Goal: Information Seeking & Learning: Learn about a topic

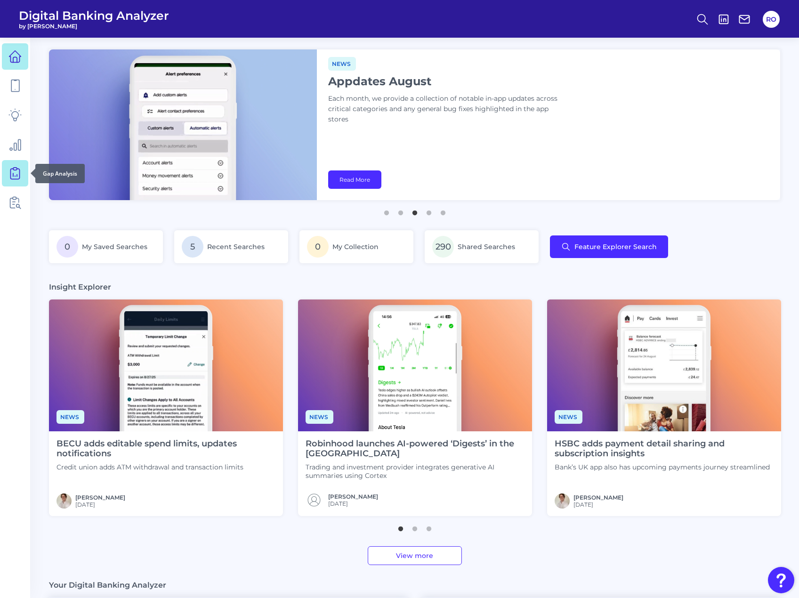
click at [13, 176] on icon at bounding box center [15, 172] width 4 height 9
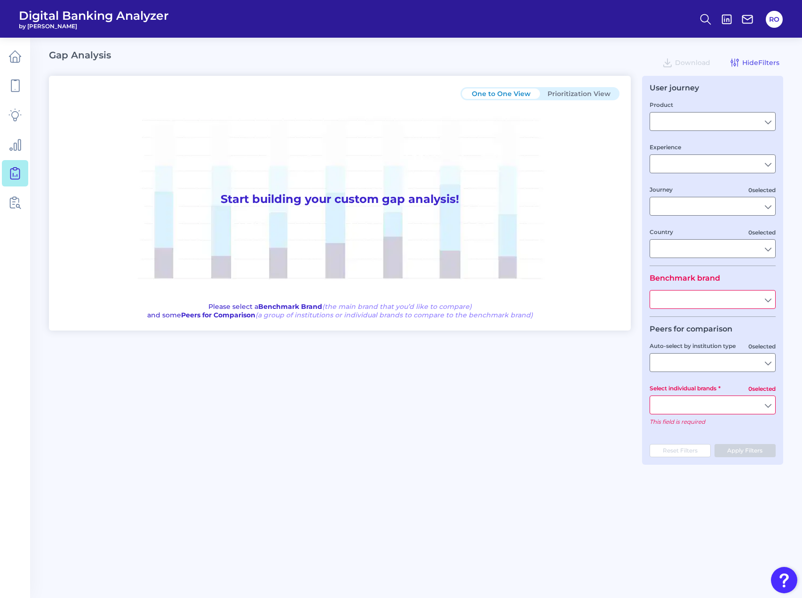
type input "Checking / Current Account"
type input "Mobile Servicing"
type input "Pre-Login Area, New Customer Onboarding, Login & Authentication, Accounts and t…"
type input "[GEOGRAPHIC_DATA]"
type input "All Select individual brands"
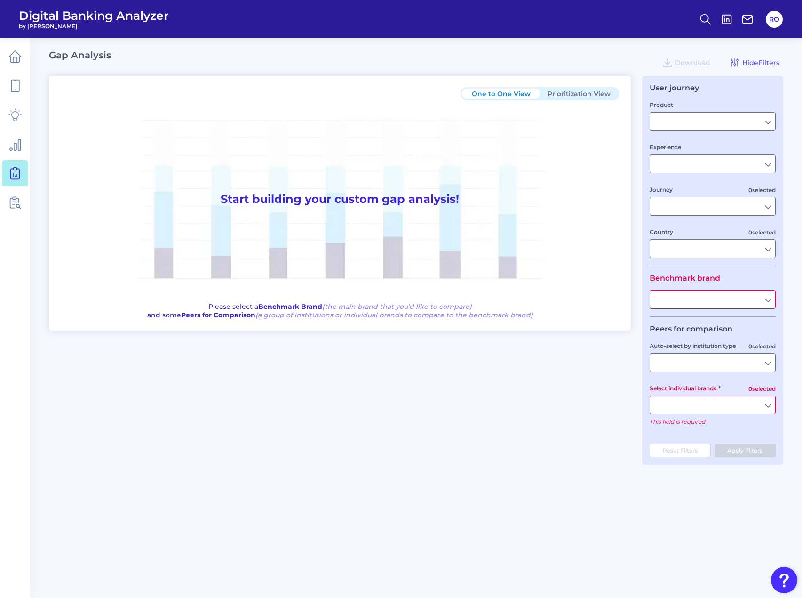
type input "All Journeys"
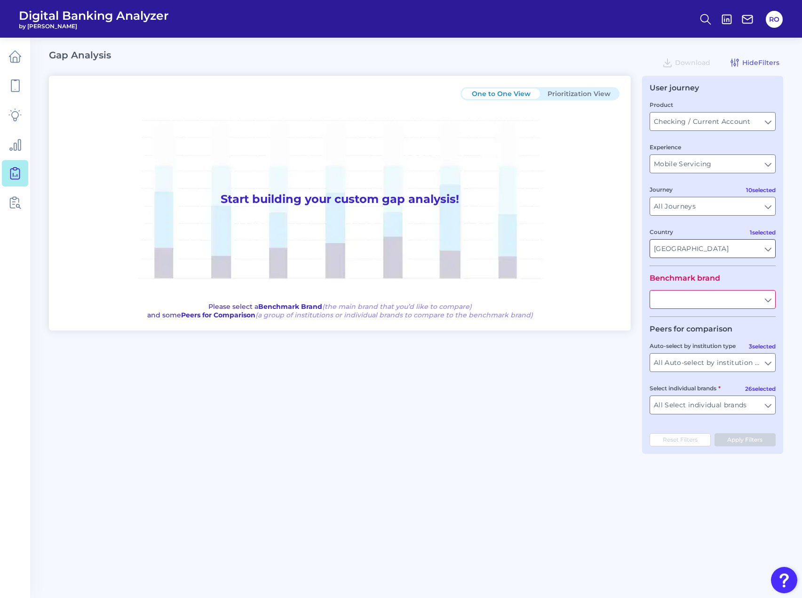
click at [769, 251] on input "[GEOGRAPHIC_DATA]" at bounding box center [712, 249] width 125 height 18
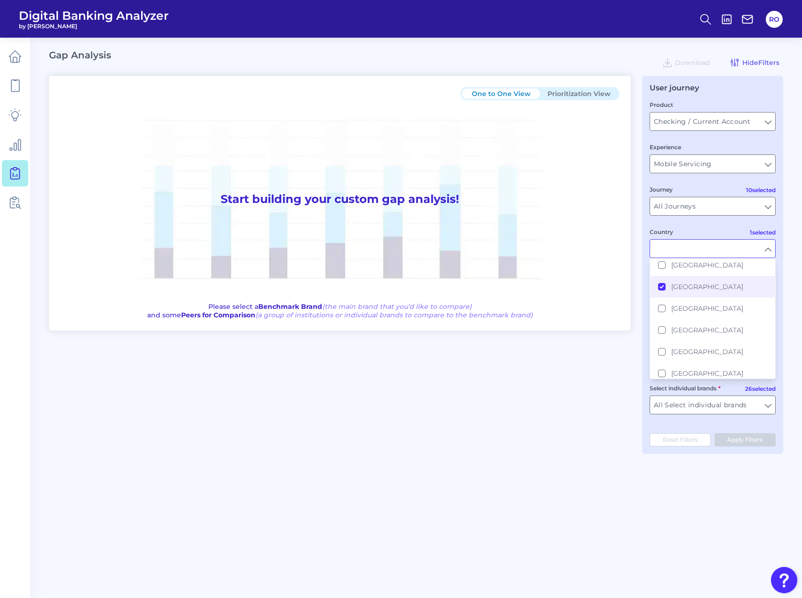
scroll to position [82, 0]
click at [697, 229] on div "Country" at bounding box center [713, 242] width 126 height 31
click at [767, 251] on input "Country" at bounding box center [712, 249] width 125 height 18
type input "[GEOGRAPHIC_DATA]"
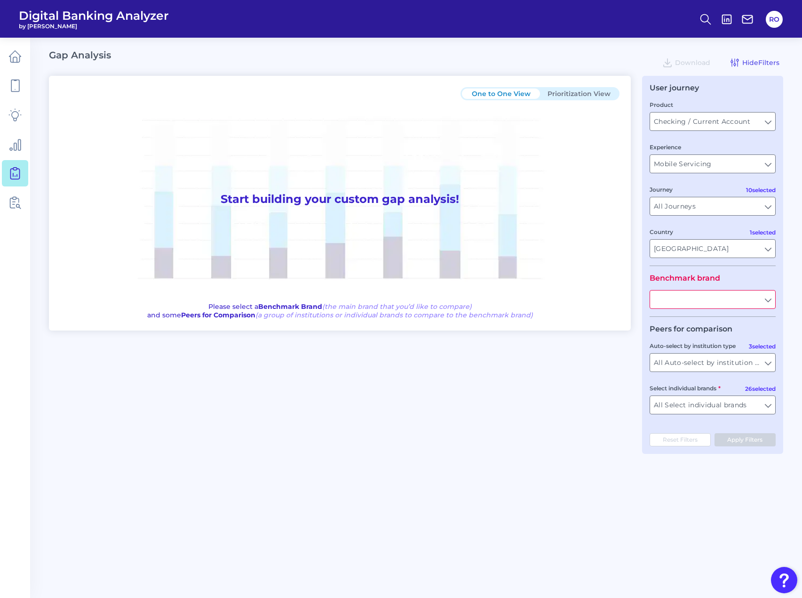
click at [748, 295] on input "text" at bounding box center [712, 299] width 125 height 18
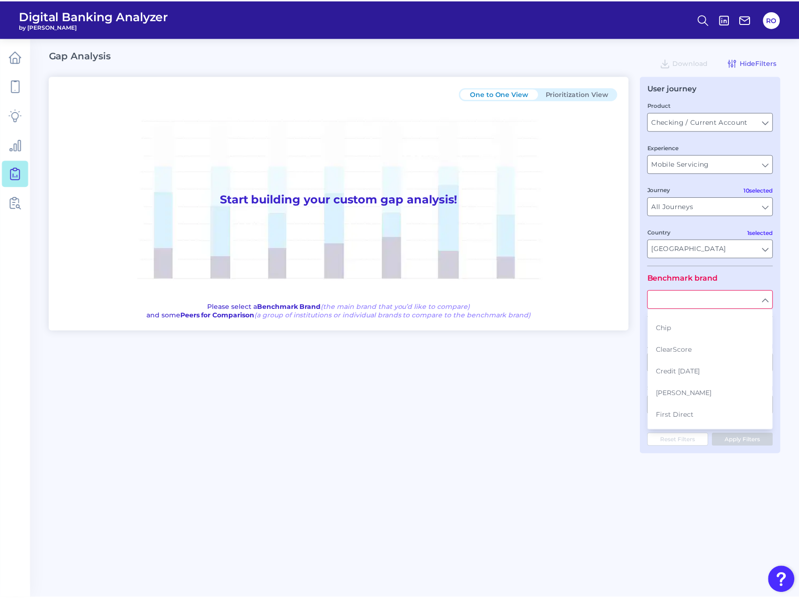
scroll to position [0, 0]
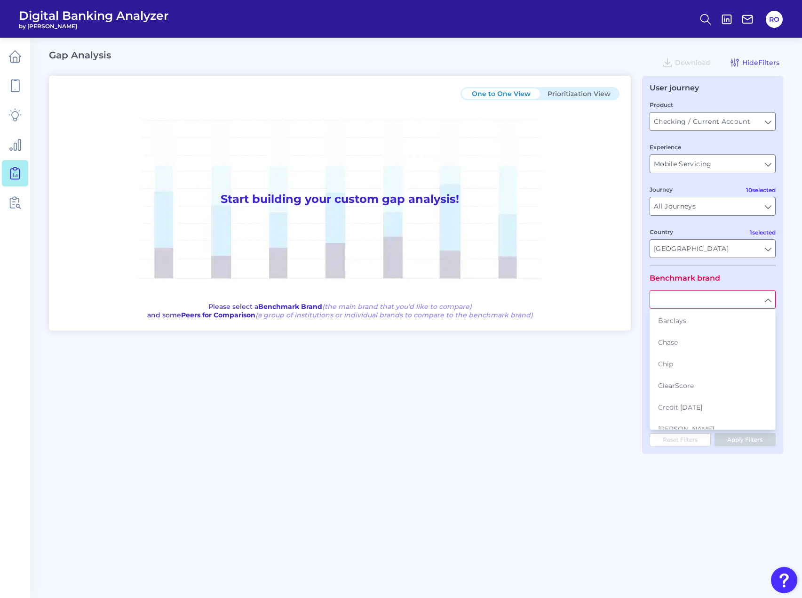
click at [629, 367] on div "One to One View Prioritization View Start building your custom gap analysis! Pl…" at bounding box center [416, 265] width 735 height 378
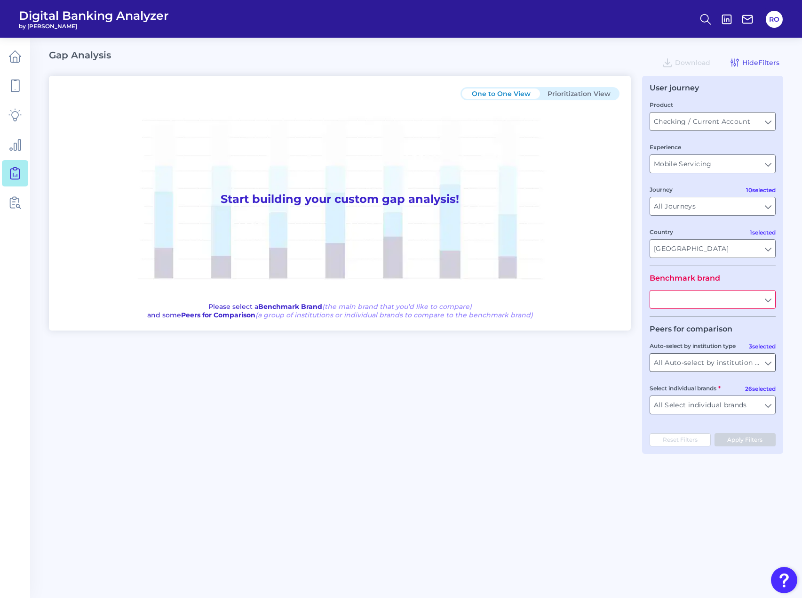
click at [701, 359] on input "All Auto-select by institution types" at bounding box center [712, 362] width 125 height 18
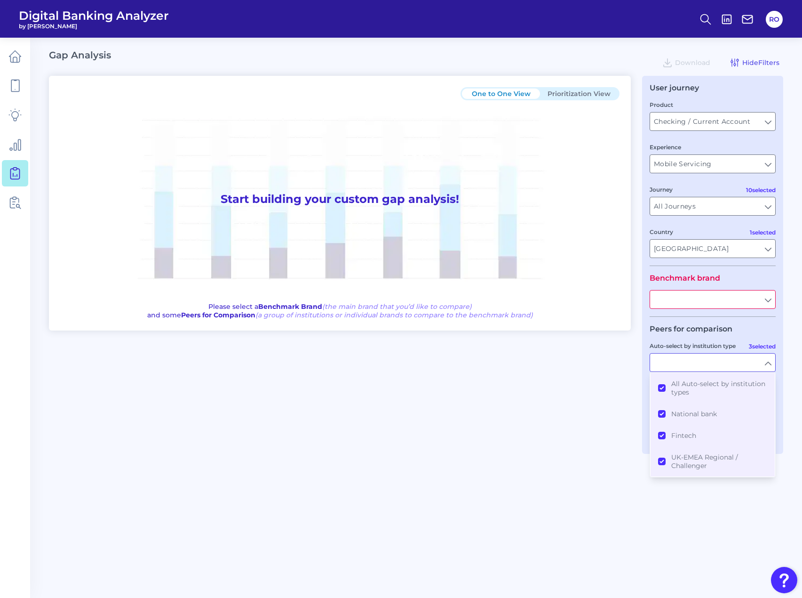
click at [706, 325] on legend "Peers for comparison" at bounding box center [691, 328] width 83 height 9
type input "All Auto-select by institution types"
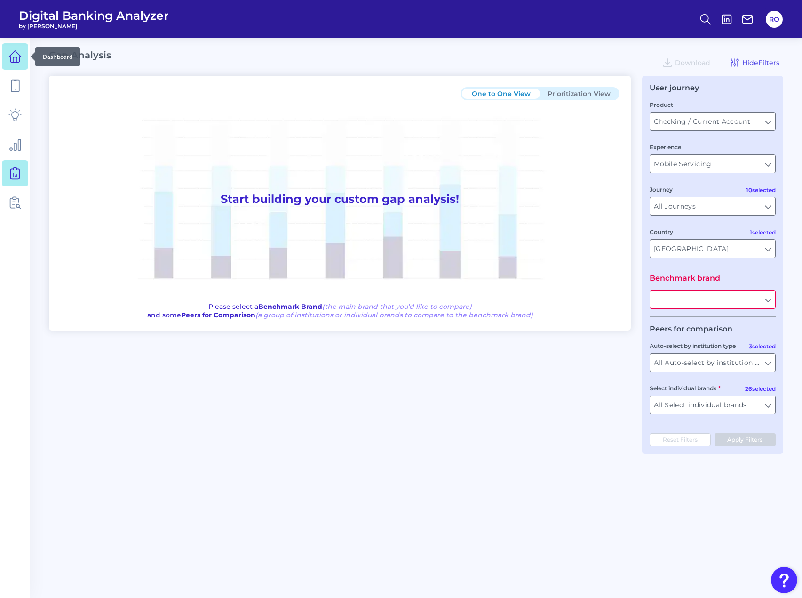
click at [5, 54] on link at bounding box center [15, 56] width 26 height 26
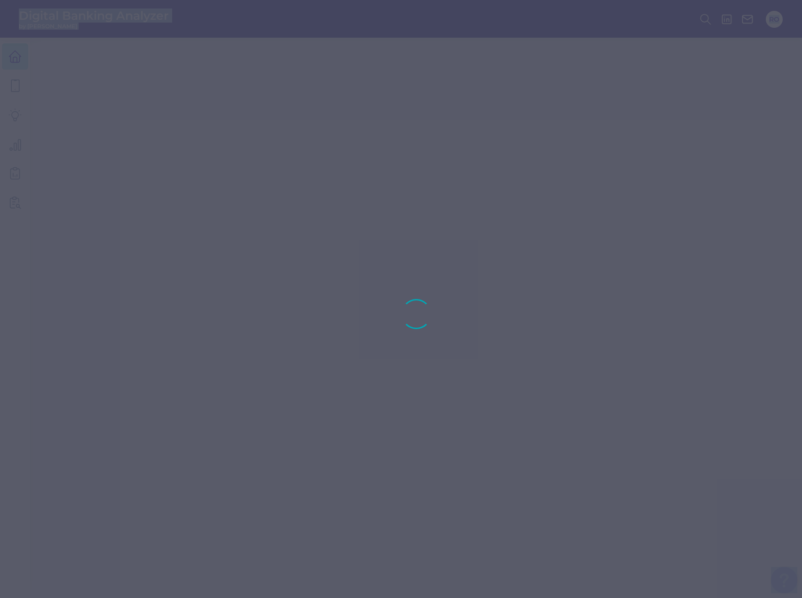
click at [5, 54] on div at bounding box center [401, 299] width 802 height 598
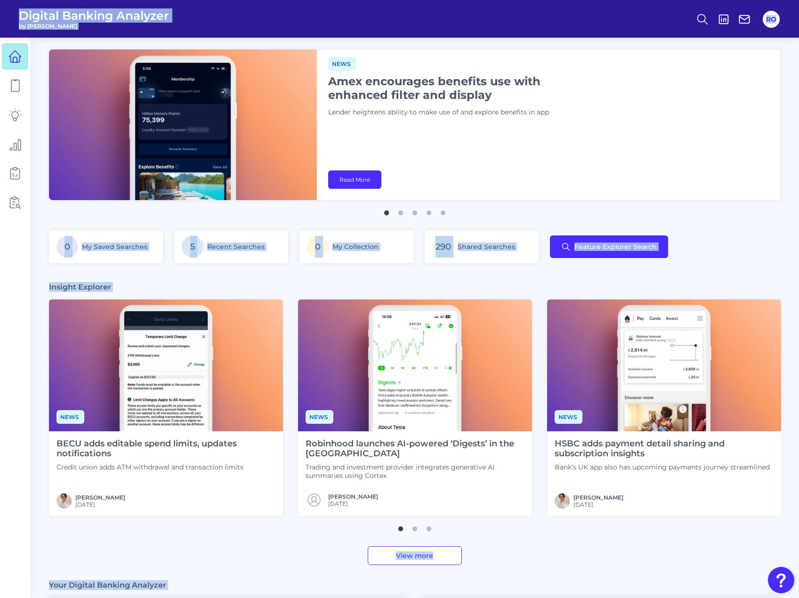
click at [568, 129] on div "News Amex encourages benefits use with enhanced filter and display Lender heigh…" at bounding box center [548, 124] width 463 height 151
click at [523, 199] on div "News Amex encourages benefits use with enhanced filter and display Lender heigh…" at bounding box center [548, 124] width 463 height 151
click at [723, 239] on div "0 My Saved Searches 5 Recent Searches 0 My Collection 290 Shared Searches Featu…" at bounding box center [414, 252] width 731 height 44
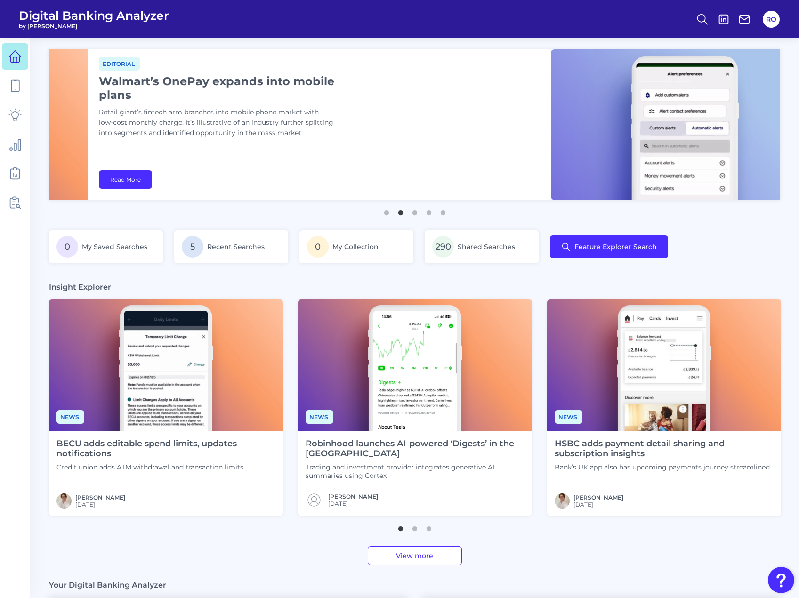
drag, startPoint x: 619, startPoint y: 152, endPoint x: 272, endPoint y: 143, distance: 346.5
click at [279, 143] on div "Editorial Walmart’s OnePay expands into mobile plans Retail giant’s fintech arm…" at bounding box center [319, 124] width 463 height 151
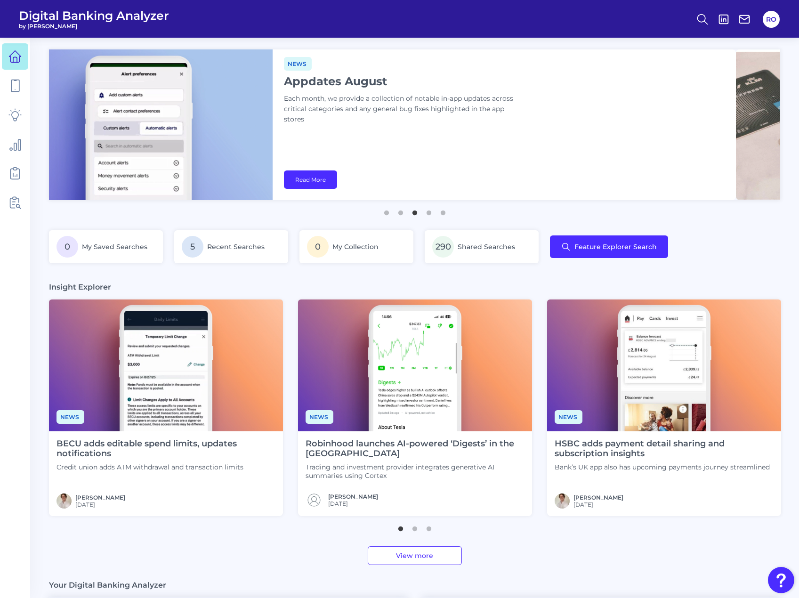
drag, startPoint x: 534, startPoint y: 146, endPoint x: -178, endPoint y: 122, distance: 711.9
click at [0, 122] on html "Digital Banking Analyzer by Curinos RO News RBS adds ability to alter chatbot s…" at bounding box center [399, 438] width 799 height 877
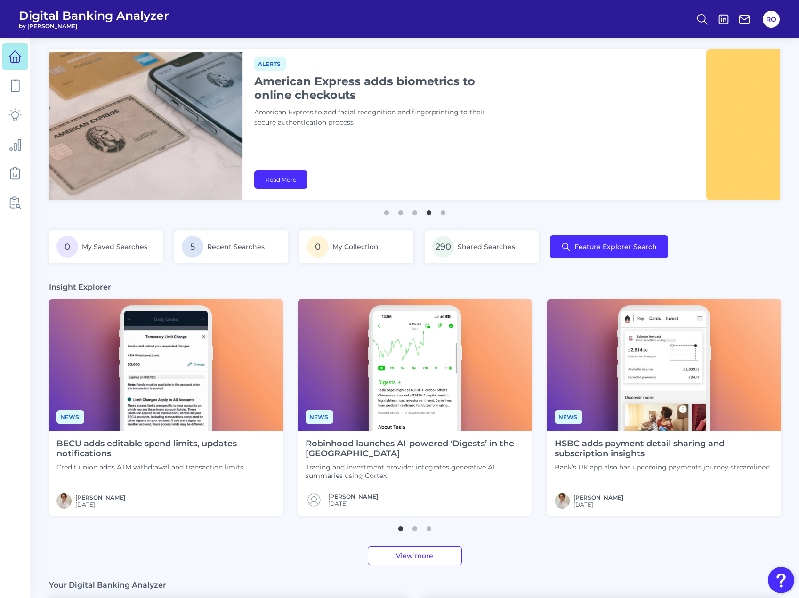
drag, startPoint x: 583, startPoint y: 155, endPoint x: 339, endPoint y: 155, distance: 243.8
click at [344, 155] on div "Alerts American Express adds biometrics to online checkouts American Express to…" at bounding box center [474, 124] width 463 height 151
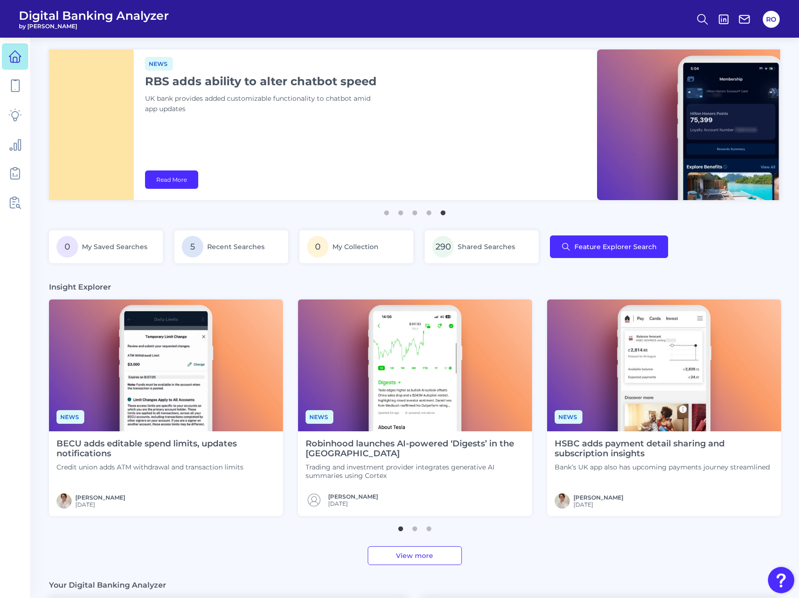
drag, startPoint x: 580, startPoint y: 154, endPoint x: 31, endPoint y: 145, distance: 549.2
click at [242, 154] on div "News RBS adds ability to alter chatbot speed UK bank provides added customizabl…" at bounding box center [365, 124] width 463 height 151
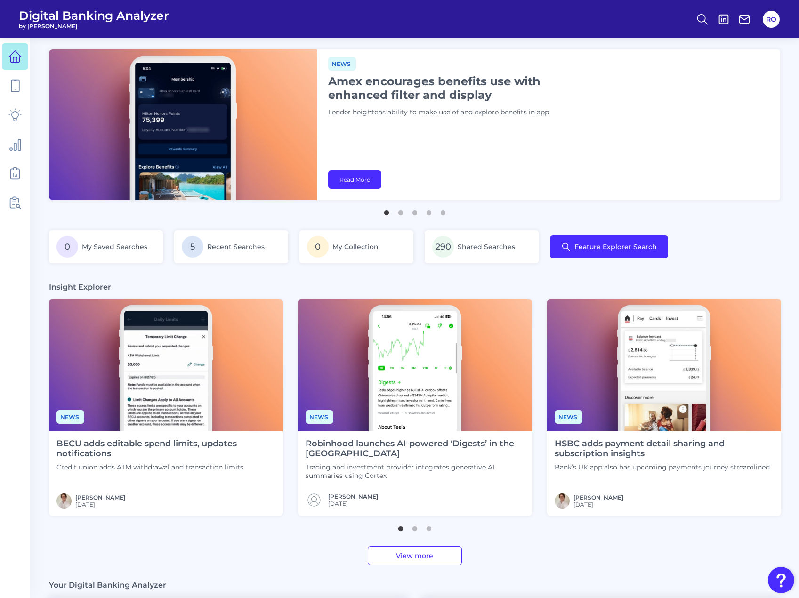
click at [407, 143] on div "News Amex encourages benefits use with enhanced filter and display Lender heigh…" at bounding box center [548, 124] width 463 height 151
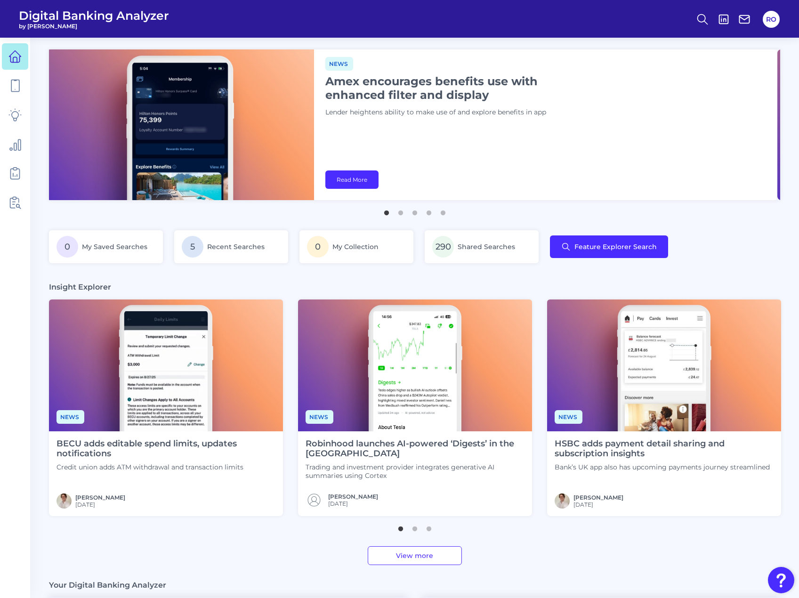
drag, startPoint x: 660, startPoint y: 154, endPoint x: 341, endPoint y: 146, distance: 319.6
click at [349, 147] on div "News Amex encourages benefits use with enhanced filter and display Lender heigh…" at bounding box center [545, 124] width 463 height 151
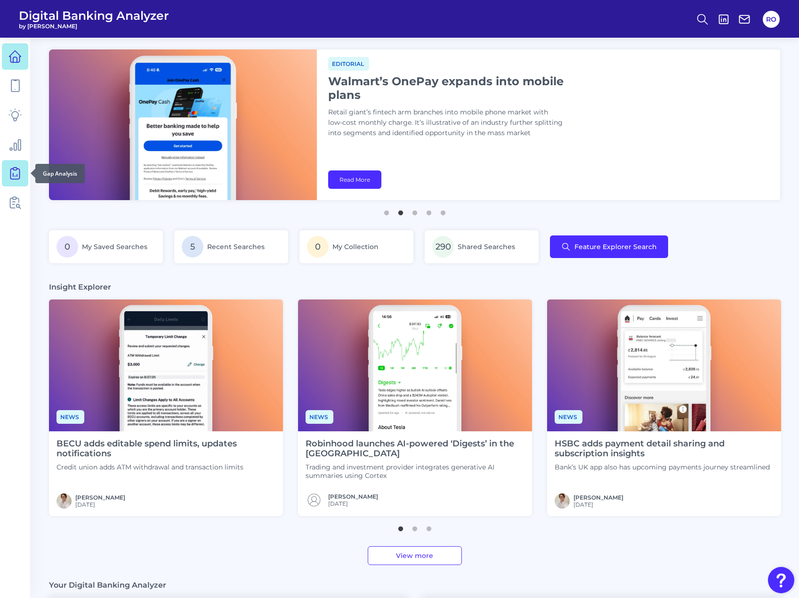
click at [16, 170] on icon at bounding box center [15, 172] width 4 height 9
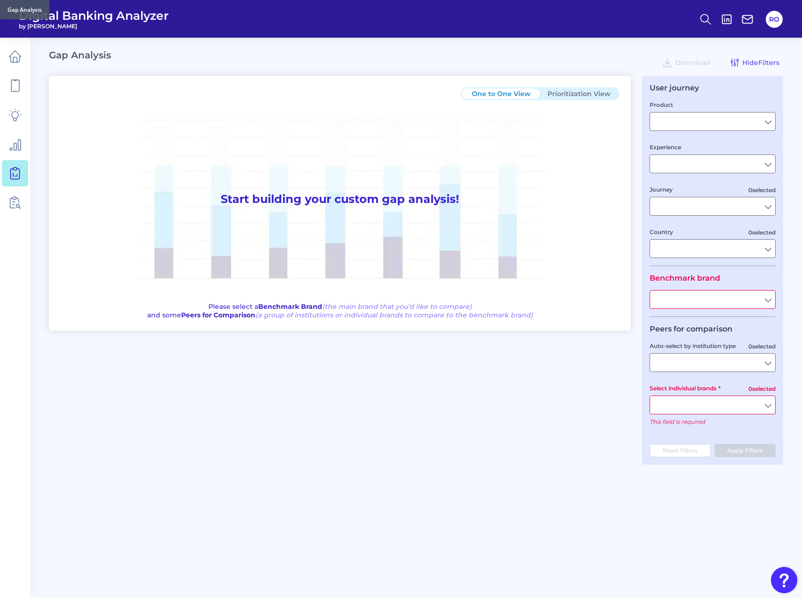
type input "Checking / Current Account"
type input "Mobile Servicing"
type input "Pre-Login Area, New Customer Onboarding, Login & Authentication, Accounts and t…"
type input "[GEOGRAPHIC_DATA]"
type input "All Select individual brands"
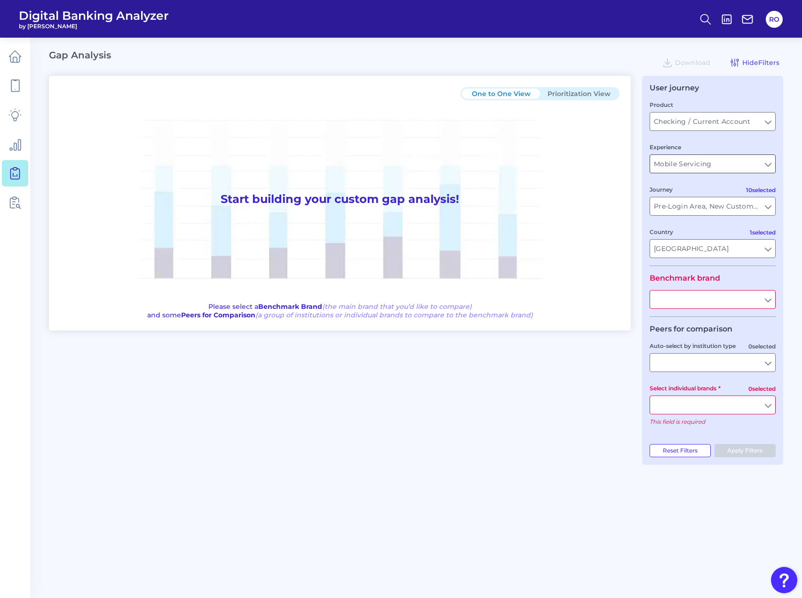
type input "All Journeys"
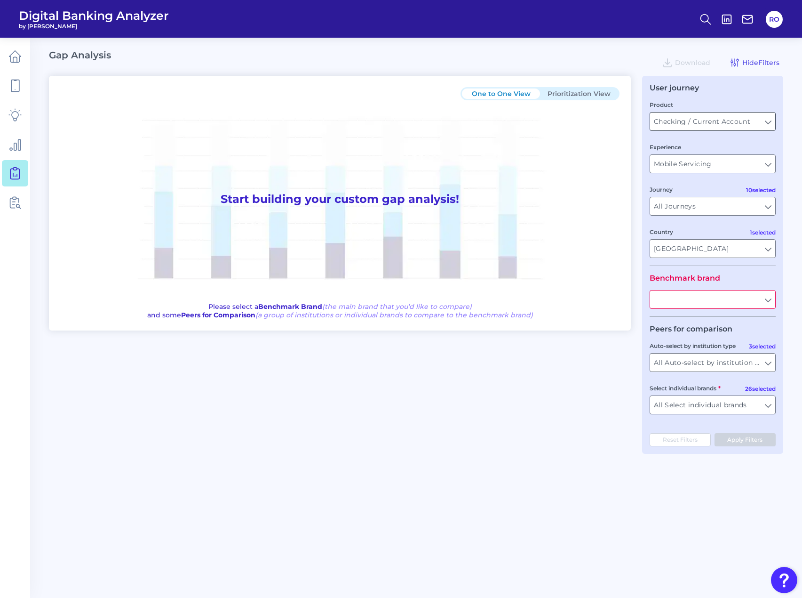
click at [769, 120] on input "Checking / Current Account" at bounding box center [712, 121] width 125 height 18
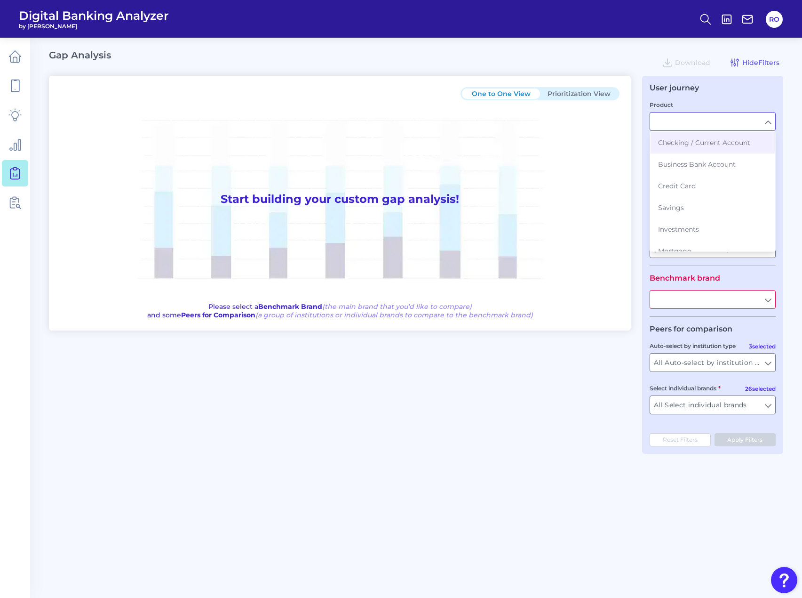
click at [769, 120] on input "Product" at bounding box center [712, 121] width 125 height 18
type input "Checking / Current Account"
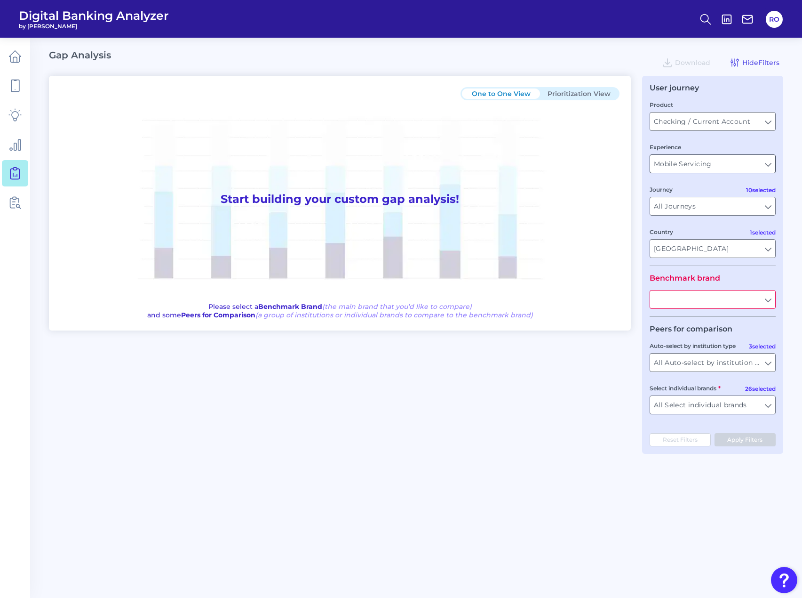
click at [753, 168] on input "Mobile Servicing" at bounding box center [712, 164] width 125 height 18
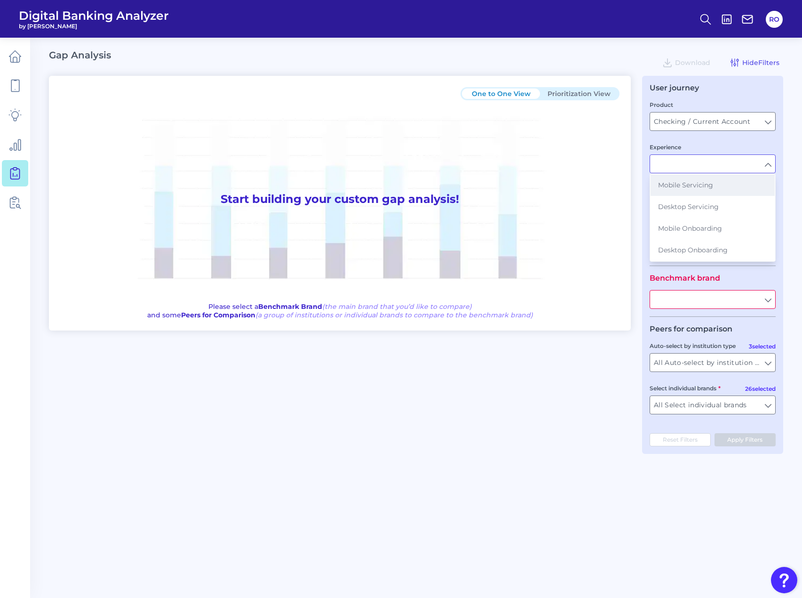
click at [698, 182] on span "Mobile Servicing" at bounding box center [685, 185] width 55 height 8
type input "Mobile Servicing"
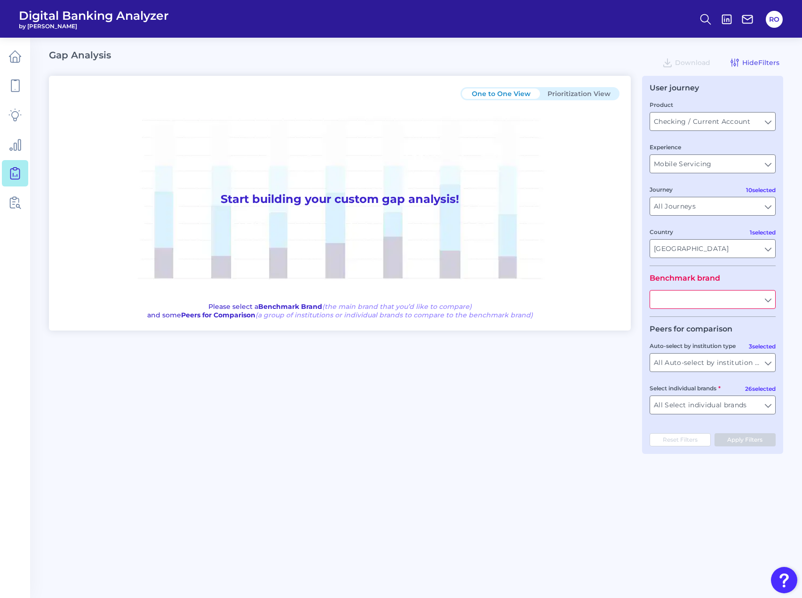
click at [771, 304] on input "text" at bounding box center [712, 299] width 125 height 18
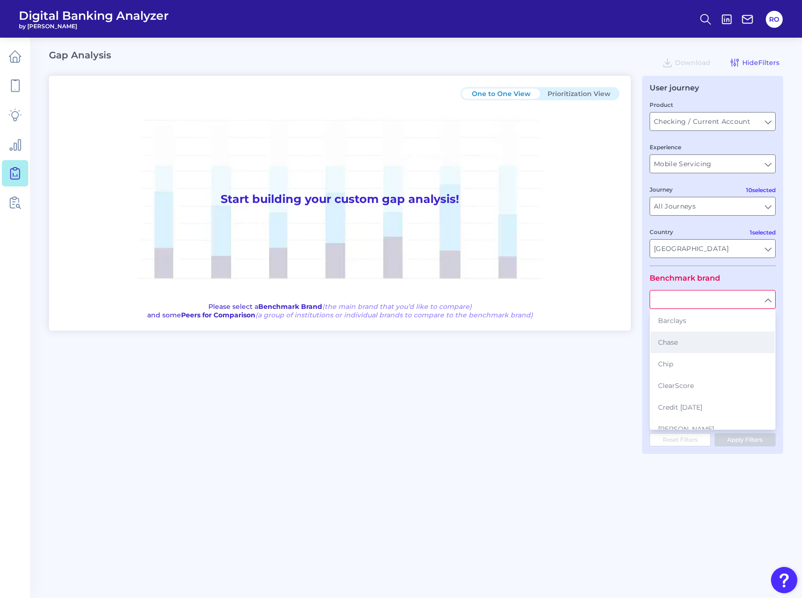
click at [696, 347] on button "Chase" at bounding box center [713, 342] width 124 height 22
type input "Chase"
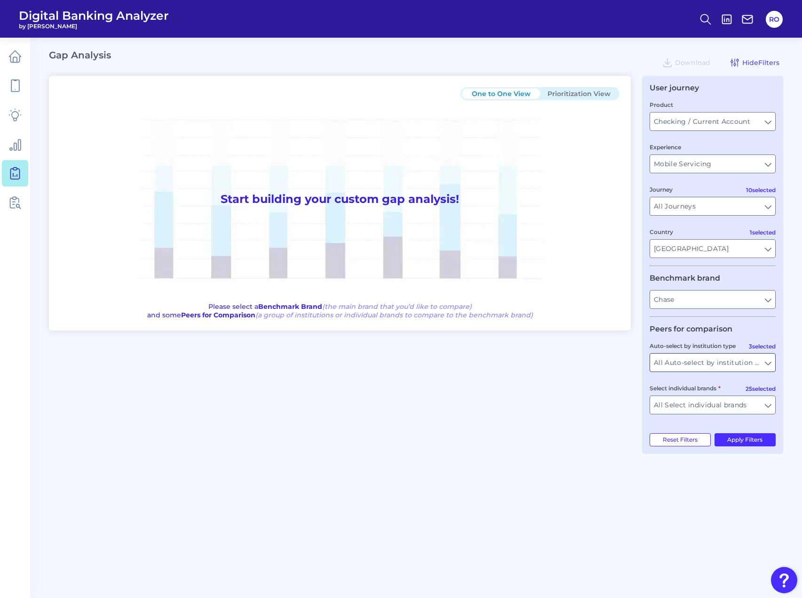
click at [770, 357] on input "All Auto-select by institution types" at bounding box center [712, 362] width 125 height 18
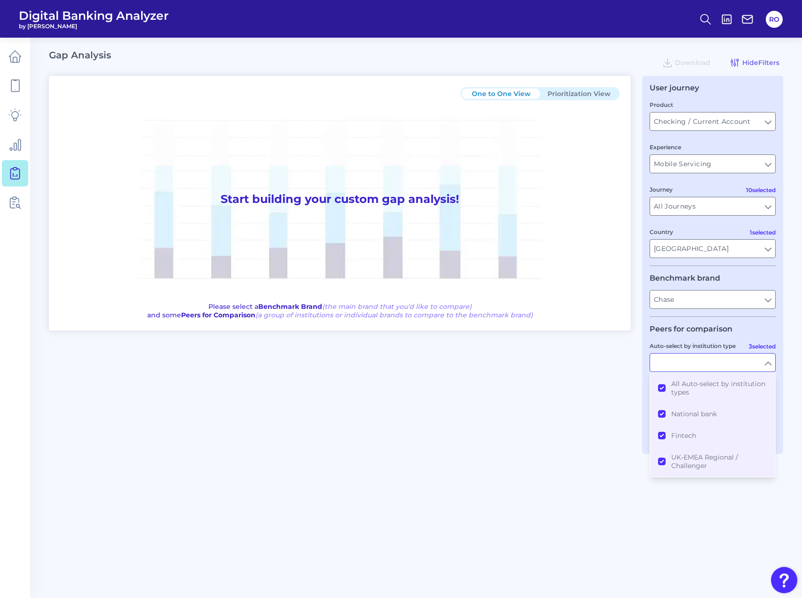
drag, startPoint x: 558, startPoint y: 370, endPoint x: 577, endPoint y: 370, distance: 19.8
click at [562, 370] on div "One to One View Prioritization View Start building your custom gap analysis! Pl…" at bounding box center [416, 265] width 735 height 378
type input "All Auto-select by institution types"
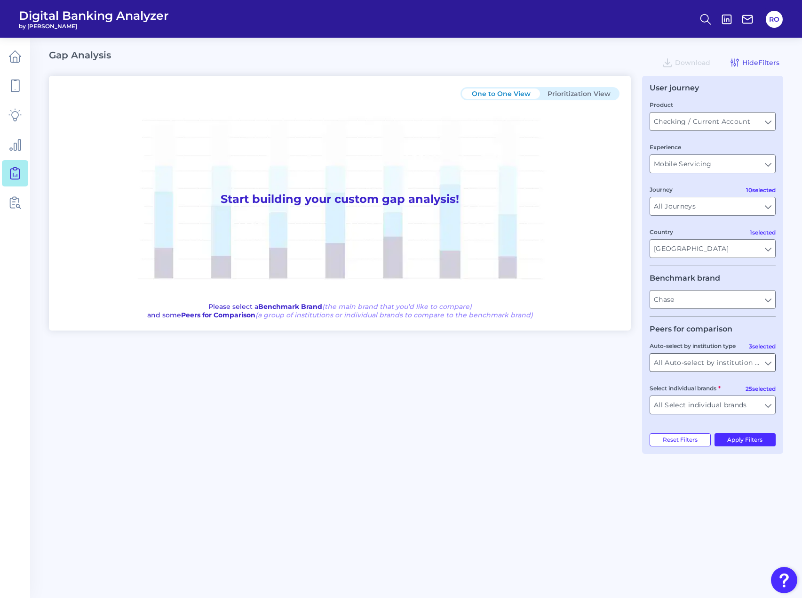
click at [769, 353] on input "All Auto-select by institution types" at bounding box center [712, 362] width 125 height 18
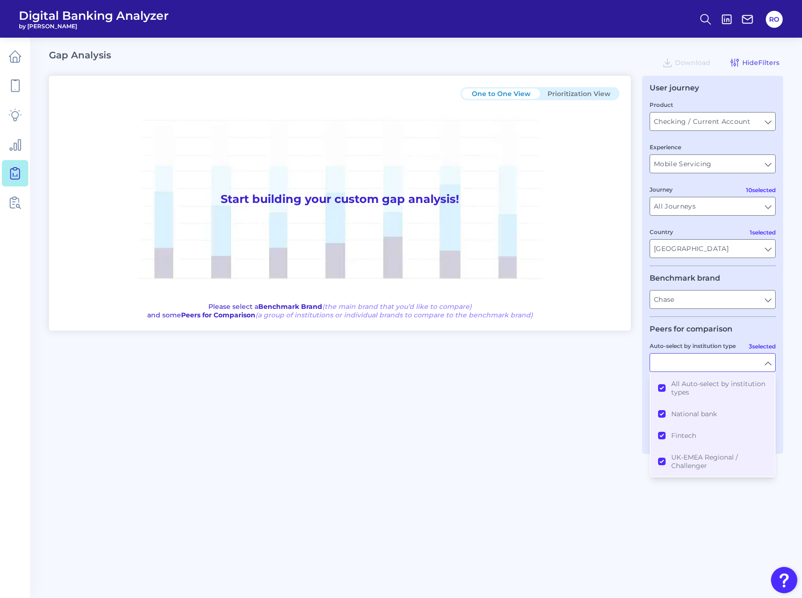
click at [620, 403] on div "One to One View Prioritization View Start building your custom gap analysis! Pl…" at bounding box center [416, 265] width 735 height 378
type input "All Auto-select by institution types"
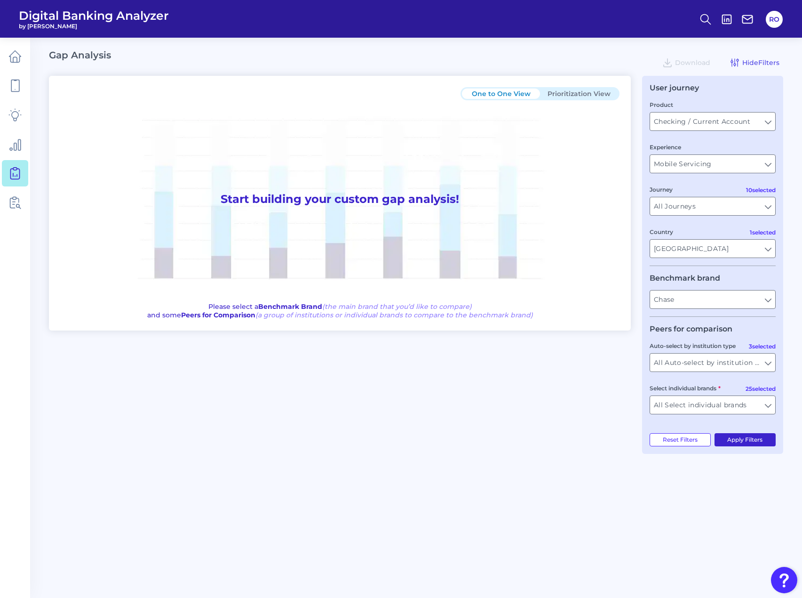
click at [750, 441] on button "Apply Filters" at bounding box center [746, 439] width 62 height 13
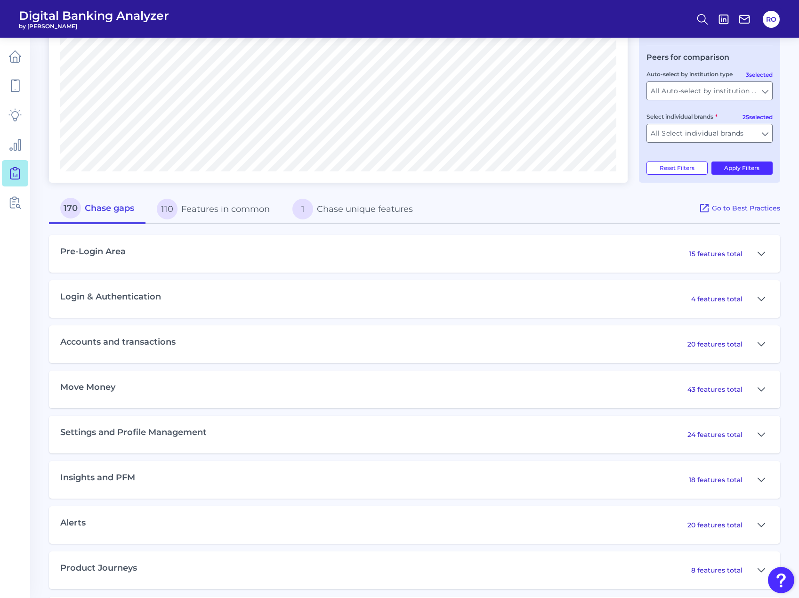
scroll to position [282, 0]
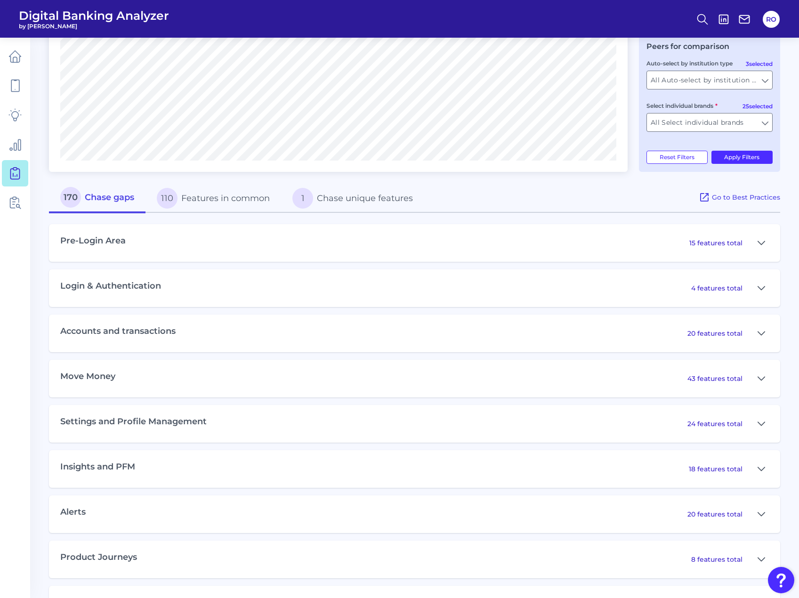
click at [334, 193] on button "1 Chase unique features" at bounding box center [352, 198] width 143 height 30
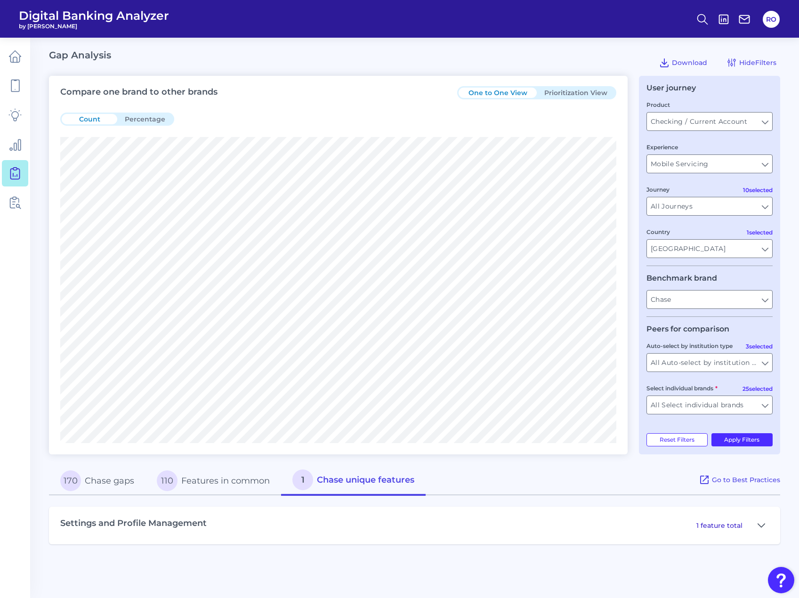
scroll to position [0, 0]
click at [767, 521] on icon at bounding box center [765, 525] width 8 height 11
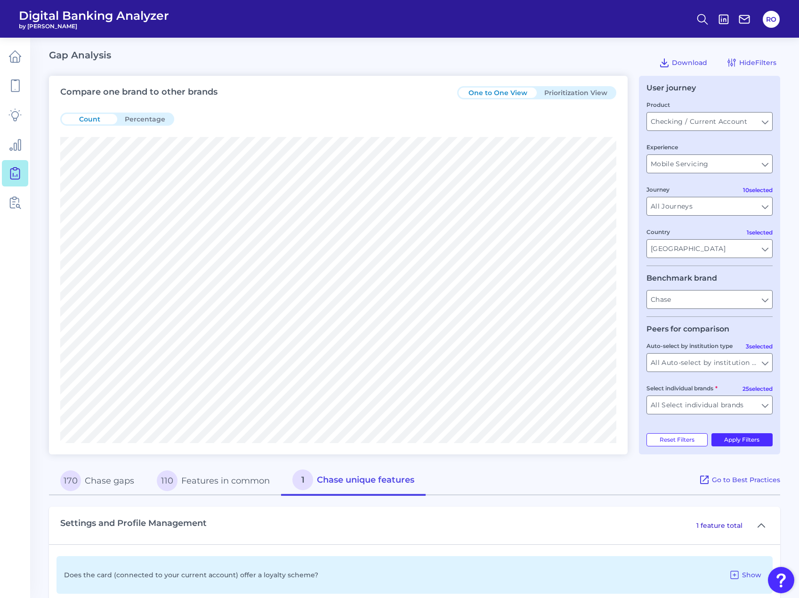
scroll to position [21, 0]
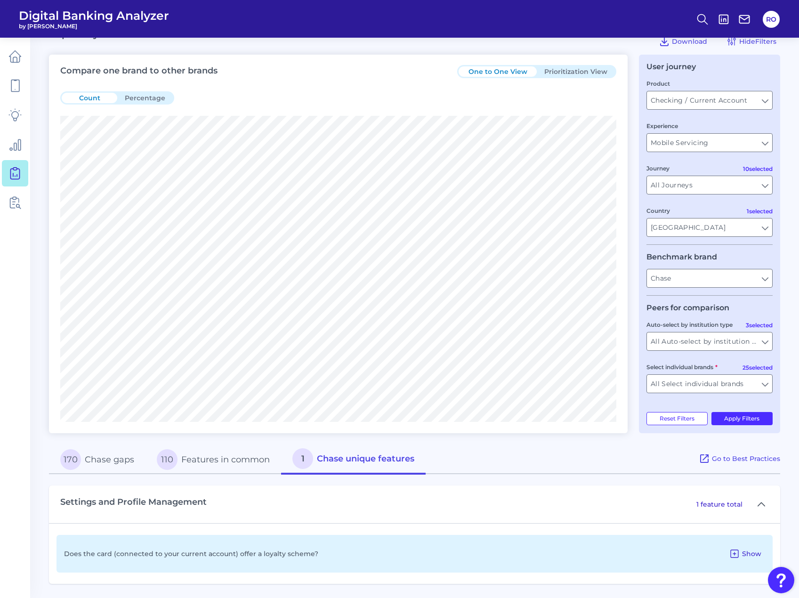
click at [747, 556] on span "Show" at bounding box center [751, 553] width 19 height 8
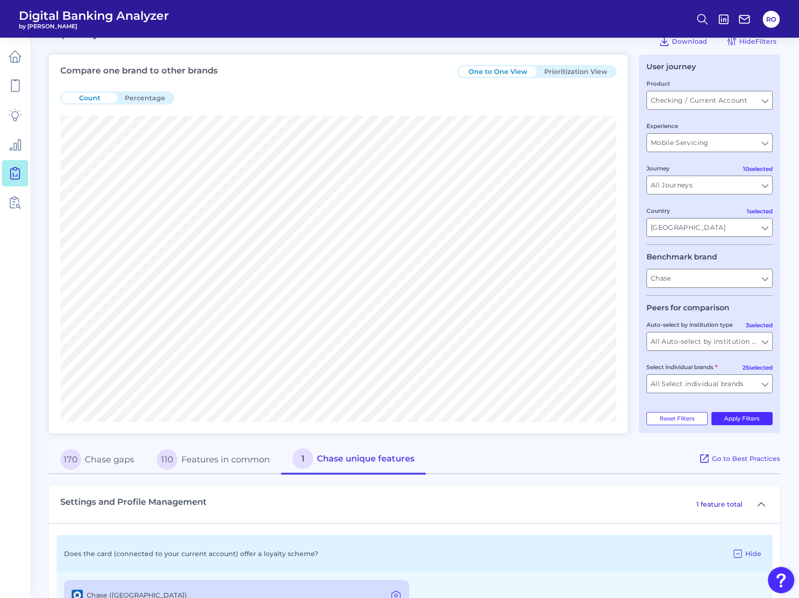
scroll to position [66, 0]
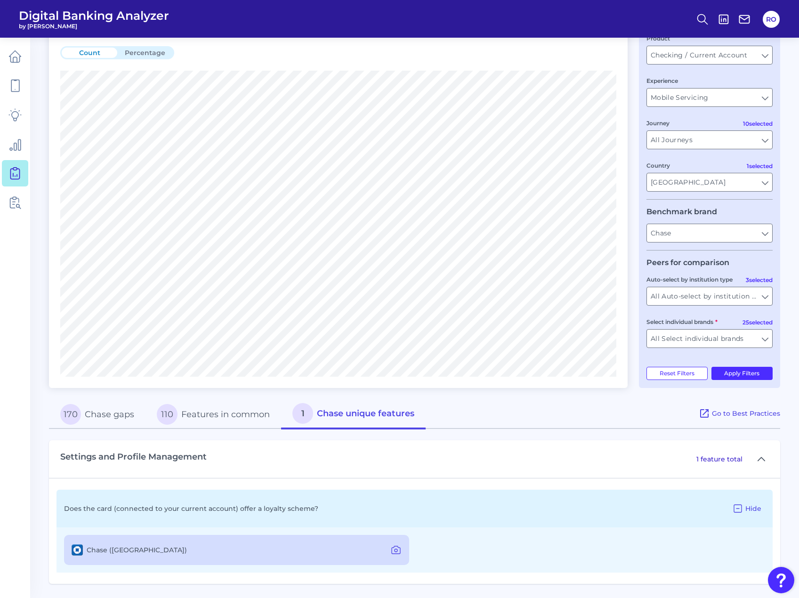
click at [196, 413] on button "110 Features in common" at bounding box center [213, 414] width 136 height 30
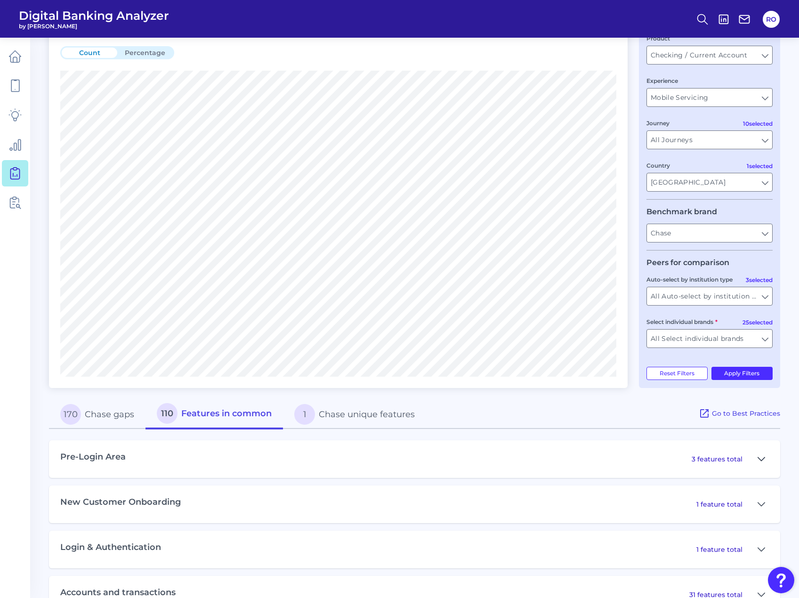
click at [760, 456] on icon at bounding box center [761, 458] width 8 height 11
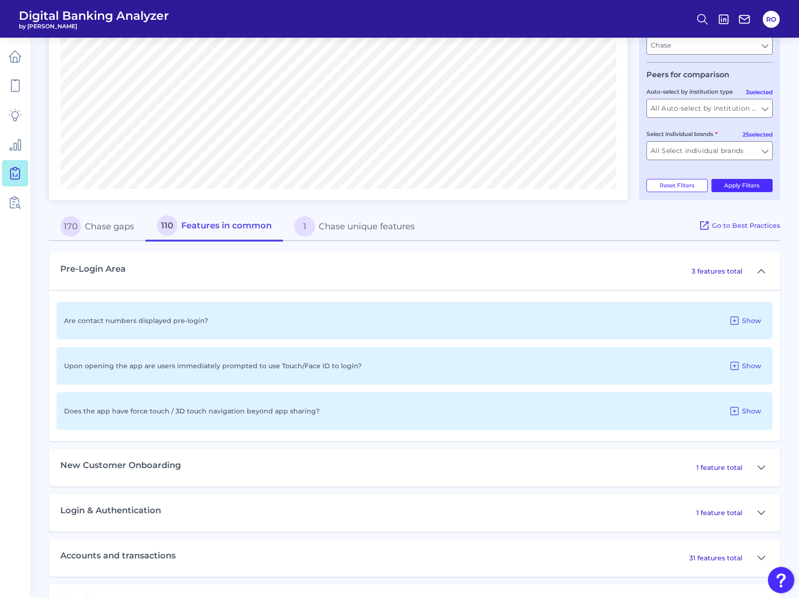
scroll to position [255, 0]
click at [756, 413] on span "Show" at bounding box center [751, 410] width 19 height 8
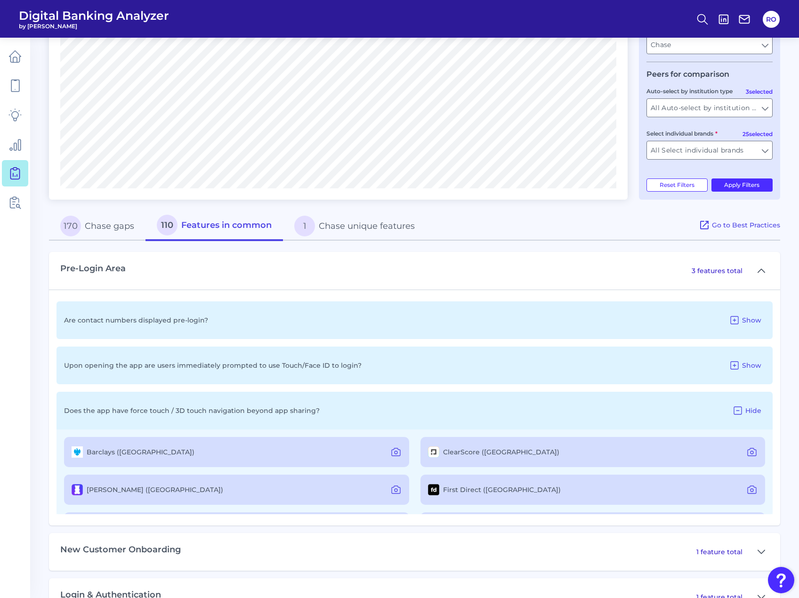
click at [102, 448] on label "Barclays ([GEOGRAPHIC_DATA])" at bounding box center [141, 452] width 108 height 8
click at [118, 453] on label "Barclays ([GEOGRAPHIC_DATA])" at bounding box center [141, 452] width 108 height 8
click at [394, 451] on icon at bounding box center [395, 452] width 3 height 3
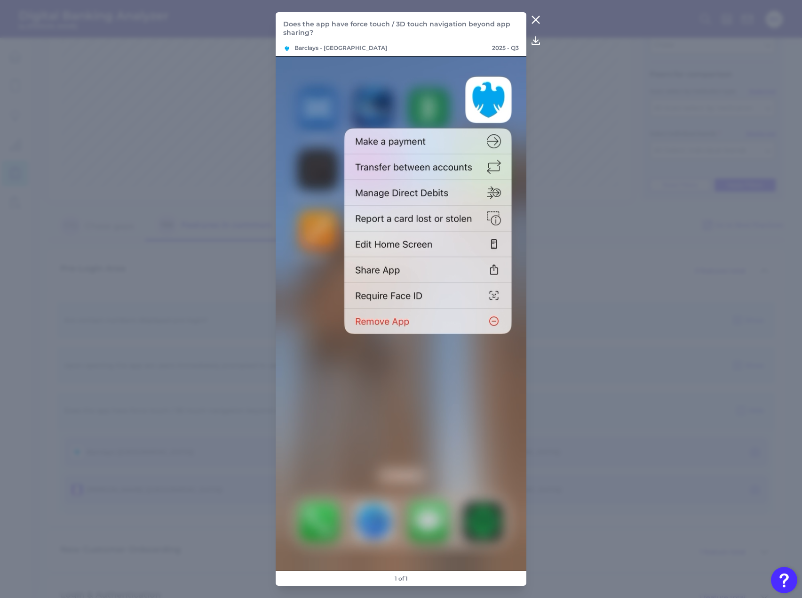
click at [534, 17] on icon at bounding box center [535, 19] width 7 height 7
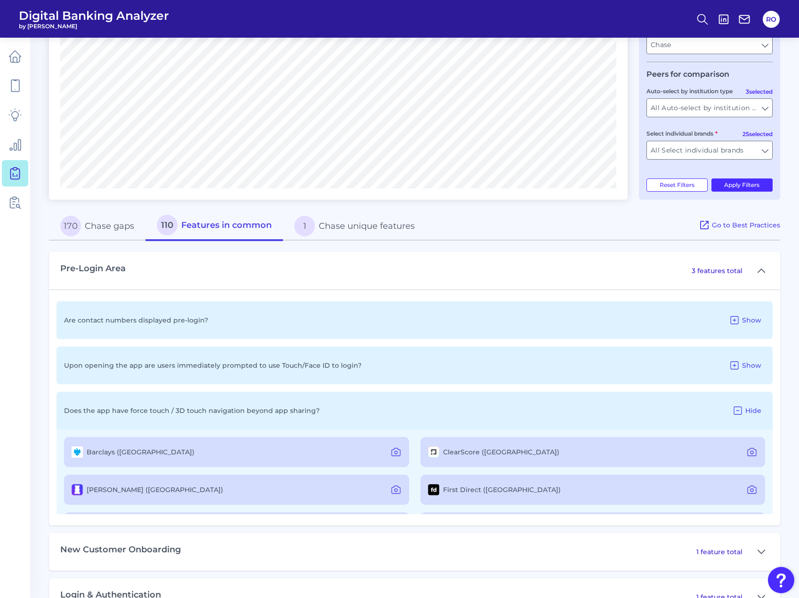
click at [100, 228] on button "170 Chase gaps" at bounding box center [97, 226] width 96 height 30
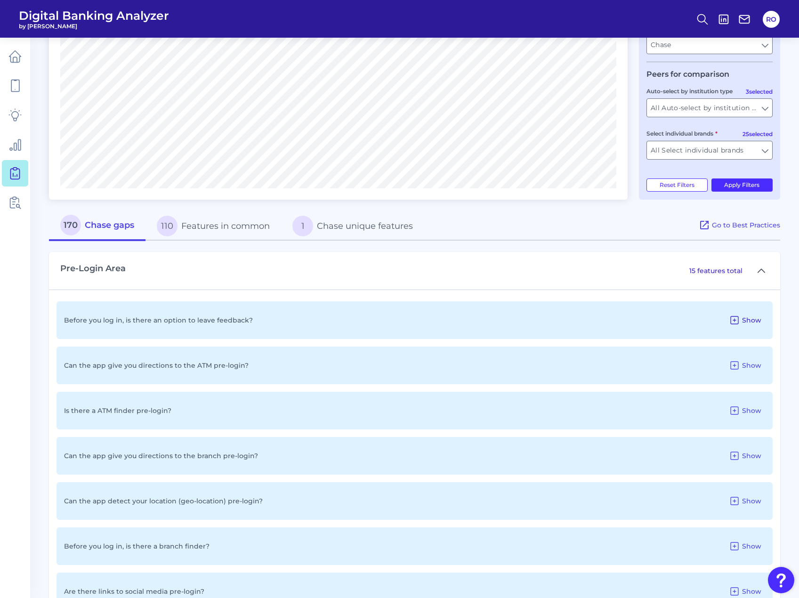
click at [746, 321] on span "Show" at bounding box center [751, 320] width 19 height 8
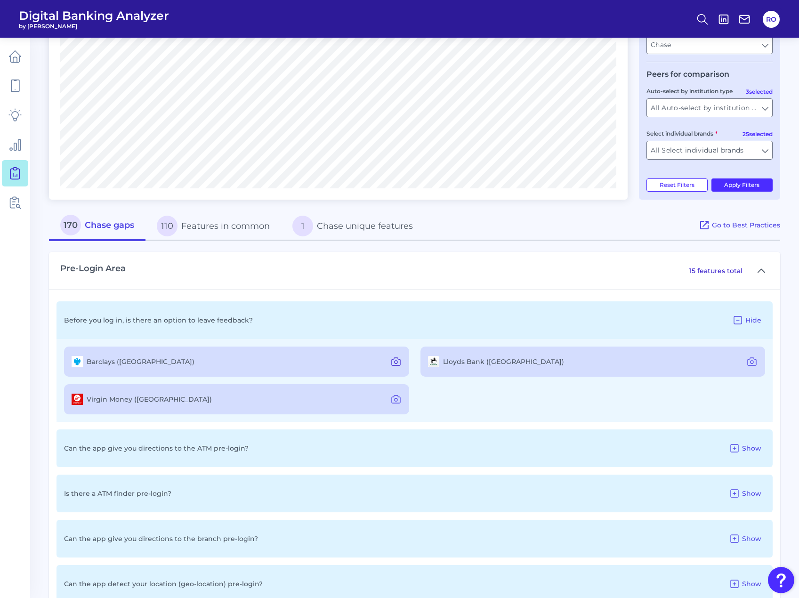
click at [398, 364] on icon at bounding box center [395, 361] width 11 height 11
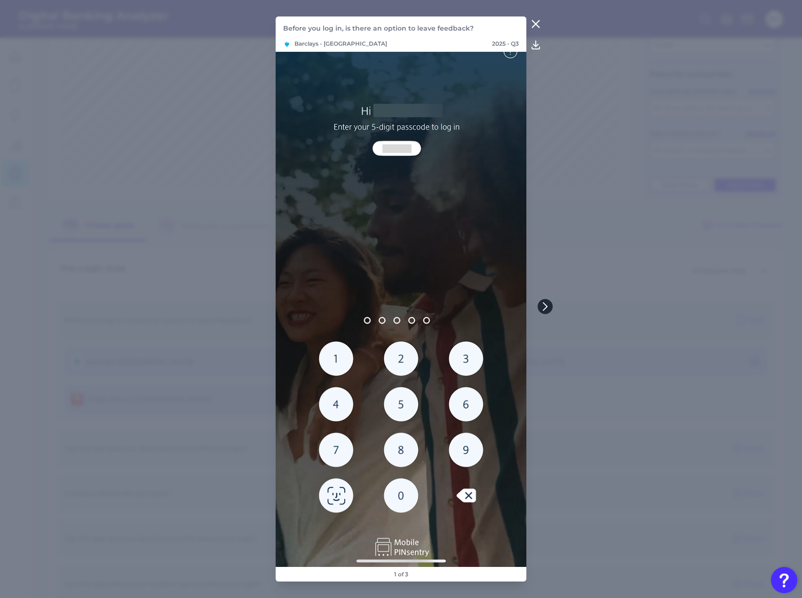
click at [547, 306] on icon at bounding box center [546, 307] width 4 height 8
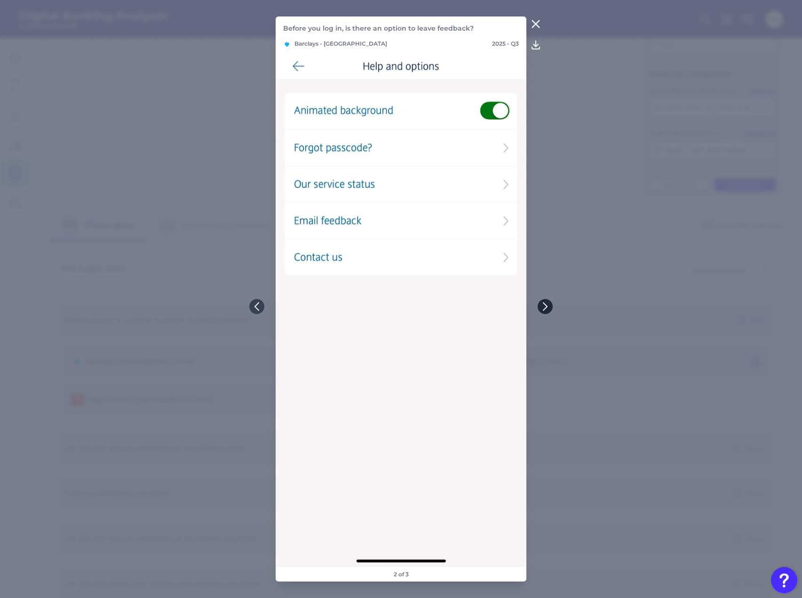
click at [549, 307] on icon at bounding box center [545, 306] width 8 height 8
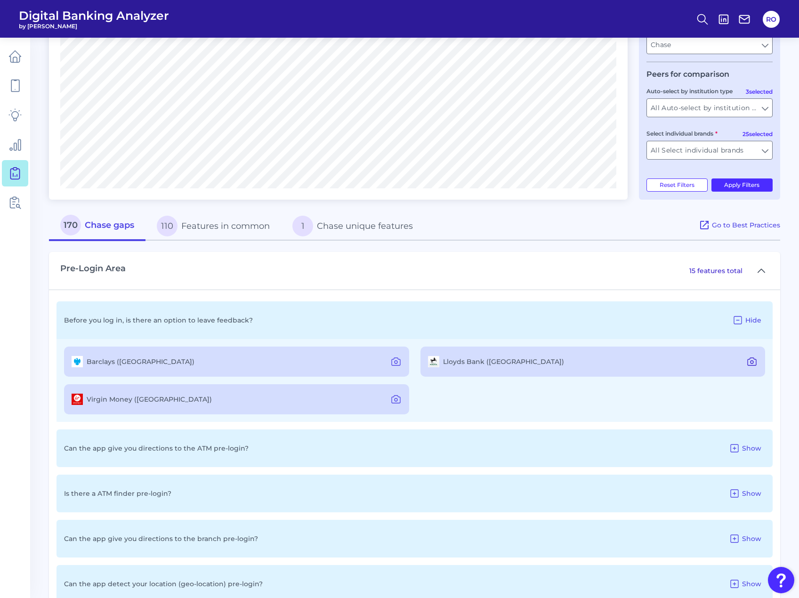
click at [752, 365] on icon at bounding box center [751, 362] width 8 height 8
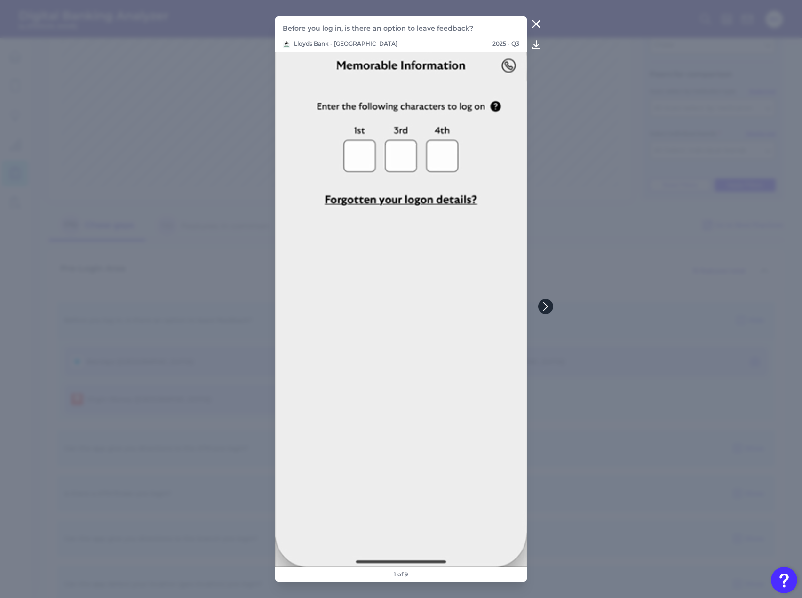
click at [546, 306] on icon at bounding box center [546, 306] width 8 height 8
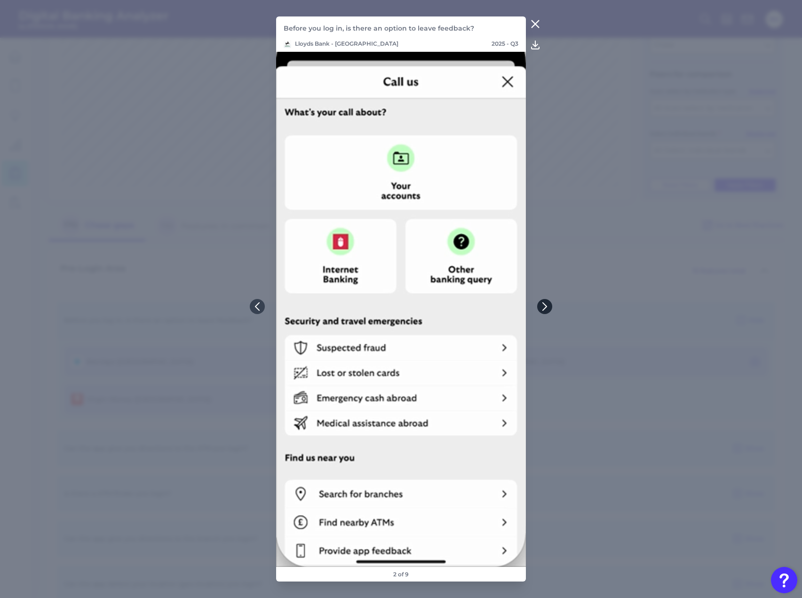
click at [546, 305] on icon at bounding box center [545, 307] width 4 height 8
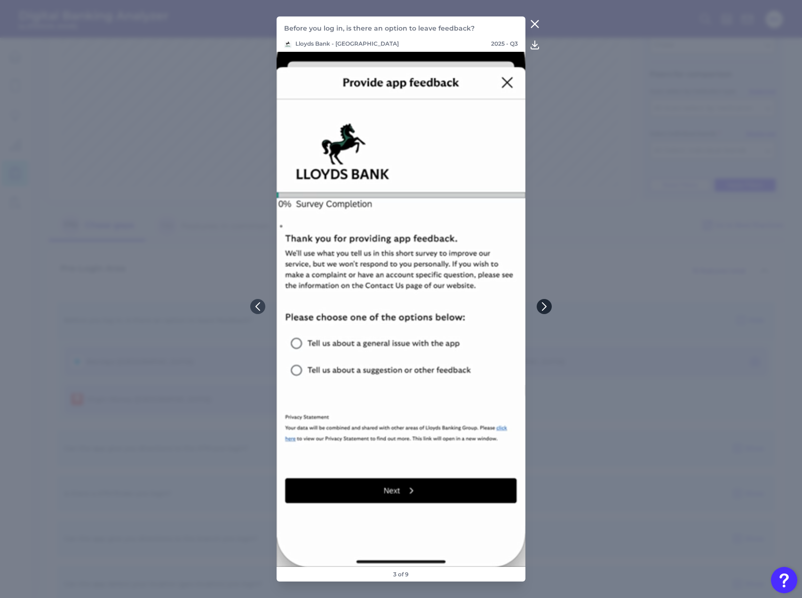
click at [546, 305] on icon at bounding box center [545, 307] width 4 height 8
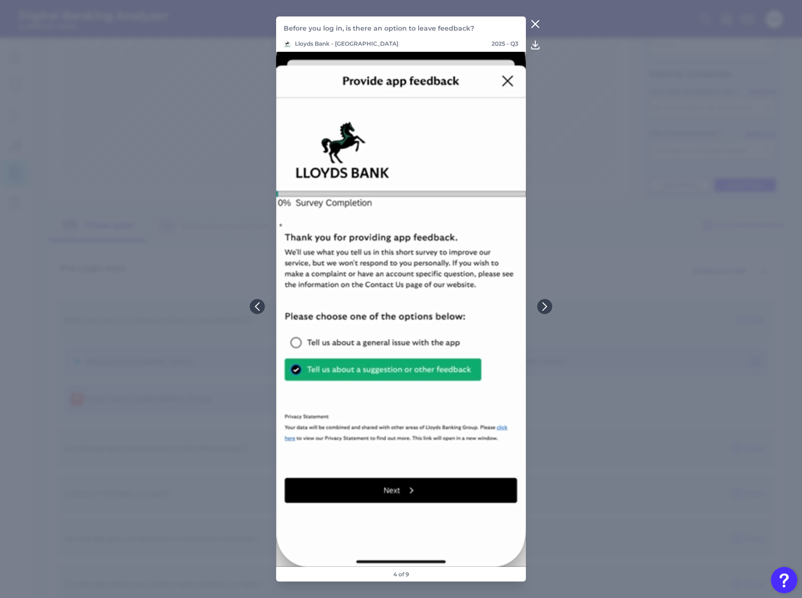
click at [544, 20] on button at bounding box center [535, 23] width 19 height 15
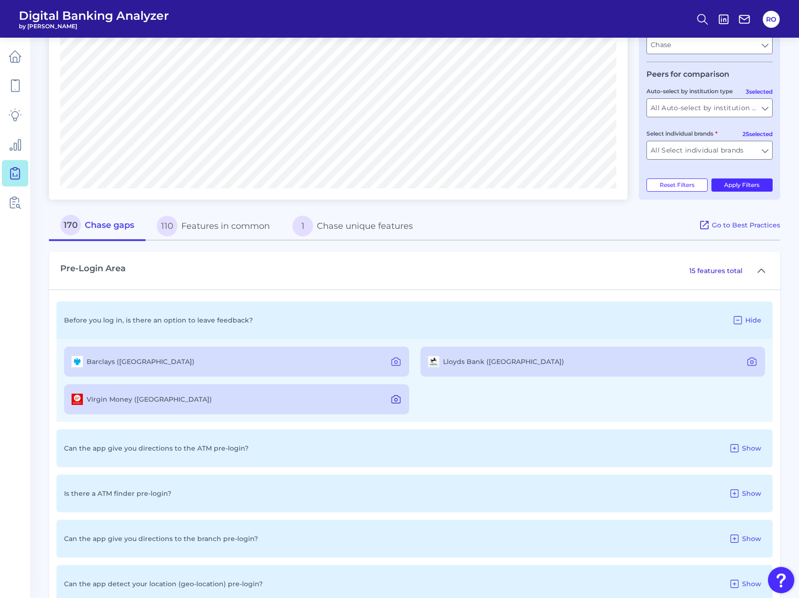
click at [394, 397] on icon at bounding box center [395, 398] width 11 height 11
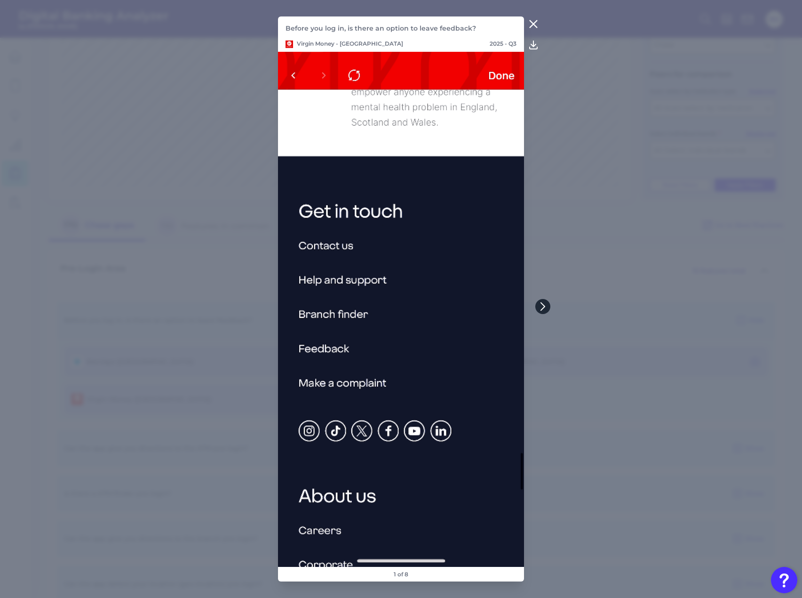
click at [538, 309] on button at bounding box center [543, 306] width 15 height 15
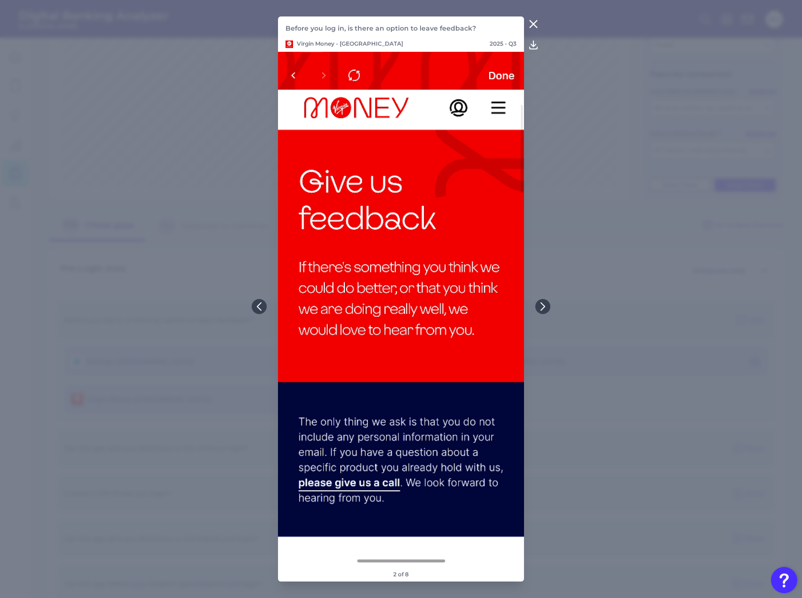
click at [536, 19] on icon at bounding box center [533, 23] width 11 height 11
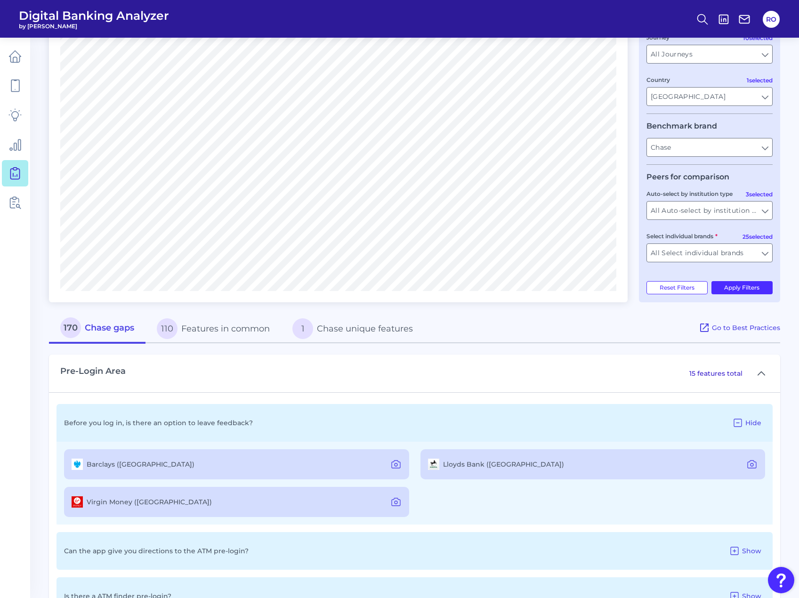
scroll to position [0, 0]
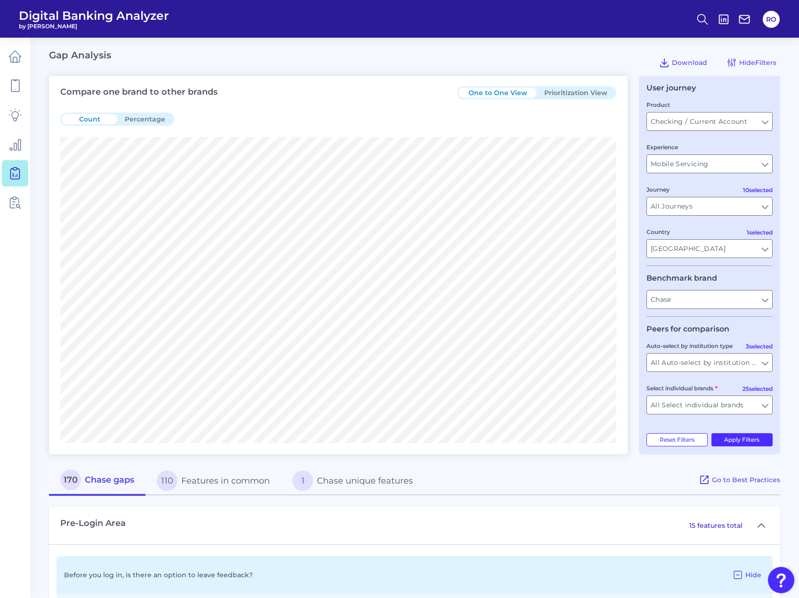
click at [583, 92] on button "Prioritization View" at bounding box center [575, 93] width 78 height 10
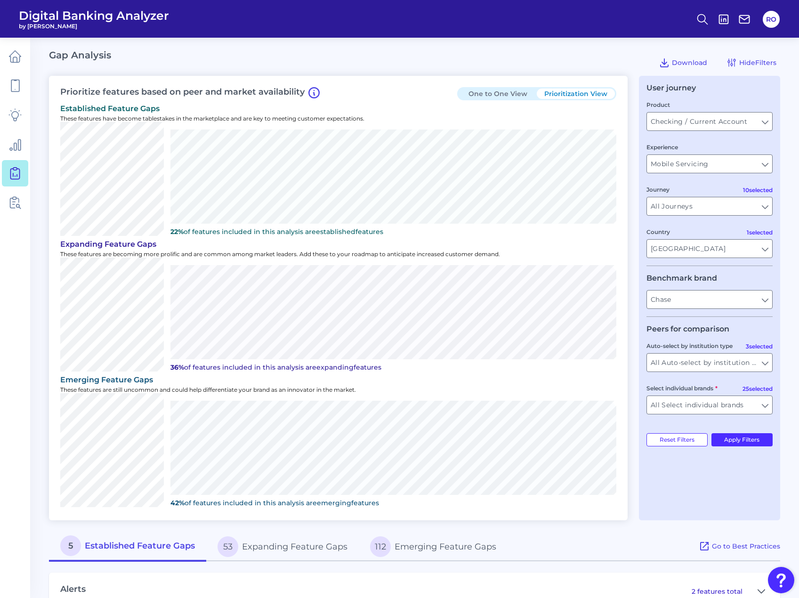
click at [163, 224] on div "The benchmark brand selected has no established gaps 63 established features 5 …" at bounding box center [338, 179] width 556 height 114
click at [184, 231] on p "22% of features included in this analysis are established features" at bounding box center [393, 231] width 446 height 8
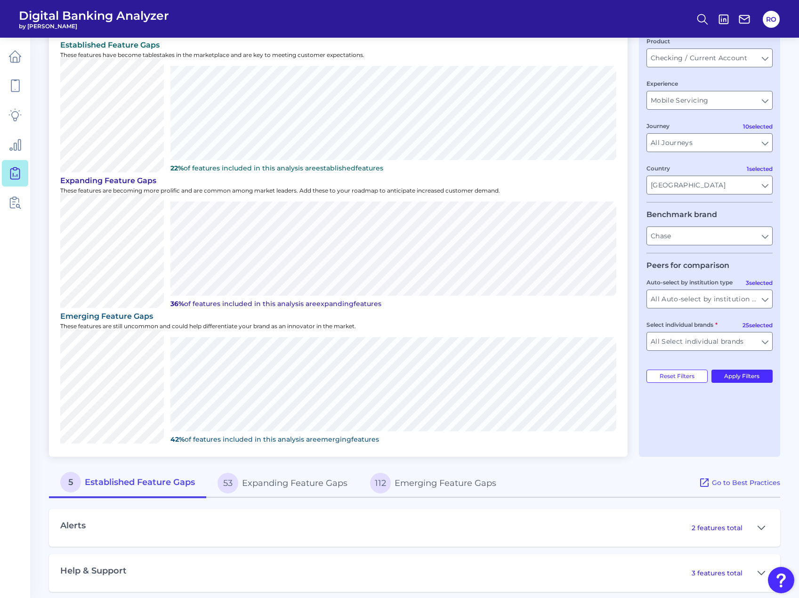
scroll to position [72, 0]
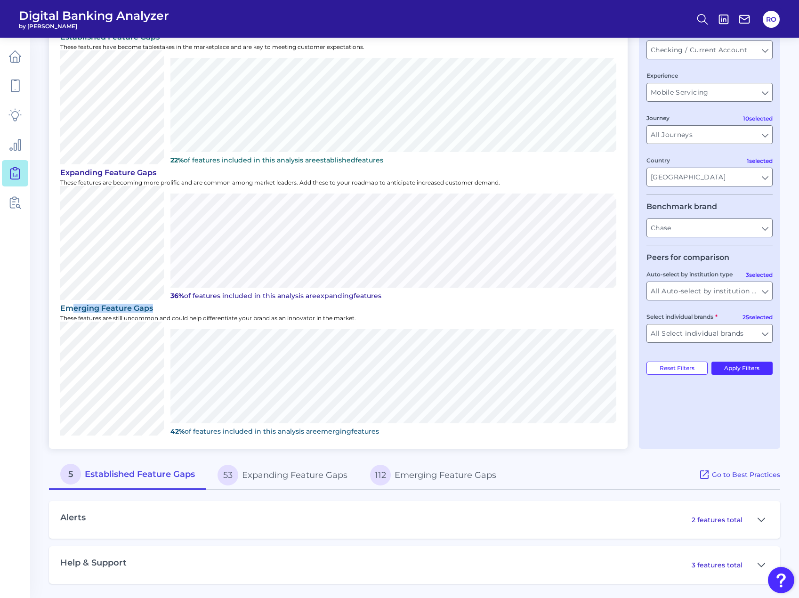
drag, startPoint x: 75, startPoint y: 311, endPoint x: 178, endPoint y: 312, distance: 103.1
click at [178, 312] on div "emerging Feature Gaps" at bounding box center [338, 308] width 556 height 9
click at [133, 319] on p "These features are still uncommon and could help differentiate your brand as an…" at bounding box center [338, 317] width 556 height 7
click at [412, 471] on button "112 Emerging Feature Gaps" at bounding box center [433, 475] width 149 height 30
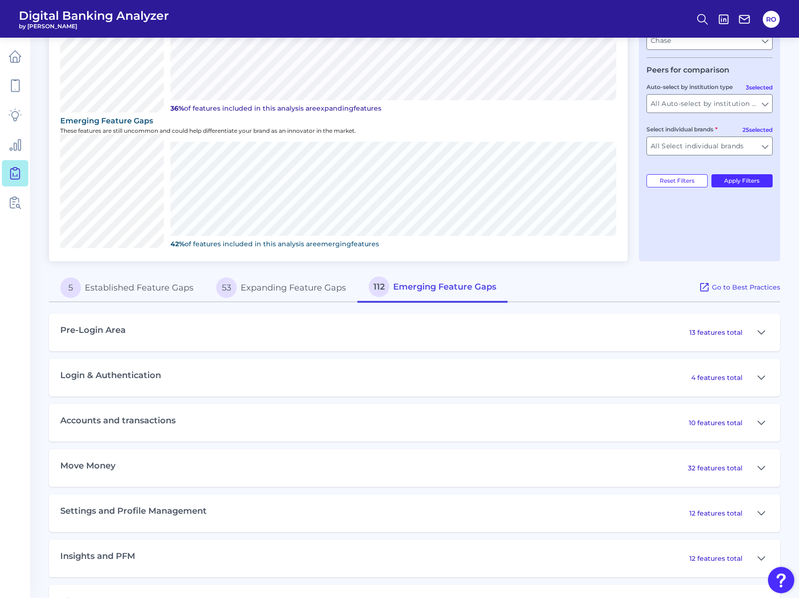
scroll to position [260, 0]
click at [760, 375] on icon at bounding box center [761, 376] width 8 height 11
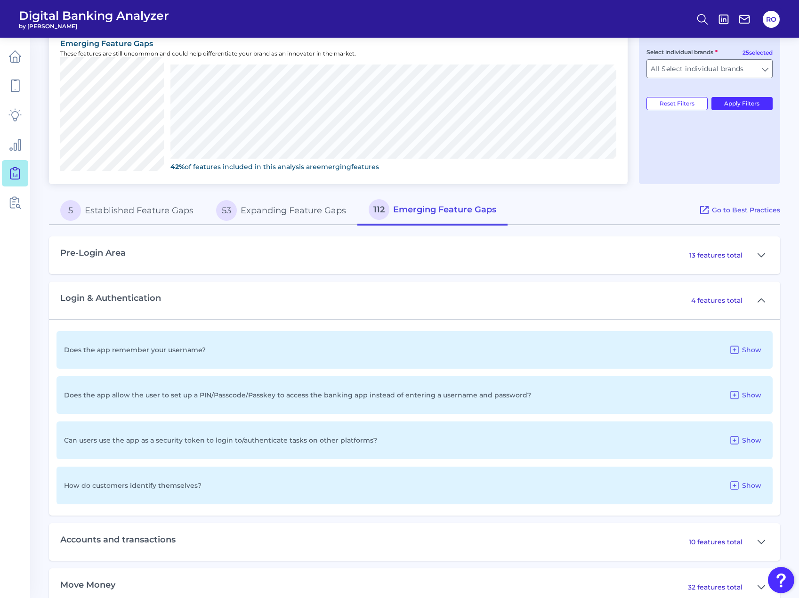
scroll to position [354, 0]
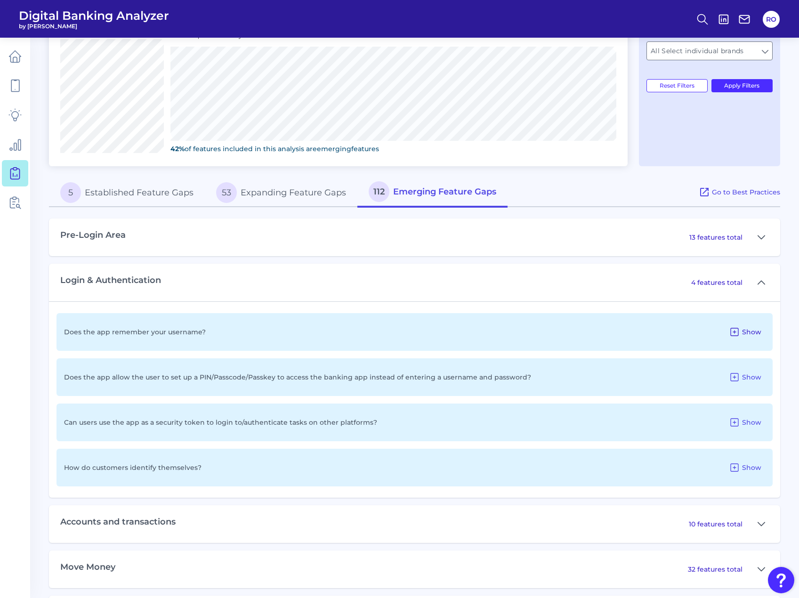
click at [734, 335] on icon at bounding box center [733, 331] width 11 height 11
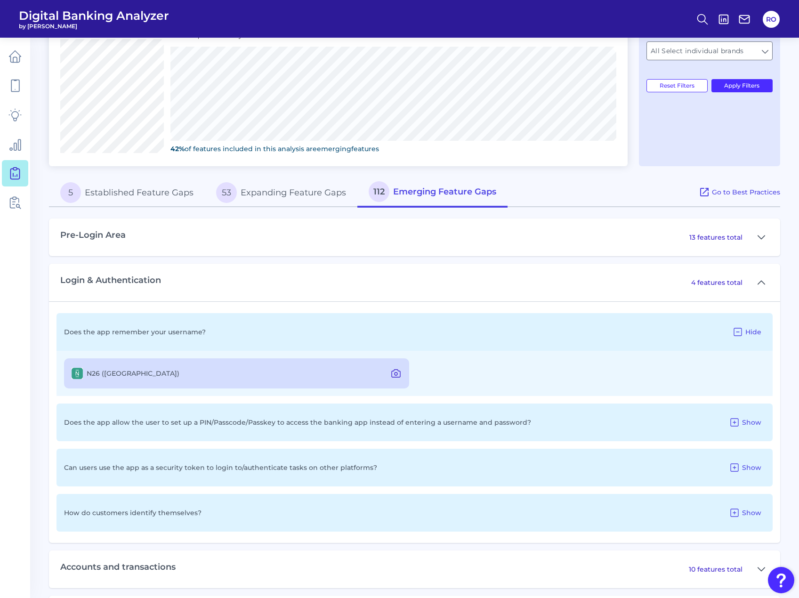
click at [395, 375] on icon at bounding box center [395, 373] width 11 height 11
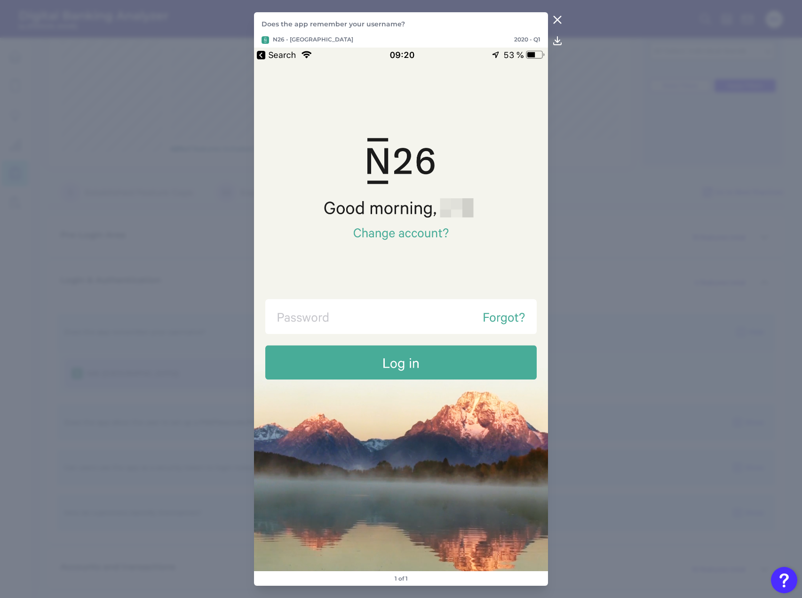
click at [556, 20] on icon at bounding box center [557, 19] width 11 height 11
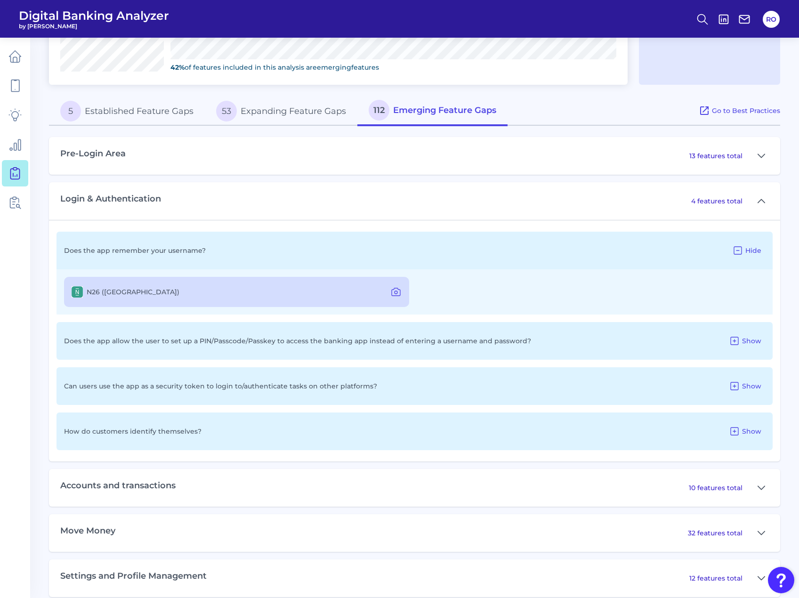
scroll to position [448, 0]
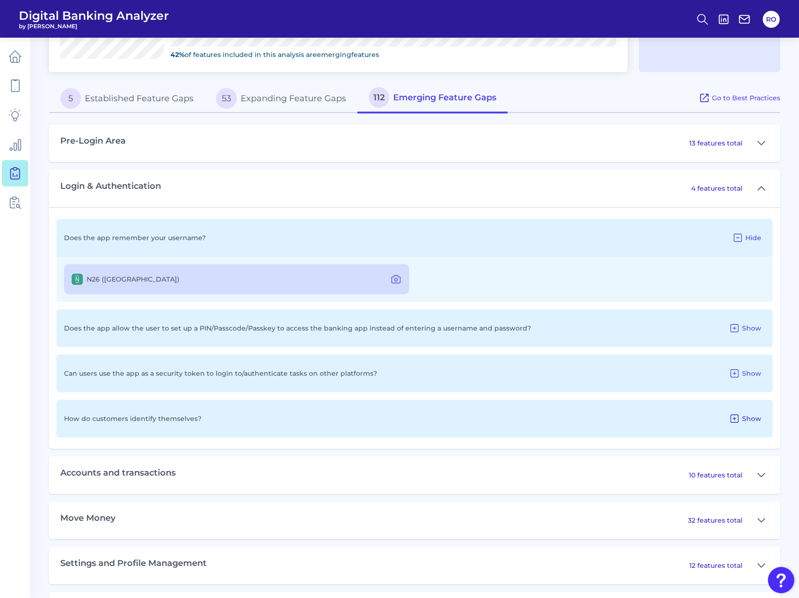
click at [739, 414] on icon at bounding box center [733, 418] width 11 height 11
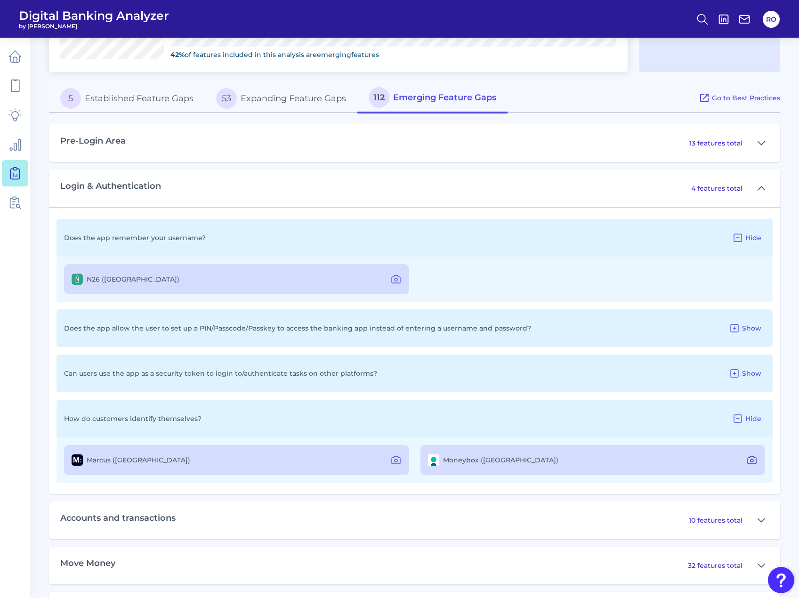
click at [748, 460] on icon at bounding box center [751, 459] width 11 height 11
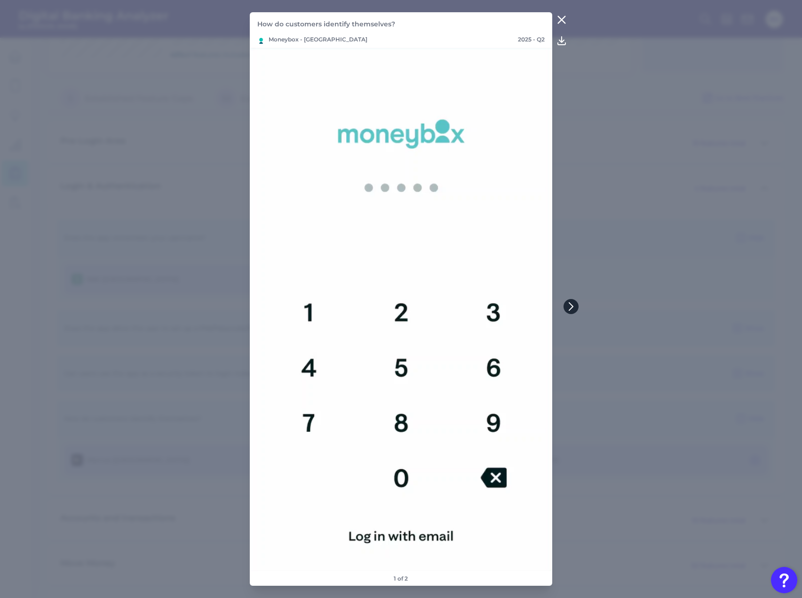
click at [569, 307] on icon at bounding box center [571, 306] width 8 height 8
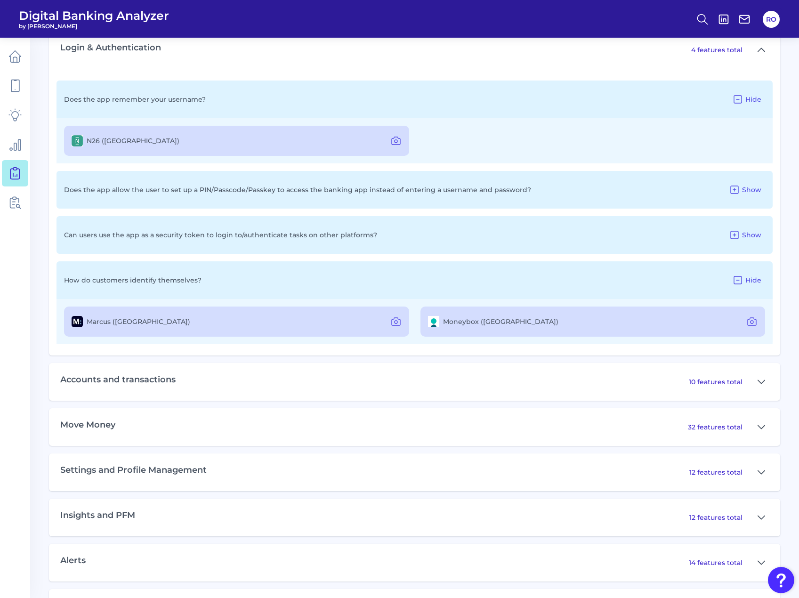
scroll to position [589, 0]
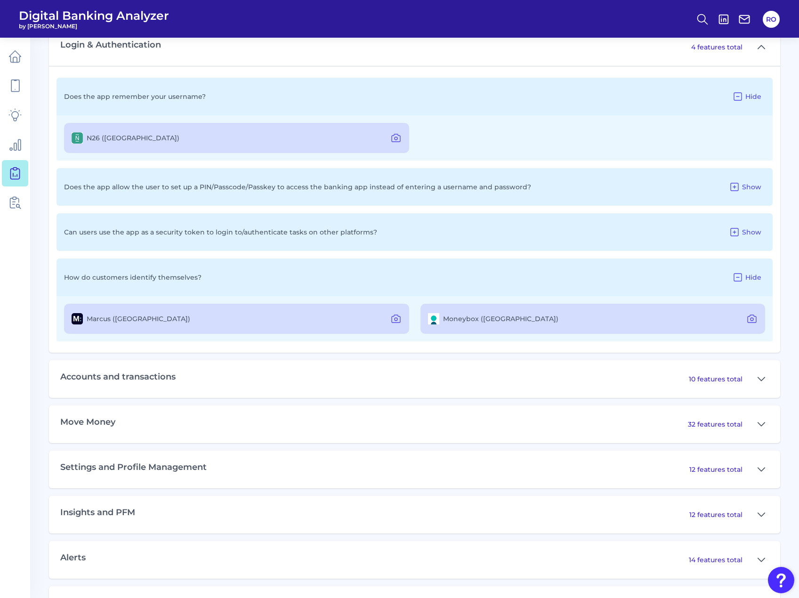
click at [744, 422] on div "32 features total" at bounding box center [728, 423] width 81 height 15
click at [759, 425] on icon at bounding box center [761, 423] width 8 height 11
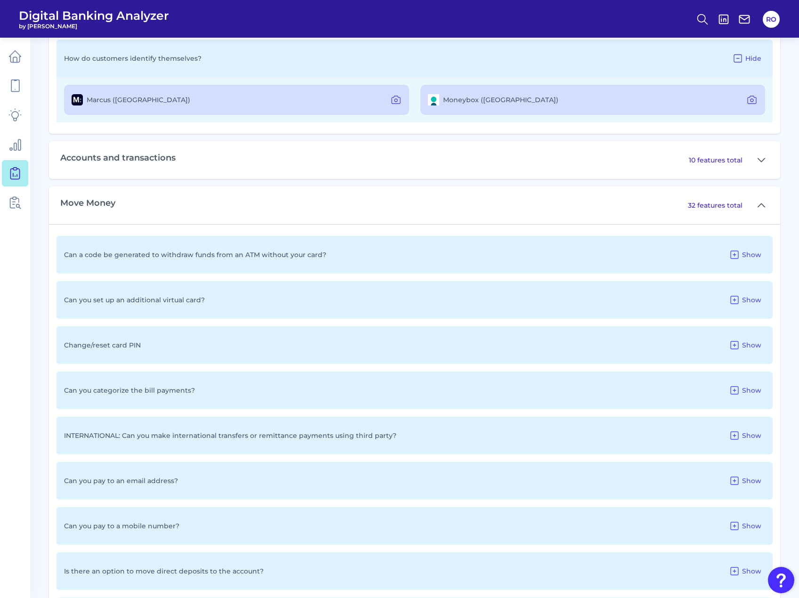
scroll to position [824, 0]
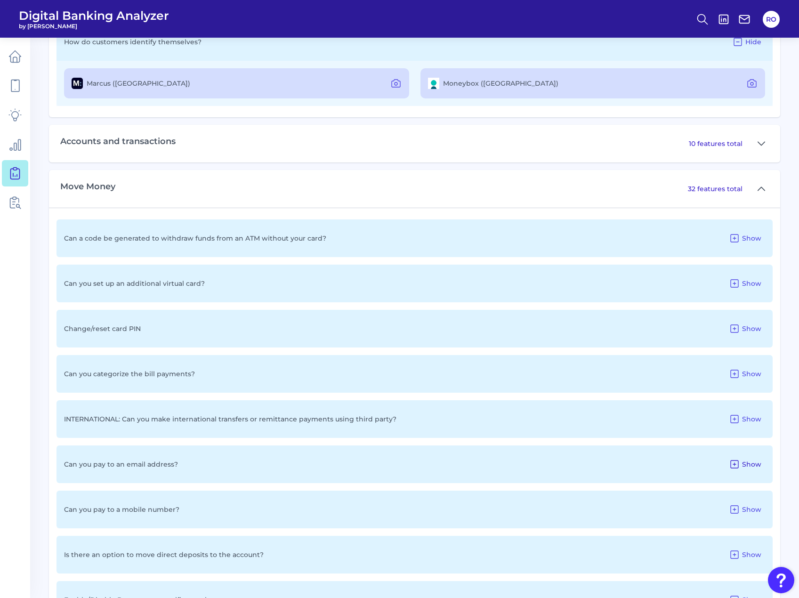
click at [751, 458] on button "Show" at bounding box center [745, 463] width 40 height 15
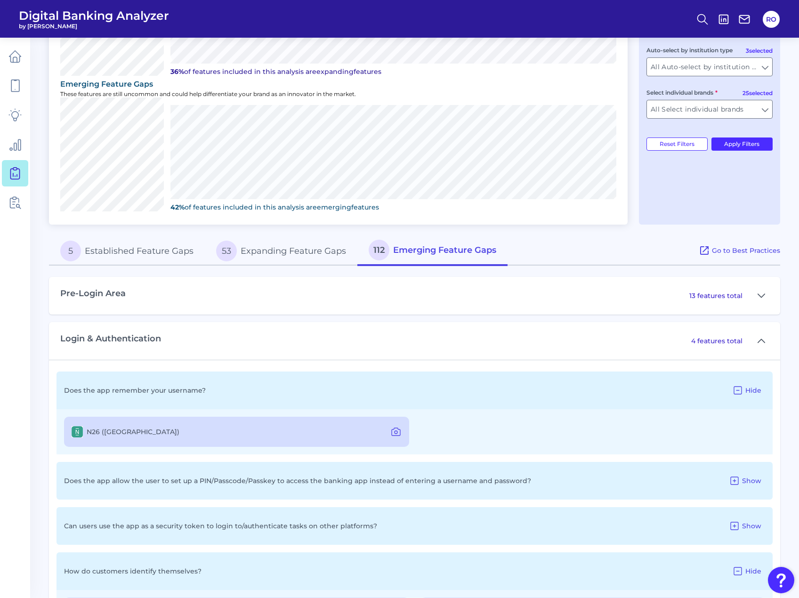
scroll to position [401, 0]
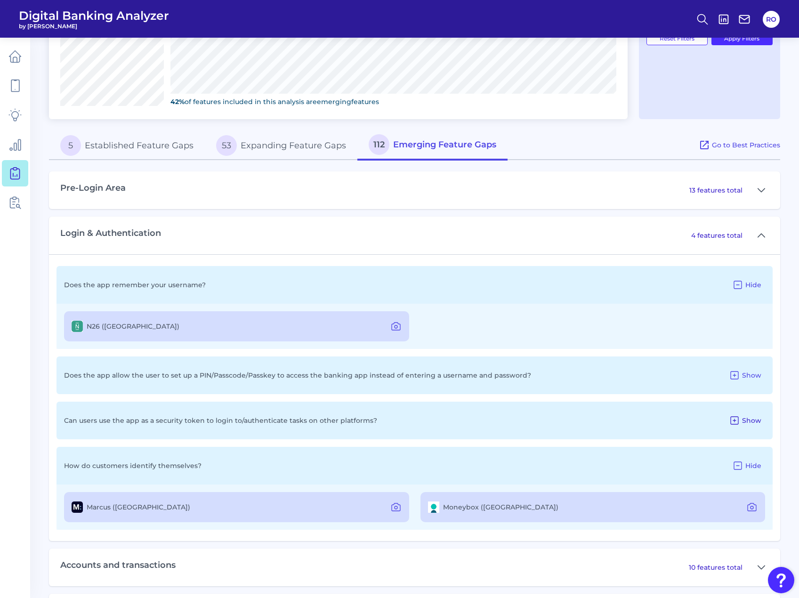
click at [748, 422] on span "Show" at bounding box center [751, 420] width 19 height 8
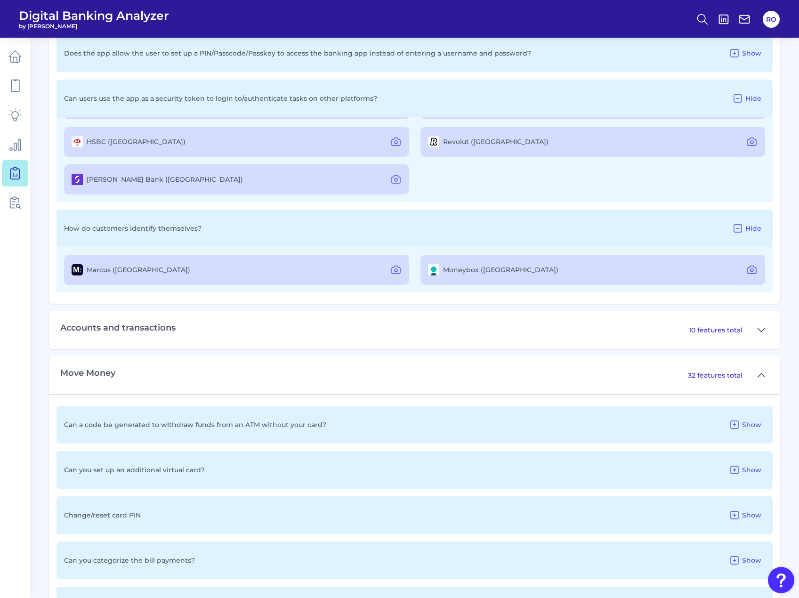
scroll to position [730, 0]
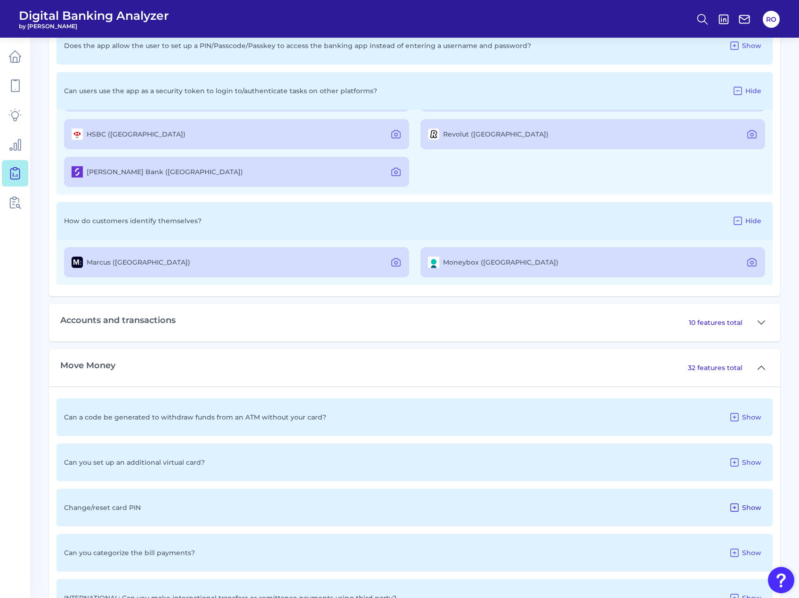
click at [762, 508] on button "Show" at bounding box center [745, 507] width 40 height 15
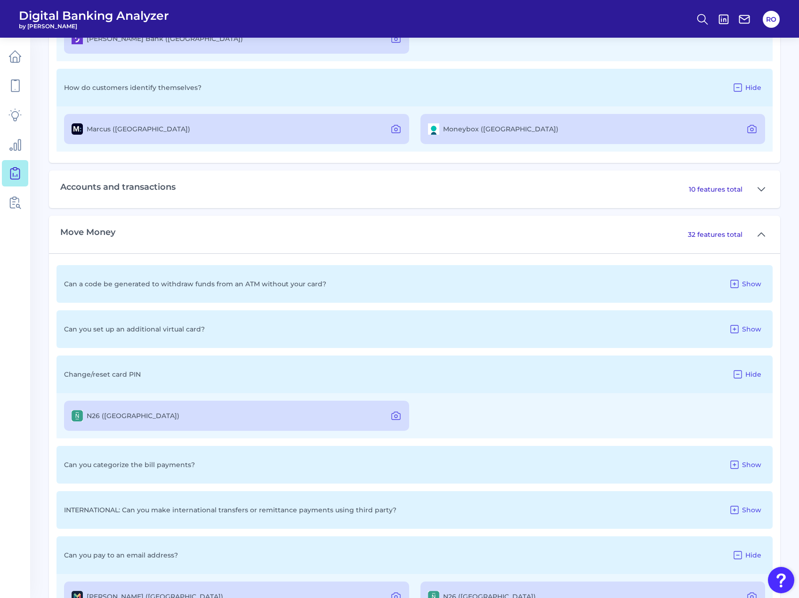
scroll to position [872, 0]
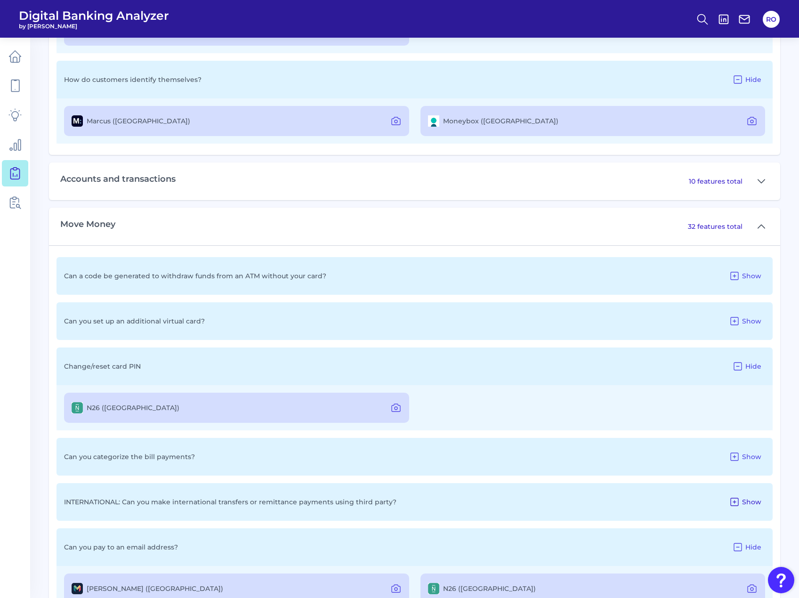
click at [756, 501] on span "Show" at bounding box center [751, 501] width 19 height 8
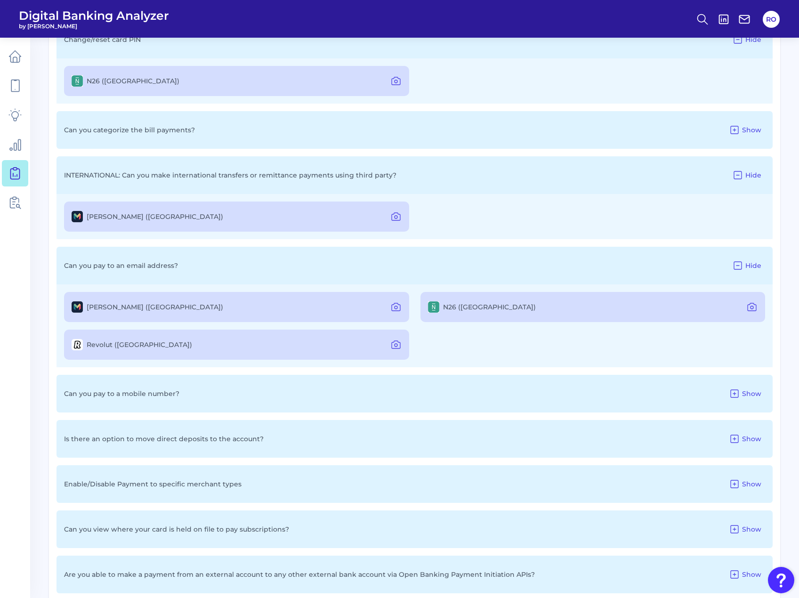
scroll to position [1201, 0]
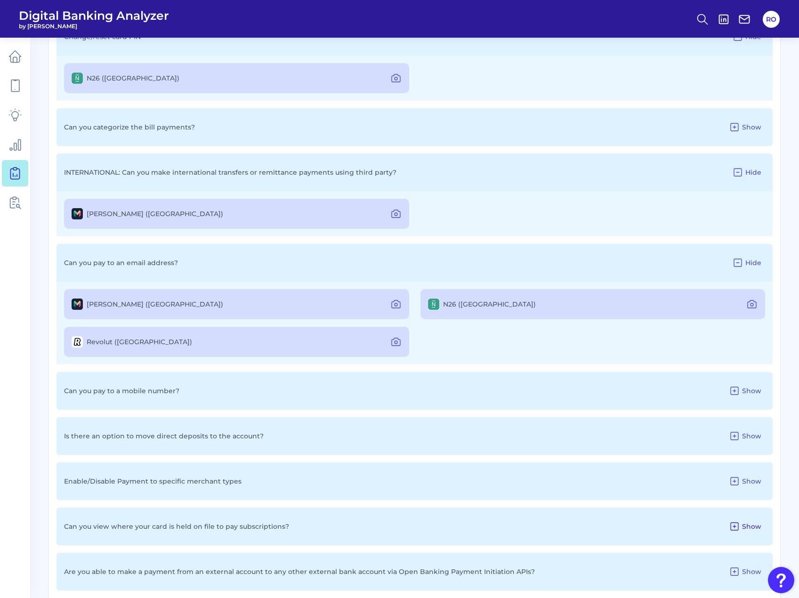
click at [750, 526] on span "Show" at bounding box center [751, 526] width 19 height 8
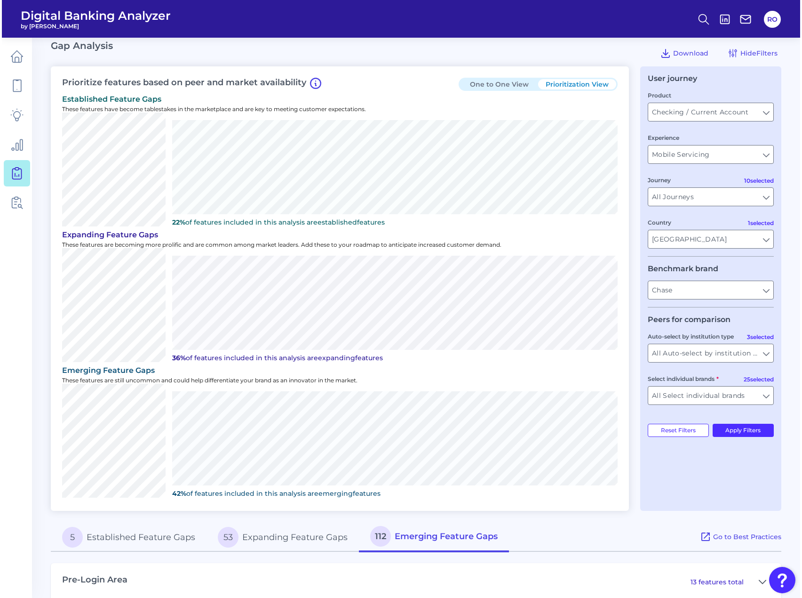
scroll to position [0, 0]
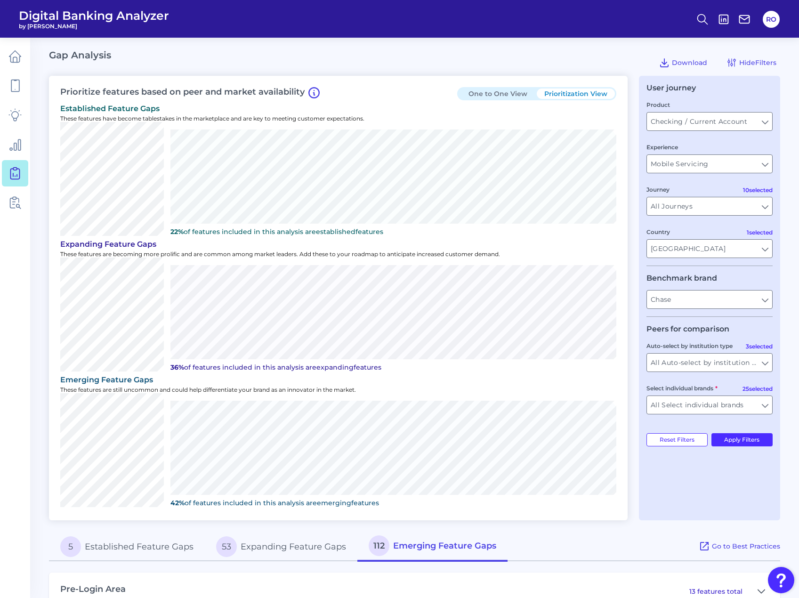
click at [387, 97] on div "Prioritize features based on peer and market availability One to One View Prior…" at bounding box center [338, 298] width 578 height 444
click at [18, 83] on icon at bounding box center [14, 85] width 13 height 13
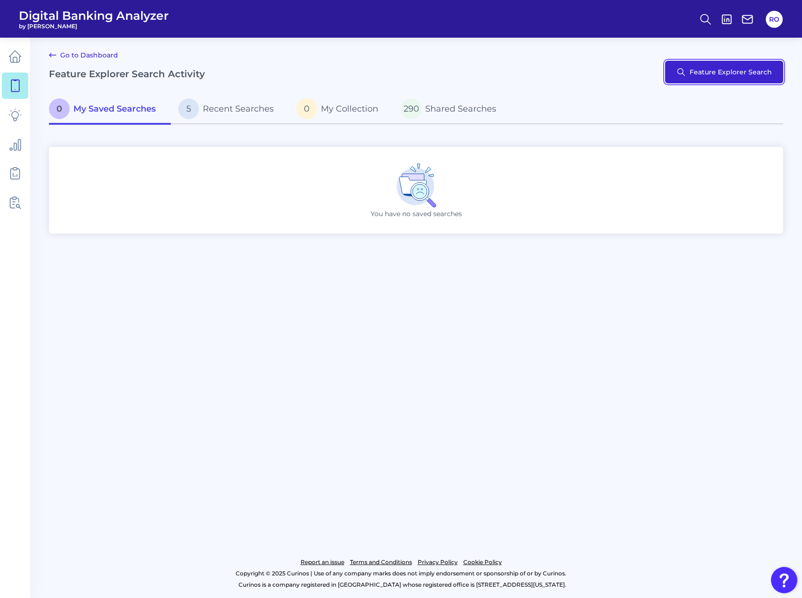
click at [736, 69] on button "Feature Explorer Search" at bounding box center [724, 72] width 118 height 23
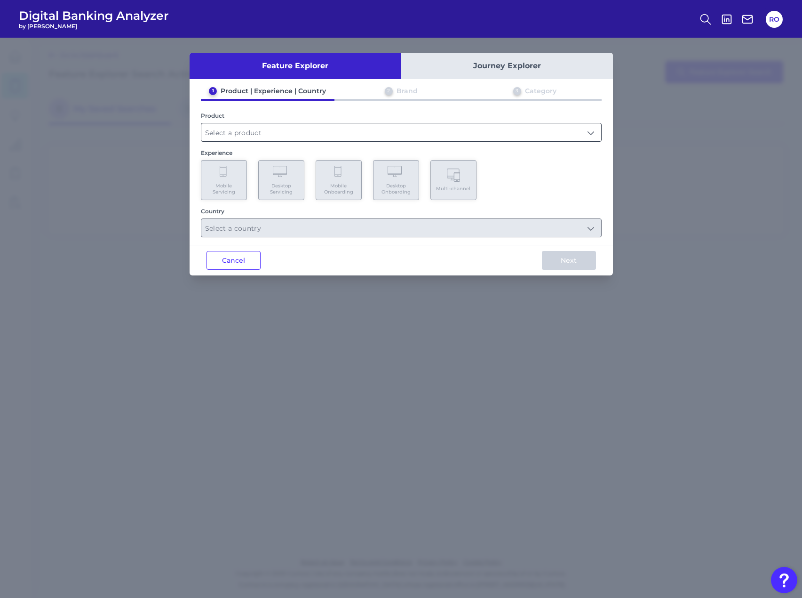
click at [398, 134] on input "text" at bounding box center [401, 132] width 400 height 18
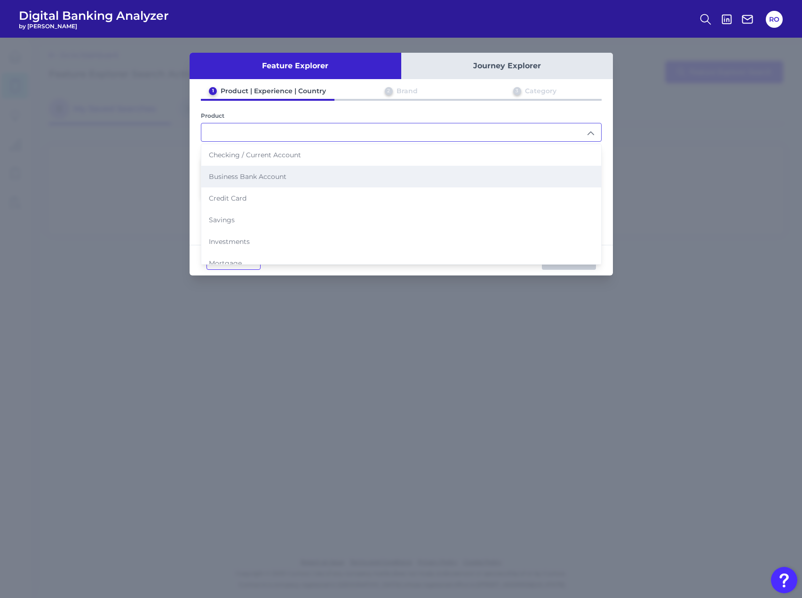
click at [252, 177] on span "Business Bank Account" at bounding box center [248, 176] width 78 height 8
type input "Business Bank Account"
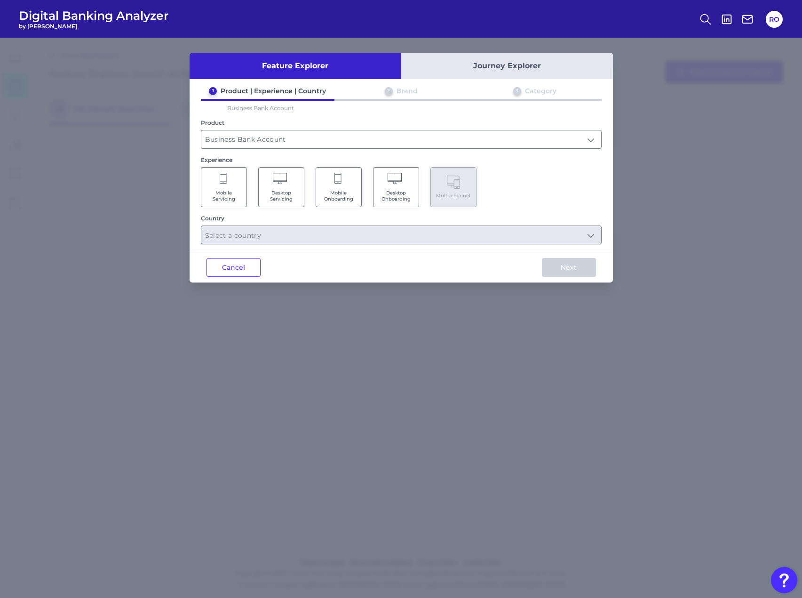
drag, startPoint x: 288, startPoint y: 223, endPoint x: 290, endPoint y: 217, distance: 6.1
click at [290, 218] on div "Country" at bounding box center [401, 230] width 401 height 30
click at [218, 181] on Servicing "Mobile Servicing" at bounding box center [224, 187] width 46 height 40
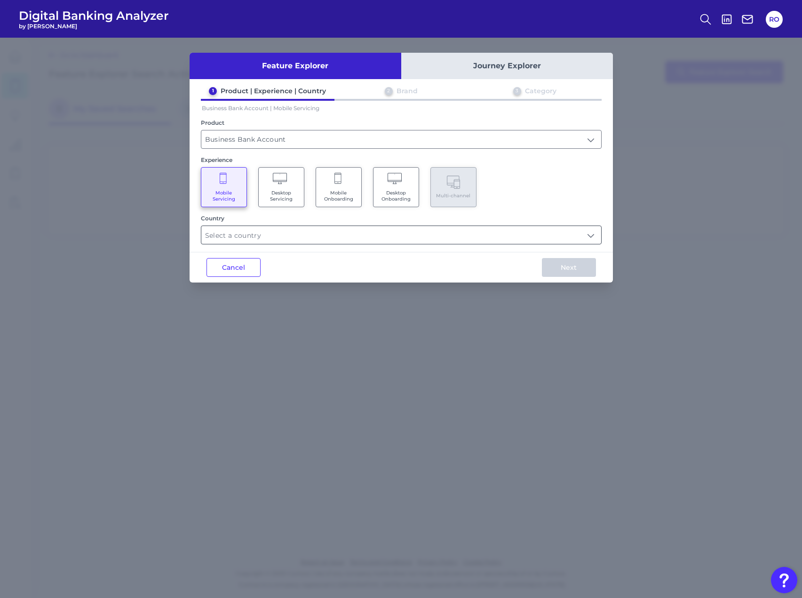
click at [591, 235] on input "text" at bounding box center [401, 235] width 400 height 18
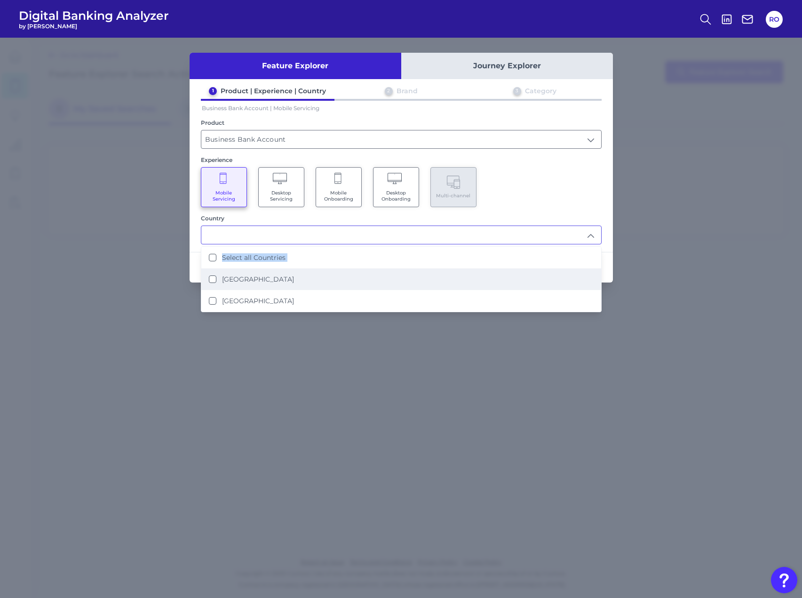
click at [220, 273] on ul "Select all Countries [GEOGRAPHIC_DATA] [GEOGRAPHIC_DATA]" at bounding box center [401, 279] width 400 height 65
click at [221, 275] on div "[GEOGRAPHIC_DATA]" at bounding box center [251, 279] width 85 height 8
type input "[GEOGRAPHIC_DATA]"
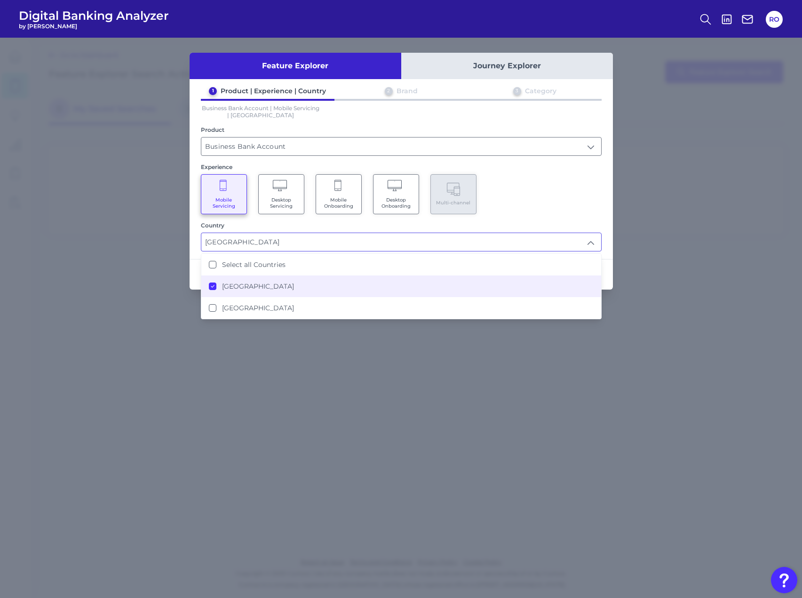
click at [545, 213] on div "Mobile Servicing Desktop Servicing Mobile Onboarding Desktop Onboarding Multi-c…" at bounding box center [401, 194] width 401 height 40
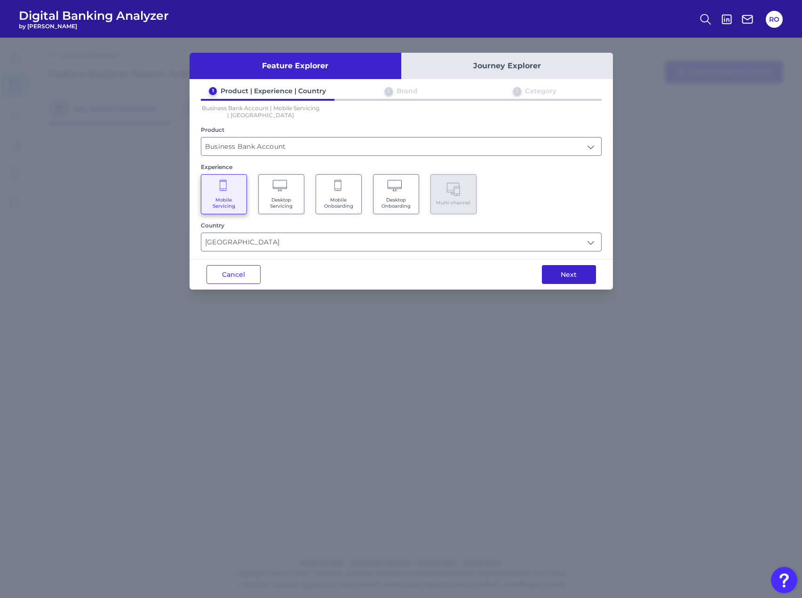
click at [575, 270] on button "Next" at bounding box center [569, 274] width 54 height 19
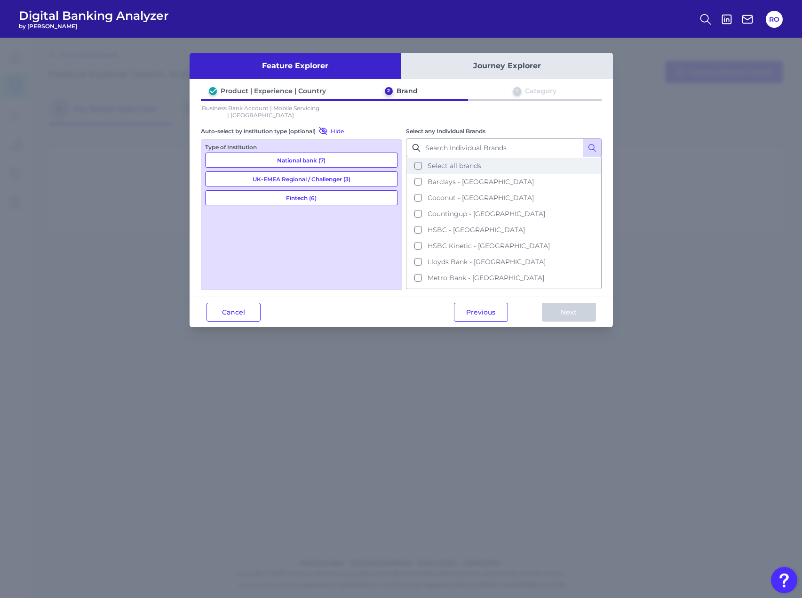
click at [459, 161] on span "Select all brands" at bounding box center [455, 165] width 54 height 8
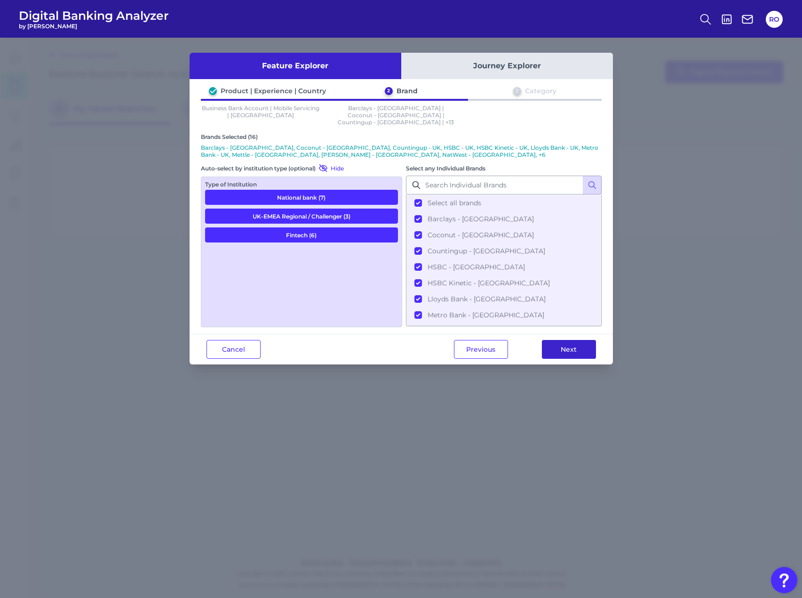
click at [565, 340] on button "Next" at bounding box center [569, 349] width 54 height 19
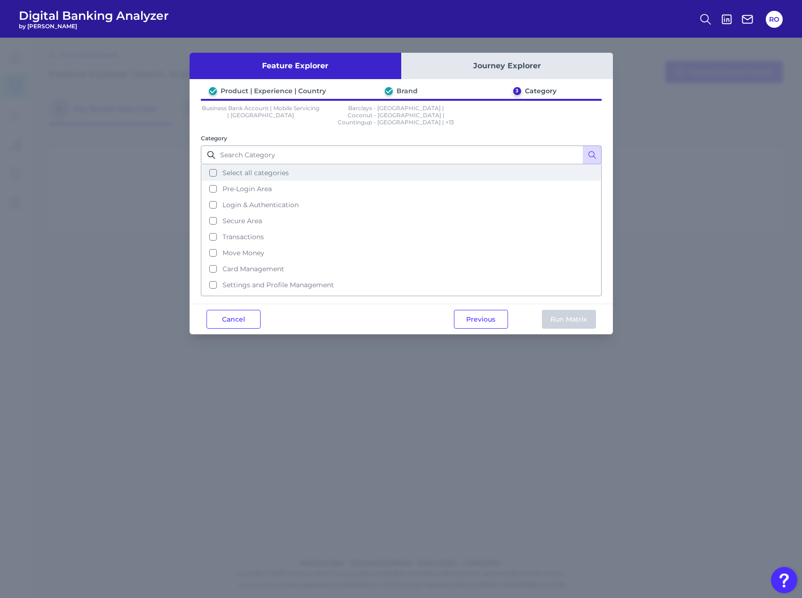
click at [250, 168] on span "Select all categories" at bounding box center [256, 172] width 66 height 8
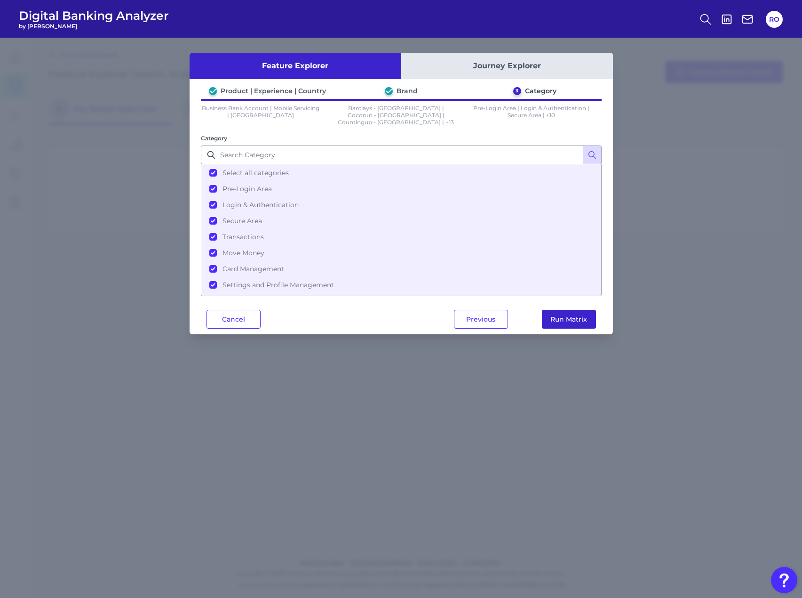
click at [561, 310] on button "Run Matrix" at bounding box center [569, 319] width 54 height 19
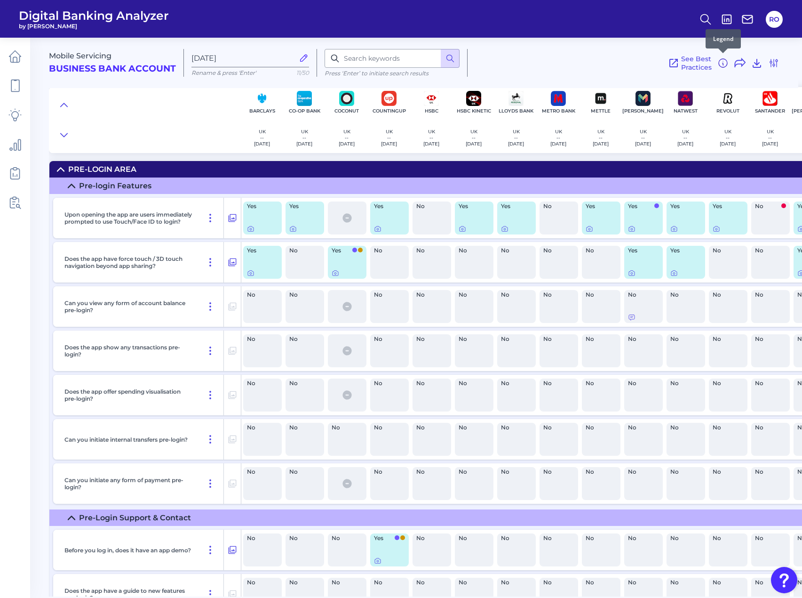
click at [722, 64] on icon at bounding box center [723, 62] width 11 height 11
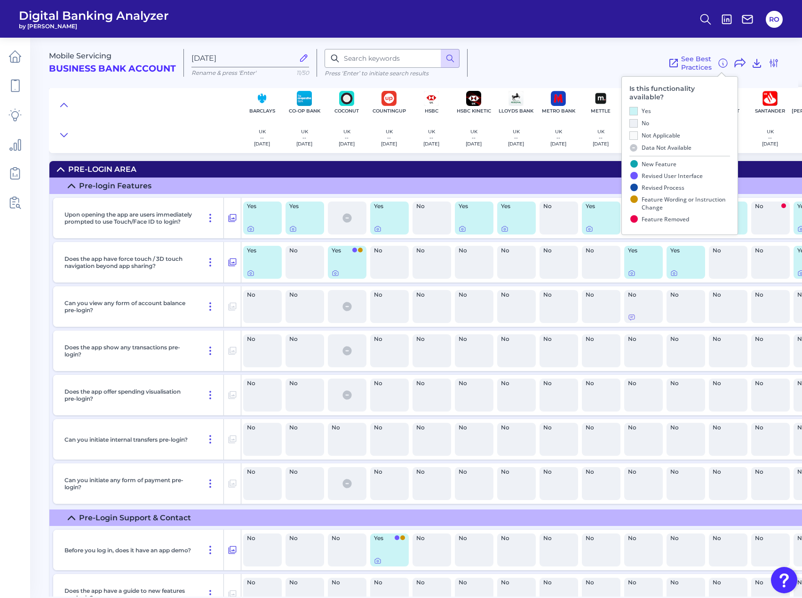
click at [591, 57] on div "See Best Practices Filters Clear all filters Experience Reset Mobile Servicing …" at bounding box center [624, 63] width 312 height 28
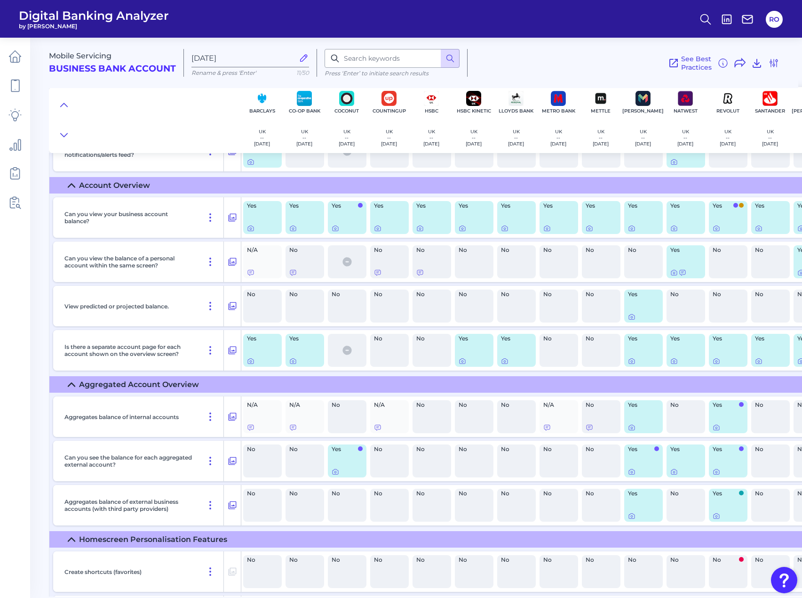
scroll to position [1741, 0]
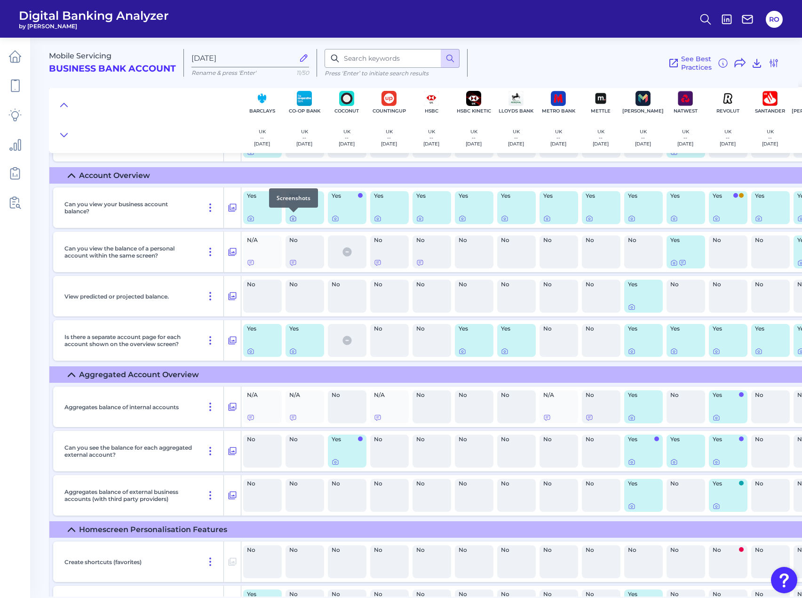
click at [293, 219] on icon at bounding box center [293, 219] width 2 height 2
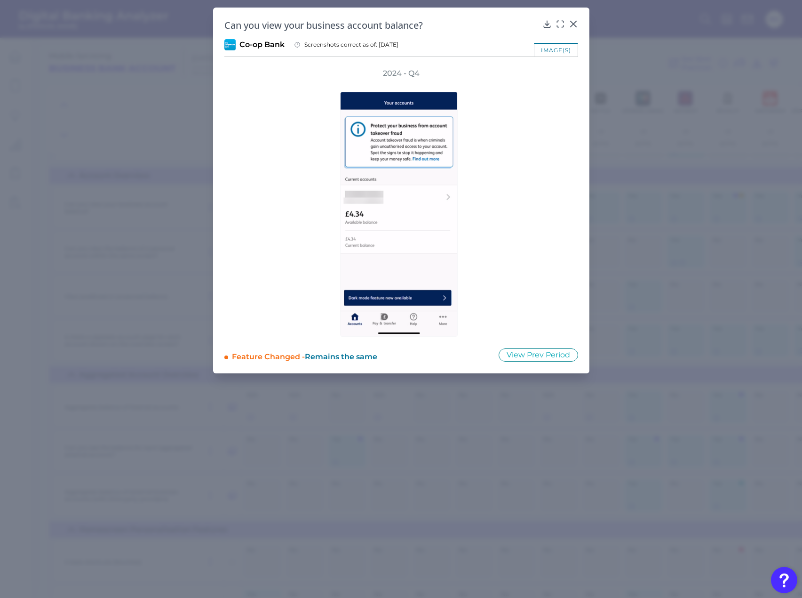
click at [549, 49] on div "image(s)" at bounding box center [556, 50] width 44 height 14
click at [567, 52] on div "image(s)" at bounding box center [556, 50] width 44 height 14
click at [574, 21] on icon at bounding box center [573, 23] width 9 height 9
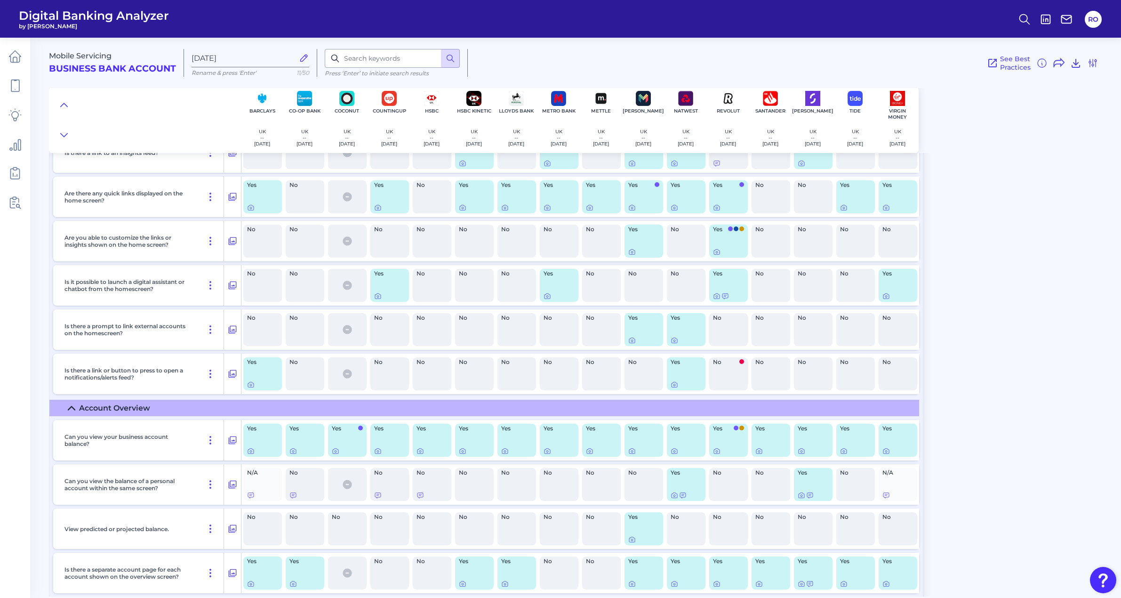
scroll to position [1412, 0]
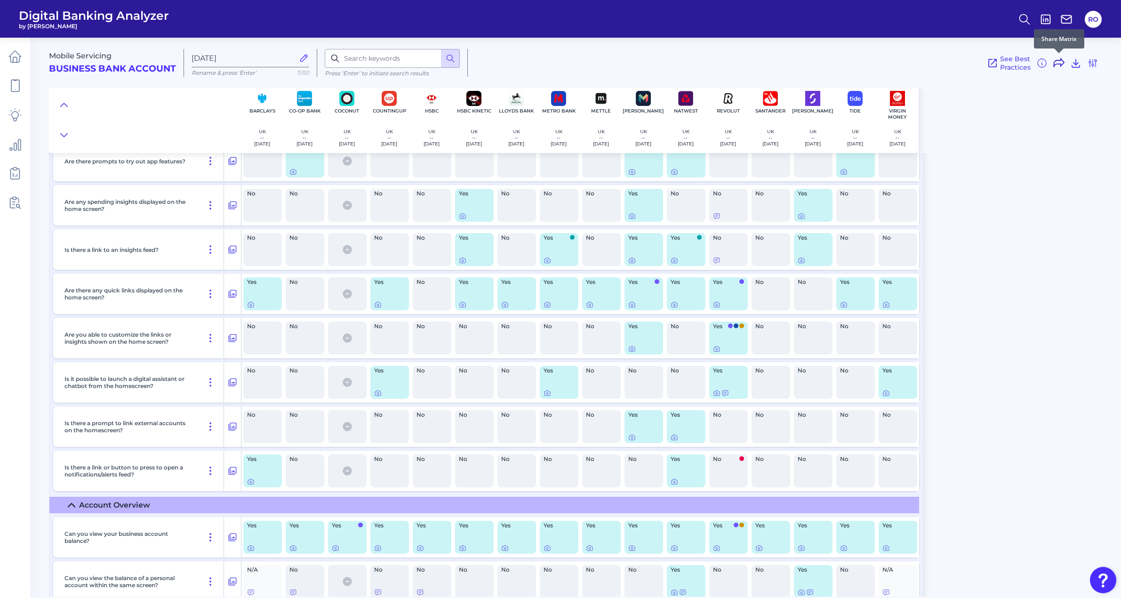
click at [798, 61] on icon at bounding box center [1058, 62] width 11 height 11
click at [798, 60] on icon at bounding box center [1093, 57] width 9 height 9
click at [798, 62] on icon at bounding box center [1076, 63] width 8 height 8
click at [798, 61] on icon at bounding box center [1092, 62] width 11 height 11
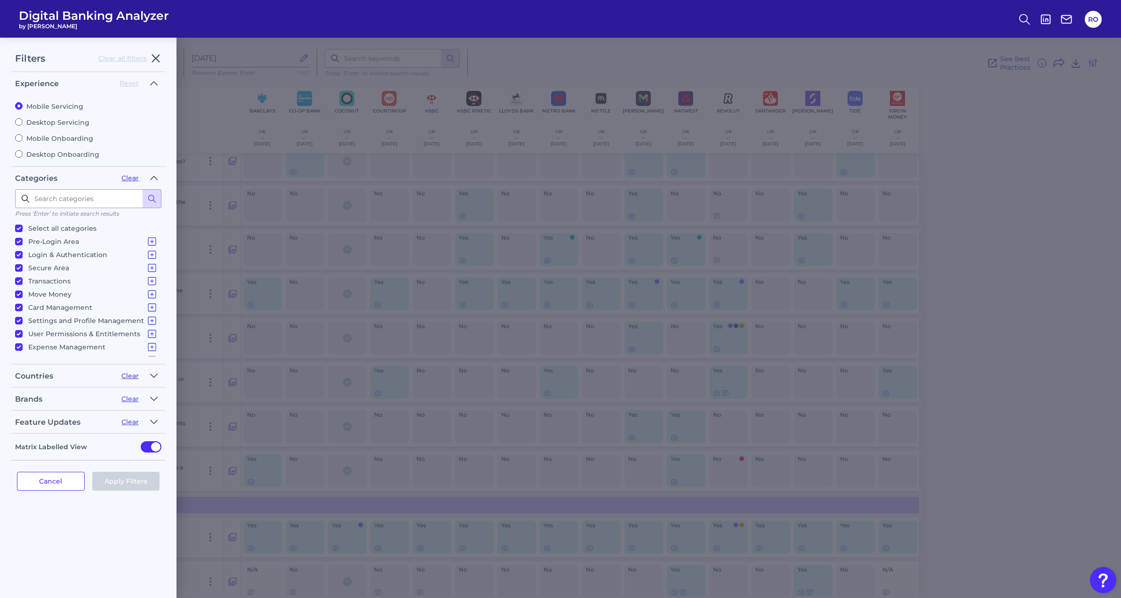
click at [798, 114] on div "Filters Clear all filters Experience Reset Mobile Servicing Desktop Servicing M…" at bounding box center [560, 318] width 1121 height 560
click at [798, 59] on div "Filters Clear all filters Experience Reset Mobile Servicing Desktop Servicing M…" at bounding box center [560, 318] width 1121 height 560
click at [156, 61] on icon "button" at bounding box center [155, 58] width 11 height 11
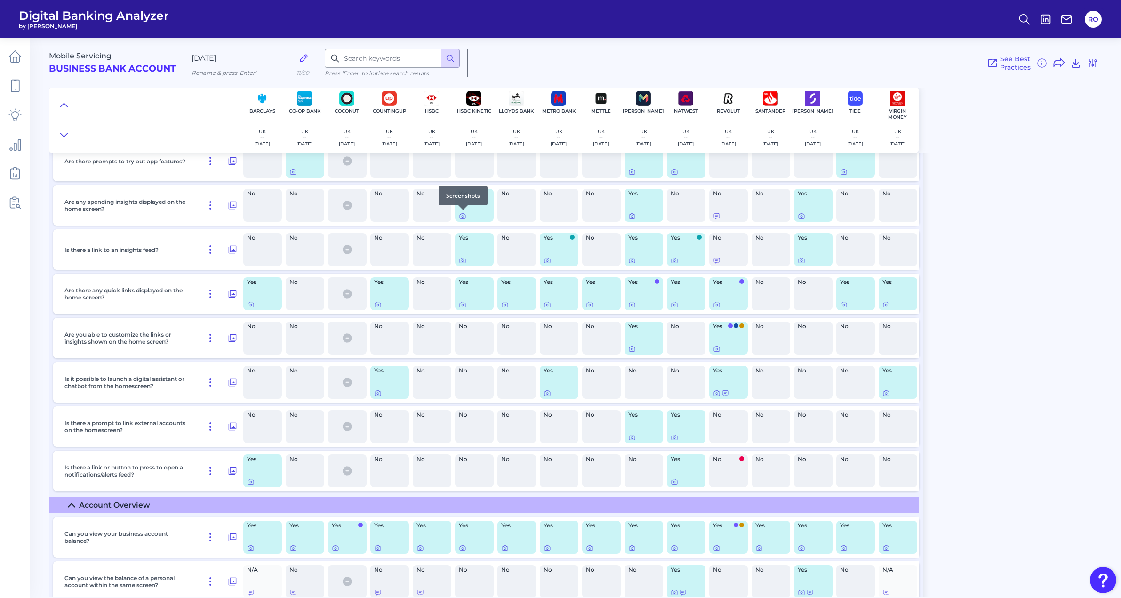
click at [461, 213] on div at bounding box center [462, 209] width 9 height 9
click at [462, 215] on icon at bounding box center [463, 216] width 8 height 8
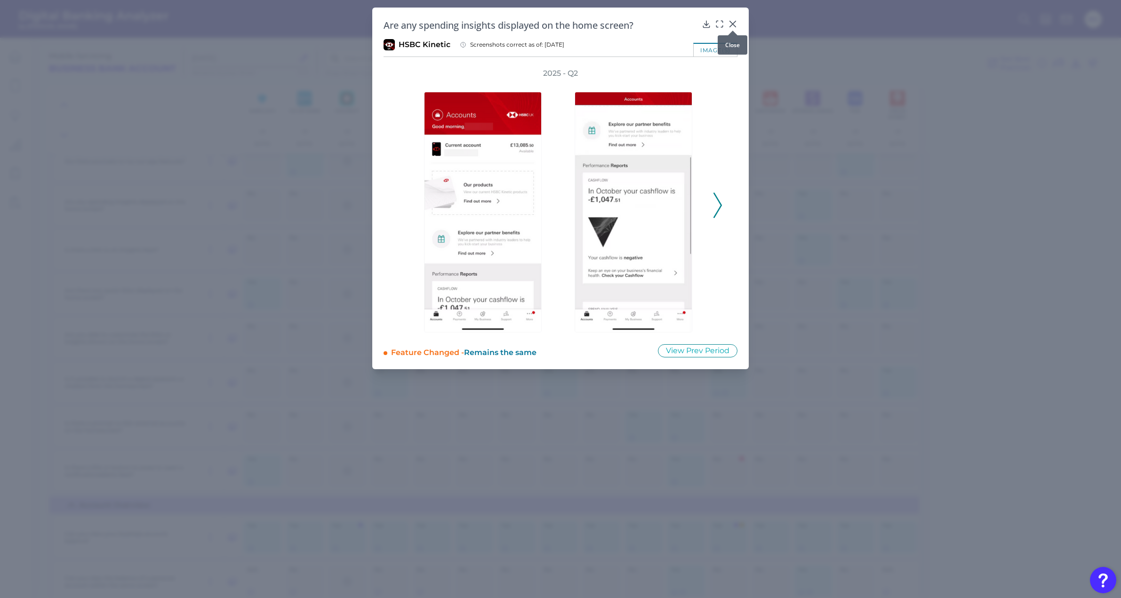
click at [732, 25] on icon at bounding box center [733, 24] width 6 height 6
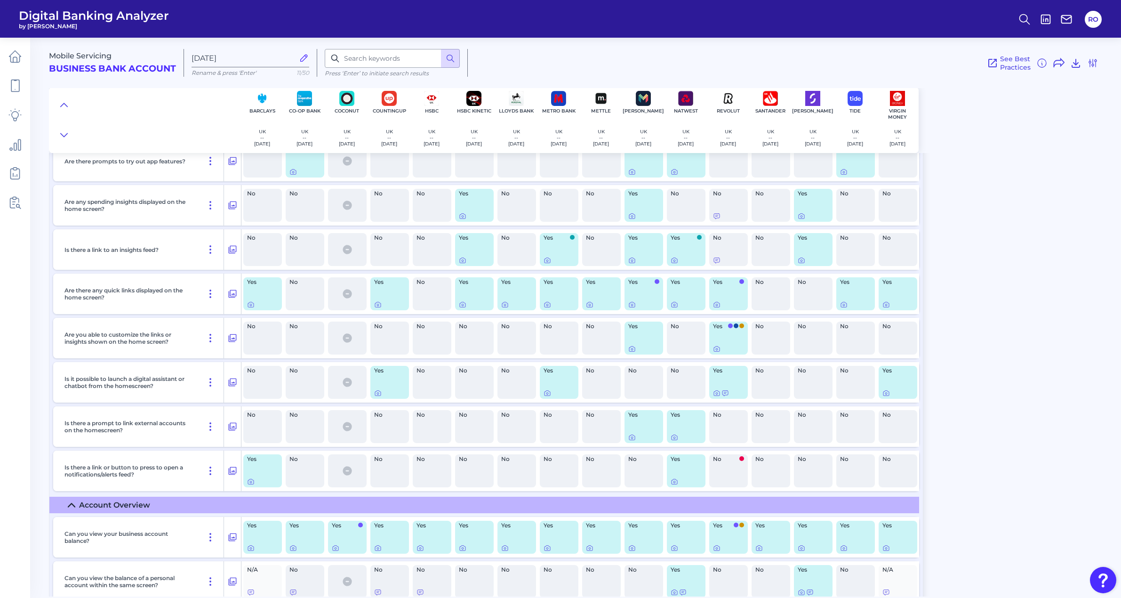
click at [798, 143] on div "Mobile Servicing Business Bank Account [DATE][FINANCIAL_ID] Rename & press 'Ent…" at bounding box center [585, 92] width 1072 height 122
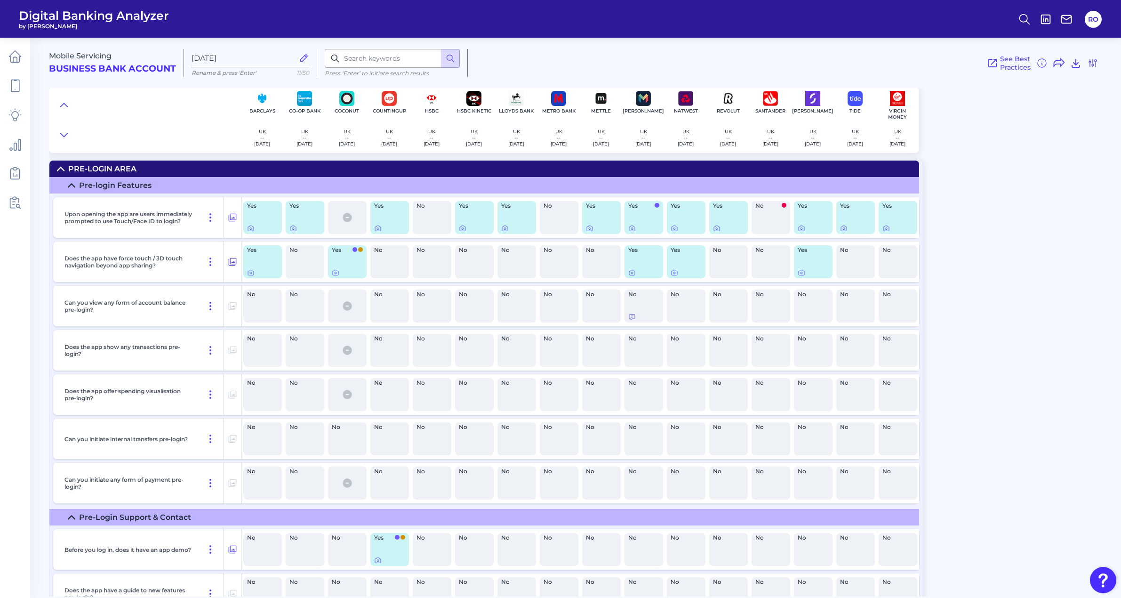
scroll to position [0, 0]
click at [798, 62] on span "See Best Practices" at bounding box center [1015, 63] width 31 height 17
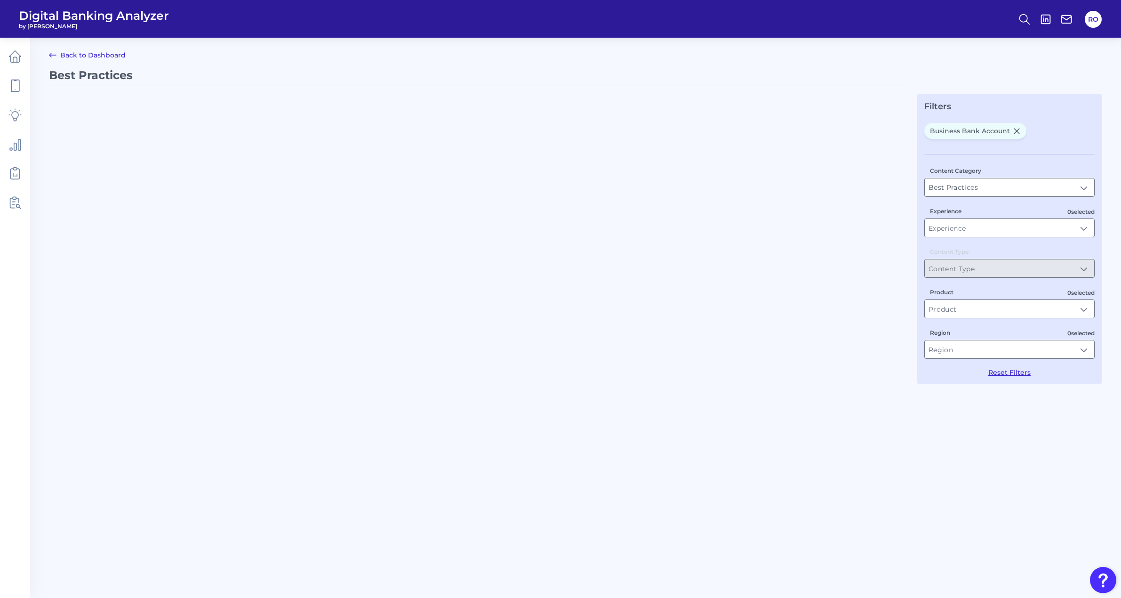
type input "Business Bank Account"
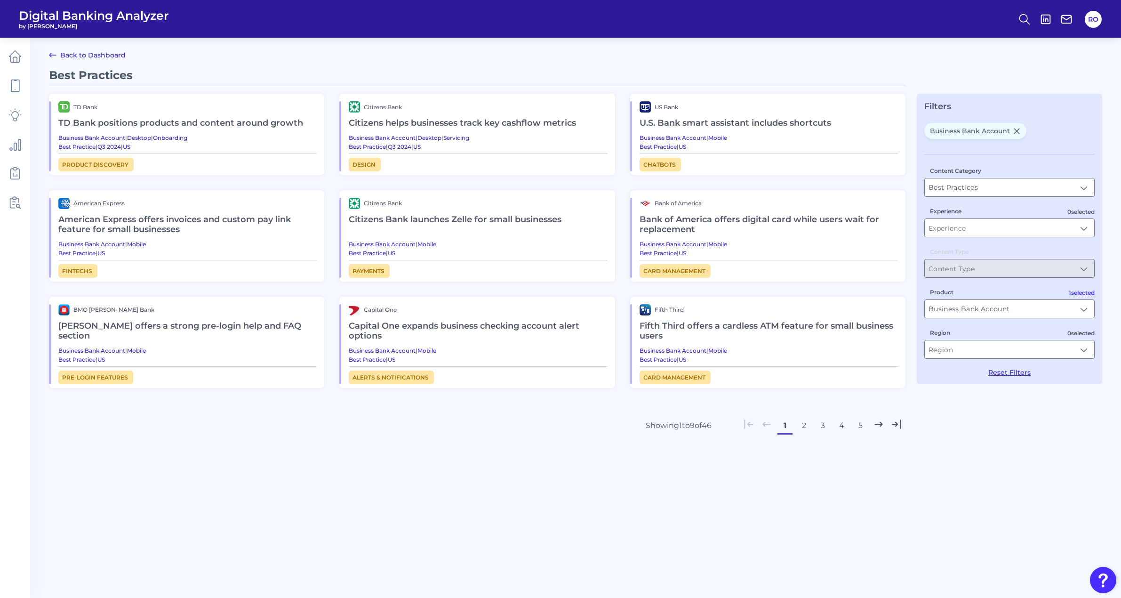
click at [61, 52] on link "Back to Dashboard" at bounding box center [87, 54] width 77 height 11
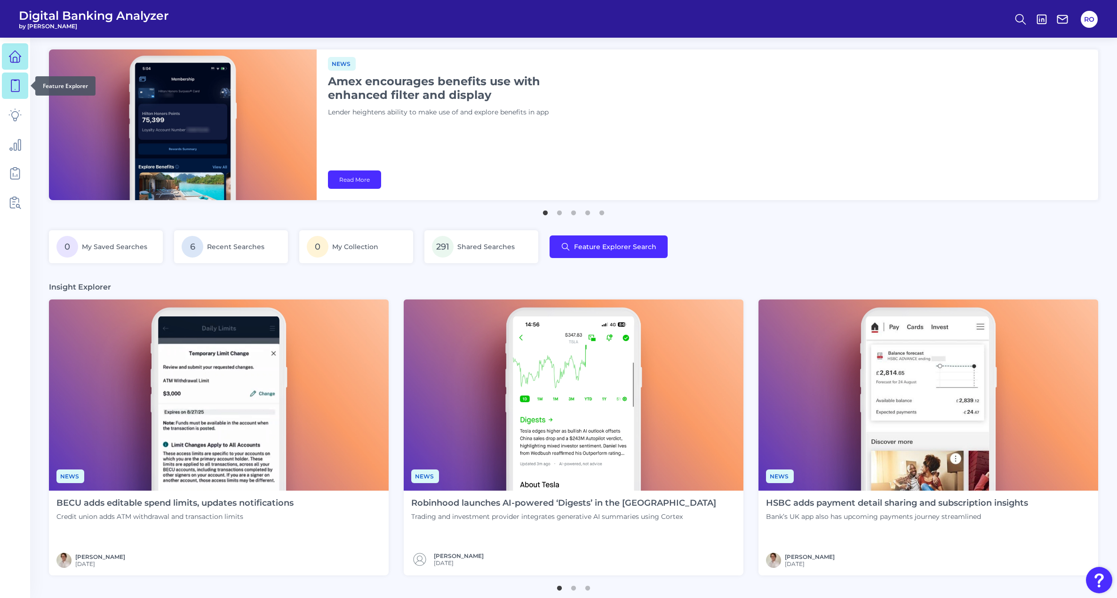
click at [18, 80] on icon at bounding box center [15, 86] width 8 height 12
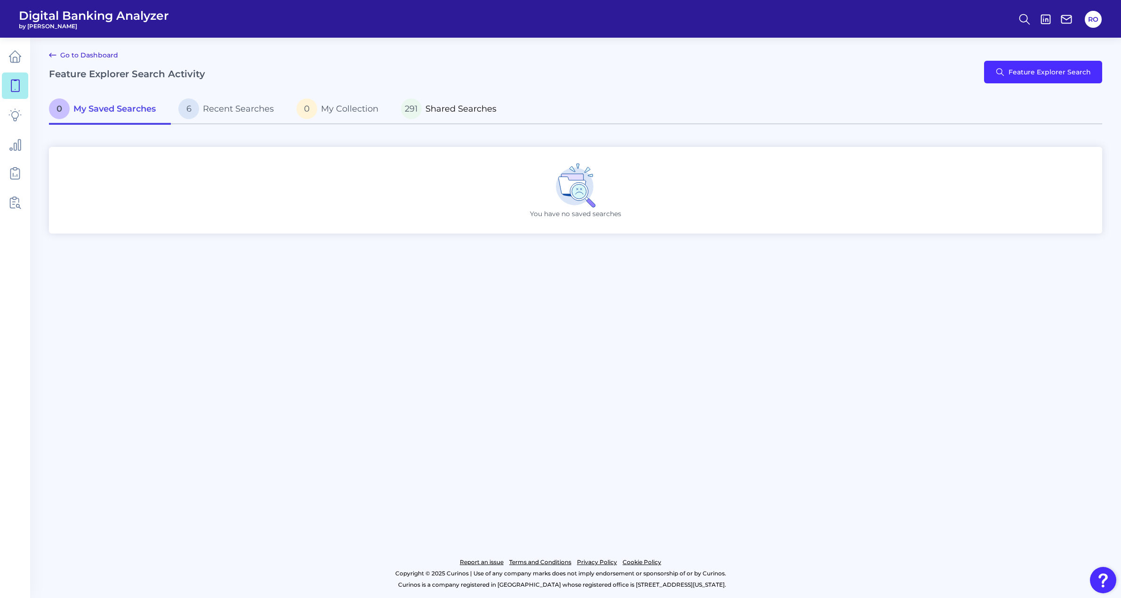
click at [426, 106] on span "Shared Searches" at bounding box center [460, 109] width 71 height 10
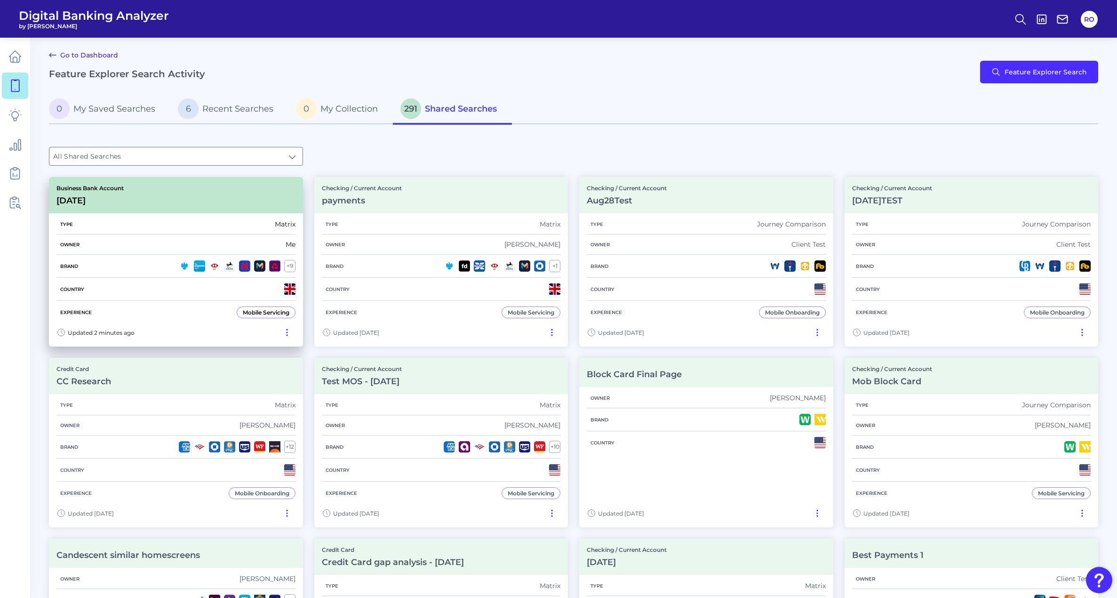
click at [160, 240] on div "Owner Me" at bounding box center [175, 244] width 239 height 20
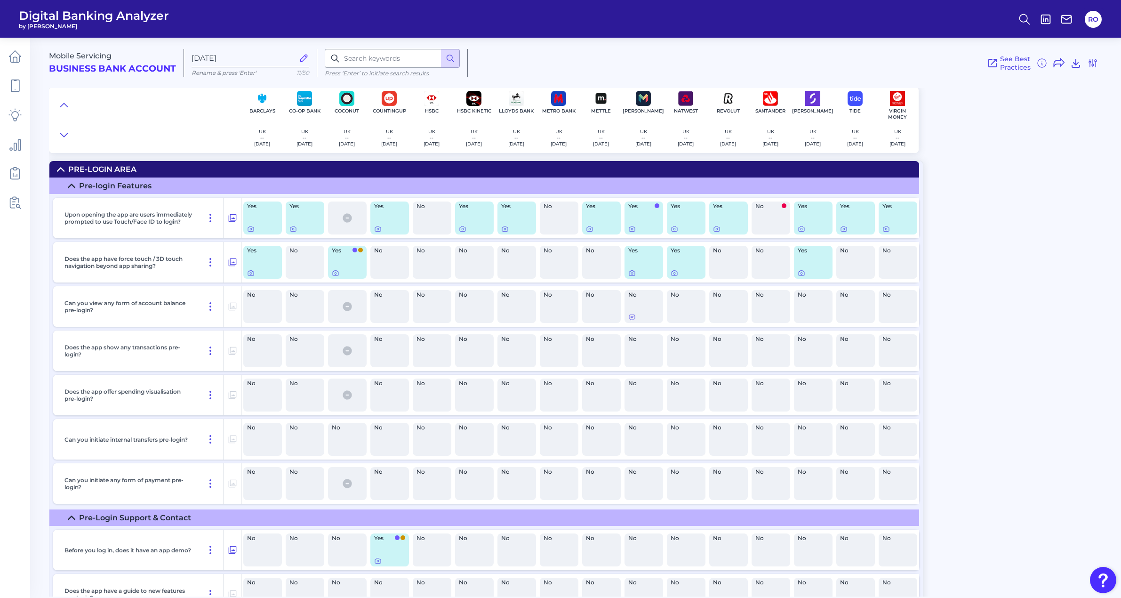
click at [256, 52] on label "[DATE]" at bounding box center [251, 58] width 118 height 18
click at [256, 54] on input "[DATE]" at bounding box center [243, 58] width 103 height 9
click at [210, 217] on icon at bounding box center [210, 218] width 1 height 8
click at [163, 120] on div at bounding box center [145, 120] width 192 height 66
click at [10, 200] on icon at bounding box center [12, 203] width 5 height 10
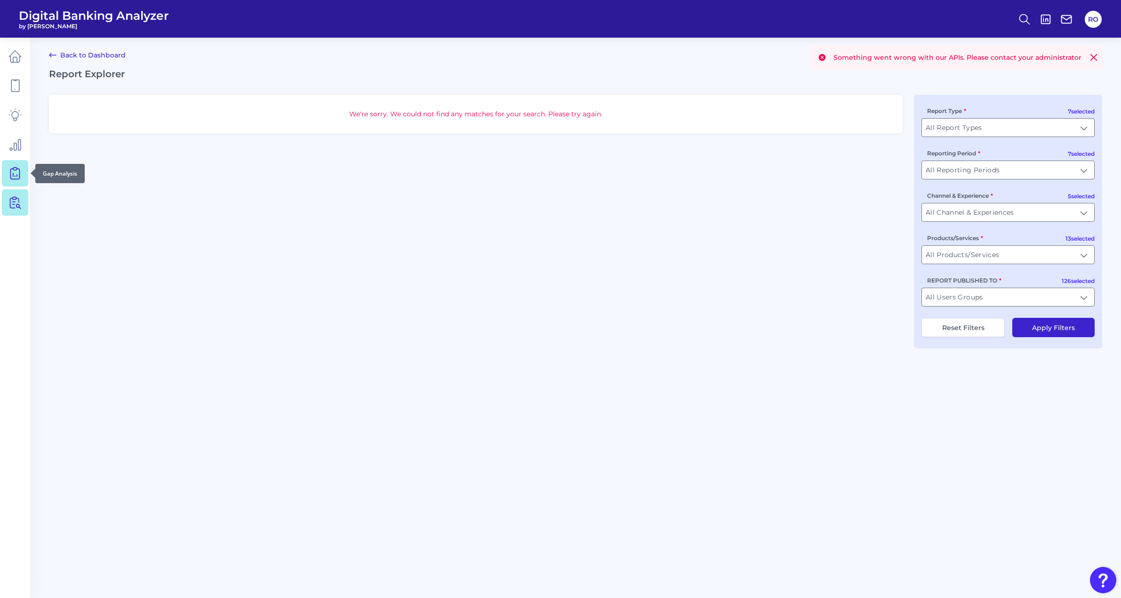
click at [14, 167] on icon at bounding box center [14, 173] width 13 height 13
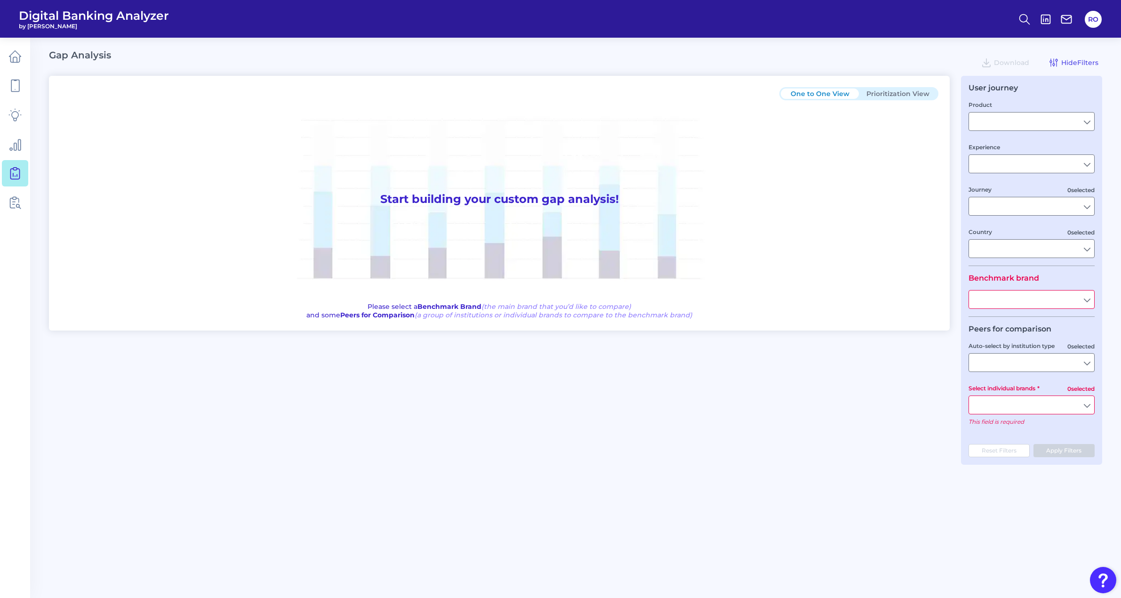
type input "Checking / Current Account"
type input "Mobile Servicing"
type input "Pre-Login Area, New Customer Onboarding, Login & Authentication, Accounts and t…"
type input "[GEOGRAPHIC_DATA]"
type input "All Select individual brands"
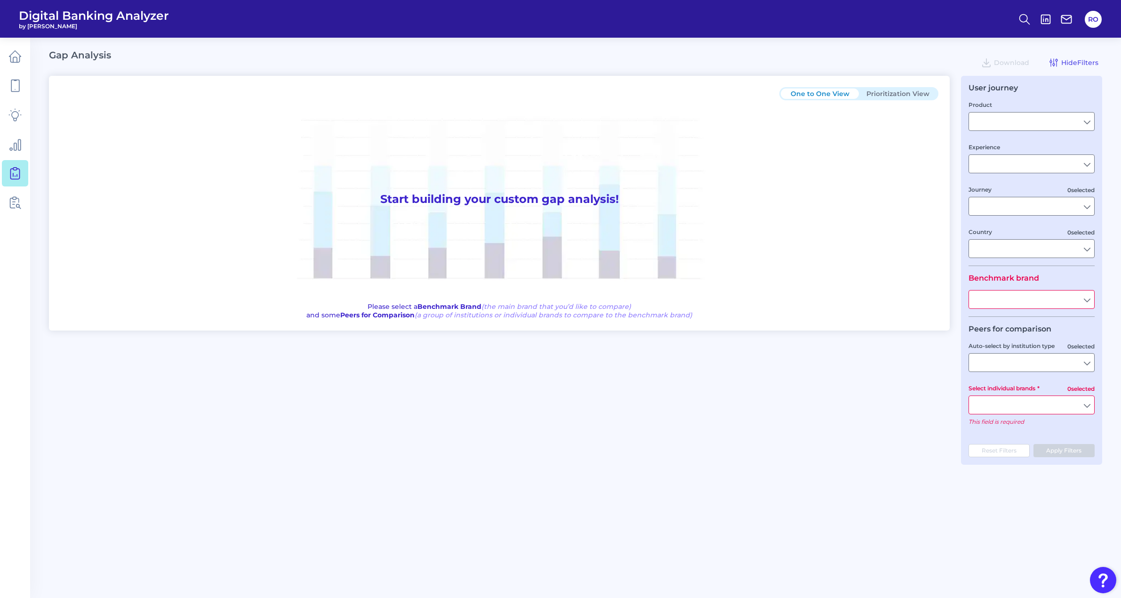
type input "All Journeys"
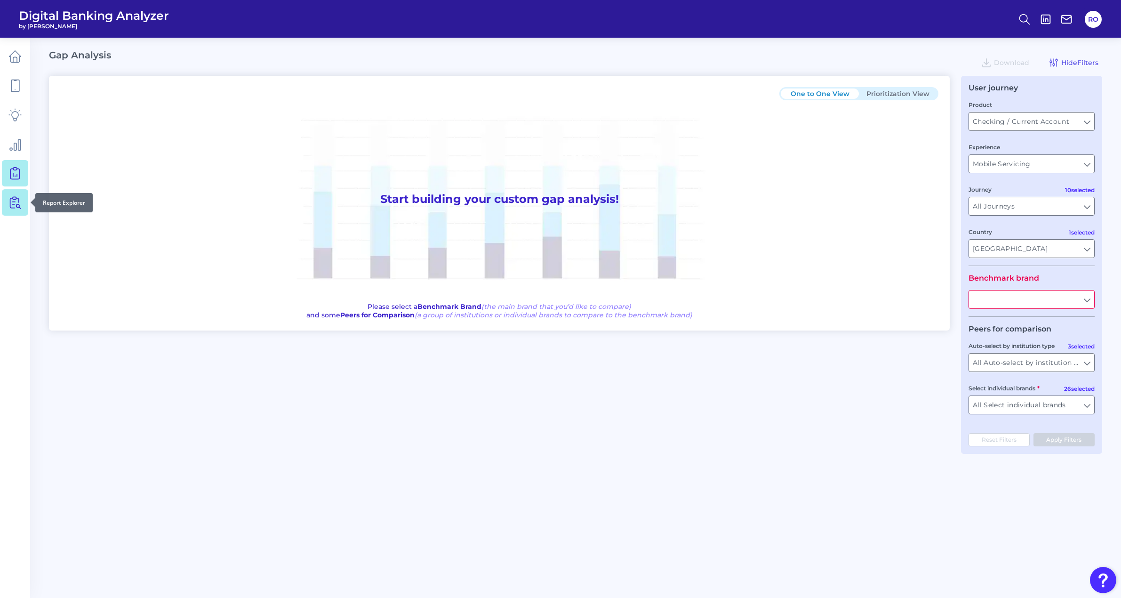
click at [11, 195] on link at bounding box center [15, 202] width 26 height 26
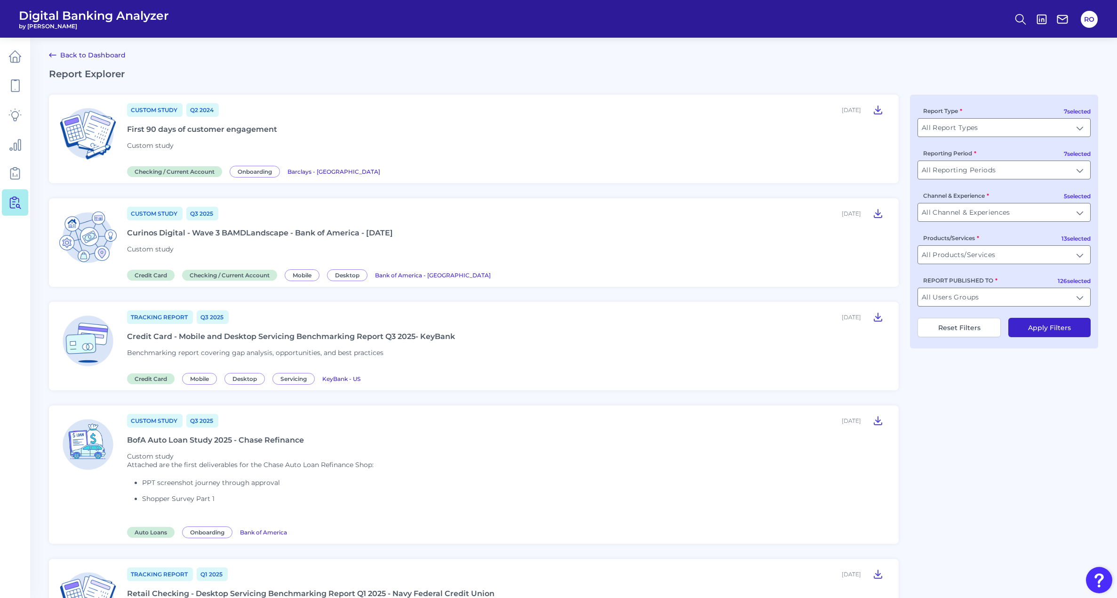
click at [79, 55] on link "Back to Dashboard" at bounding box center [87, 54] width 77 height 11
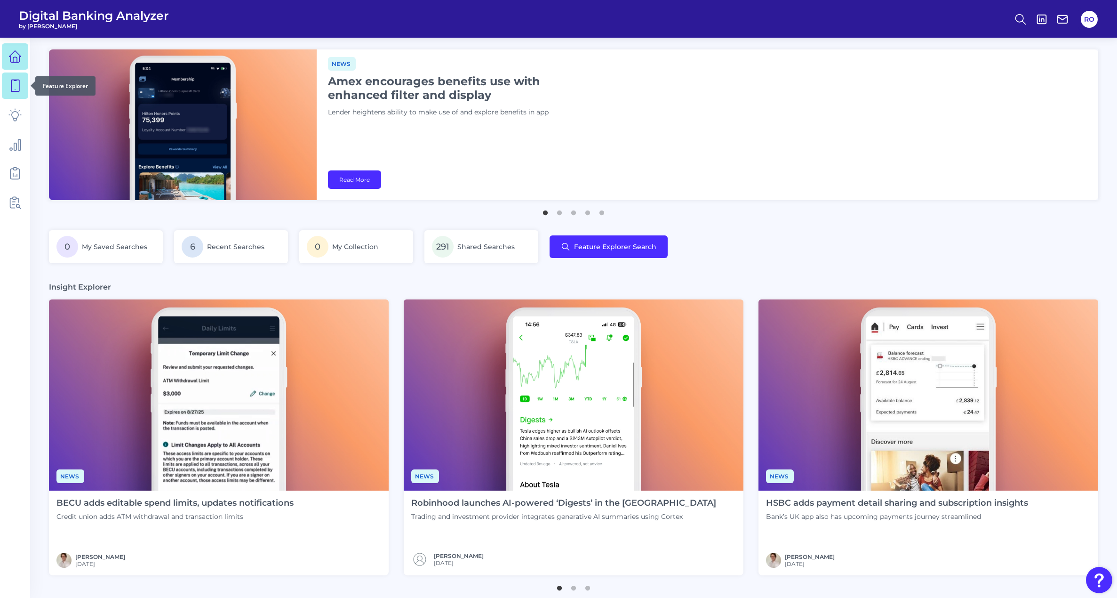
click at [19, 79] on icon at bounding box center [14, 85] width 13 height 13
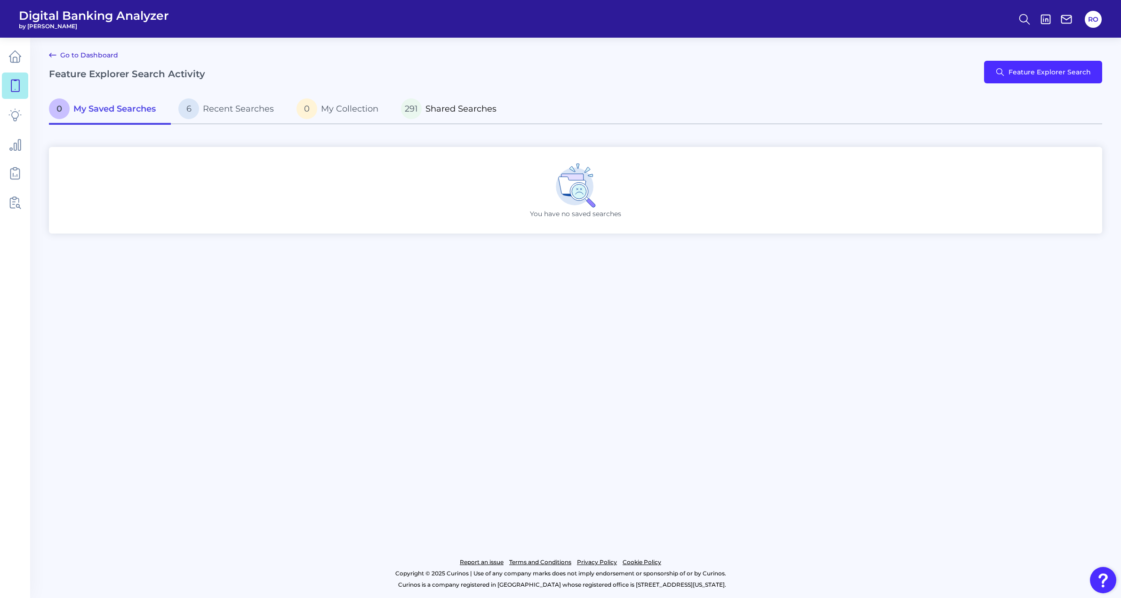
click at [466, 114] on p "291 Shared Searches" at bounding box center [449, 108] width 96 height 21
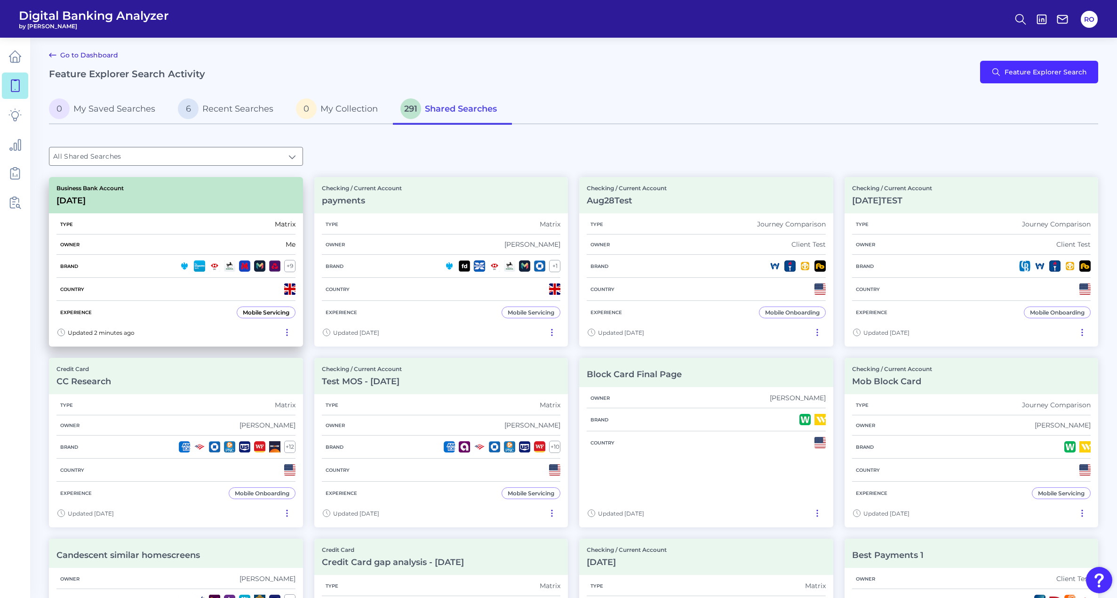
click at [118, 208] on div "Business Bank Account [DATE][FINANCIAL_ID]" at bounding box center [176, 195] width 254 height 36
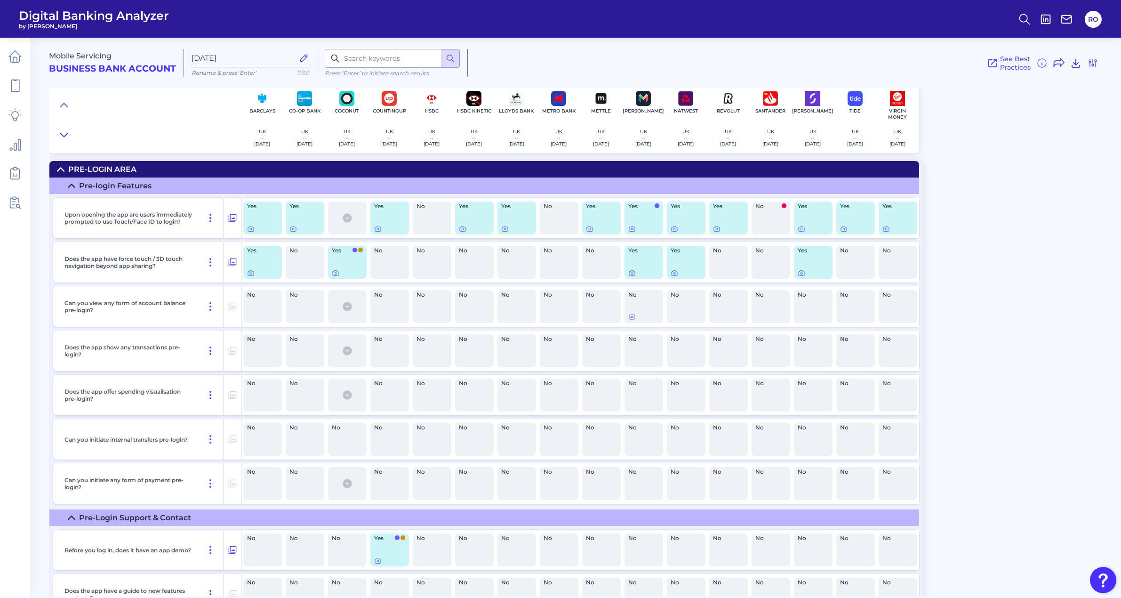
click at [63, 137] on icon at bounding box center [64, 134] width 8 height 9
drag, startPoint x: 212, startPoint y: 218, endPoint x: 974, endPoint y: 230, distance: 762.4
click at [798, 232] on div "Mobile Servicing Business Bank Account [DATE][FINANCIAL_ID] Rename & press 'Ent…" at bounding box center [585, 314] width 1072 height 566
click at [232, 216] on icon at bounding box center [232, 217] width 9 height 11
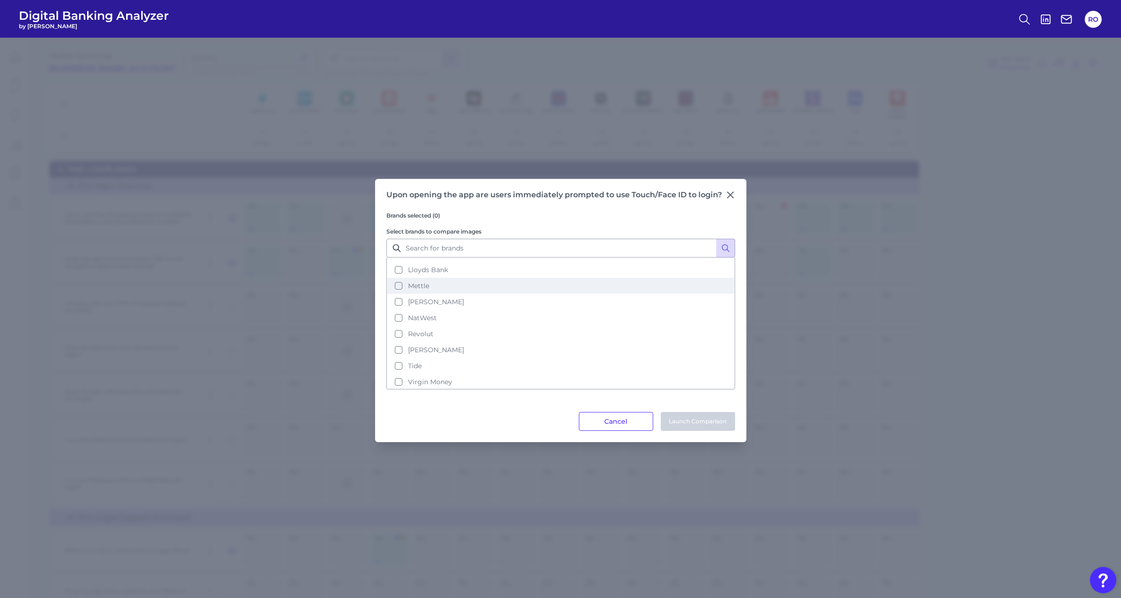
scroll to position [78, 0]
click at [727, 193] on icon at bounding box center [730, 194] width 9 height 9
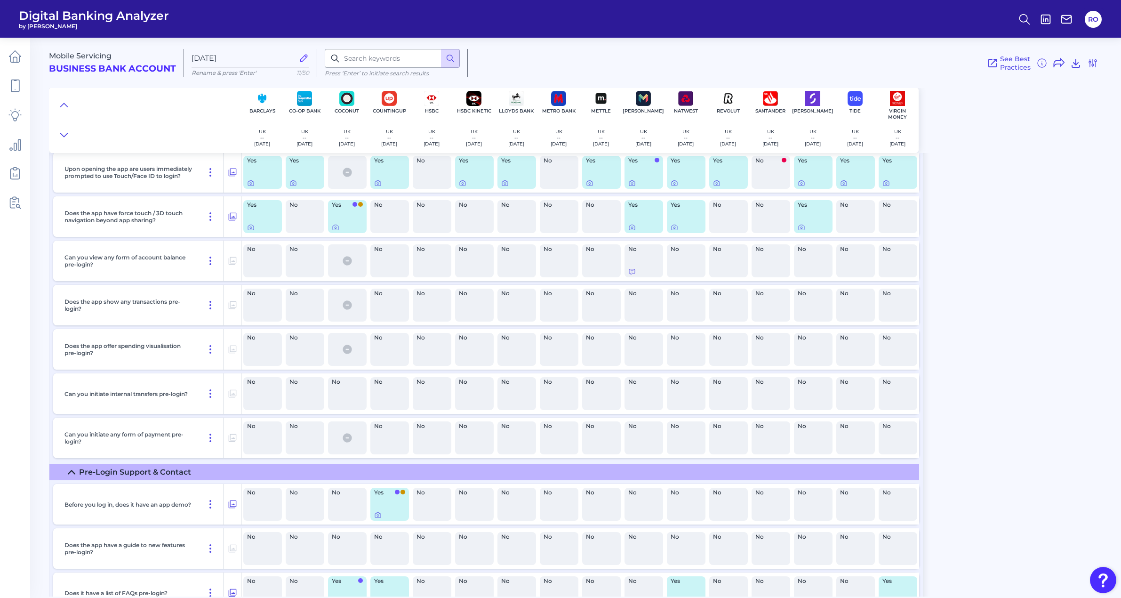
scroll to position [0, 0]
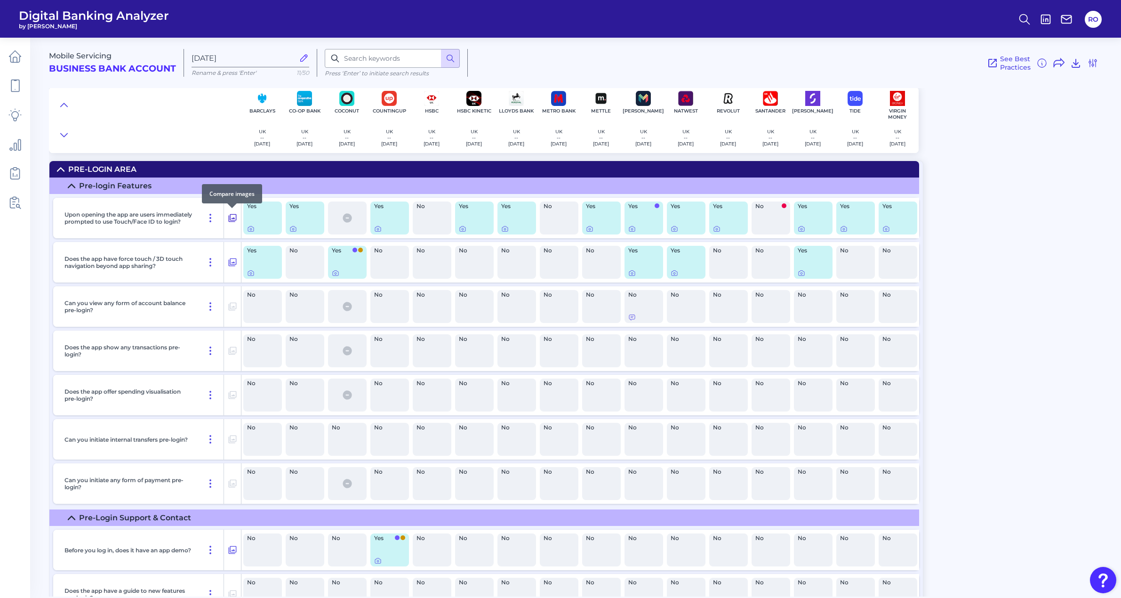
click at [234, 218] on icon at bounding box center [232, 217] width 9 height 11
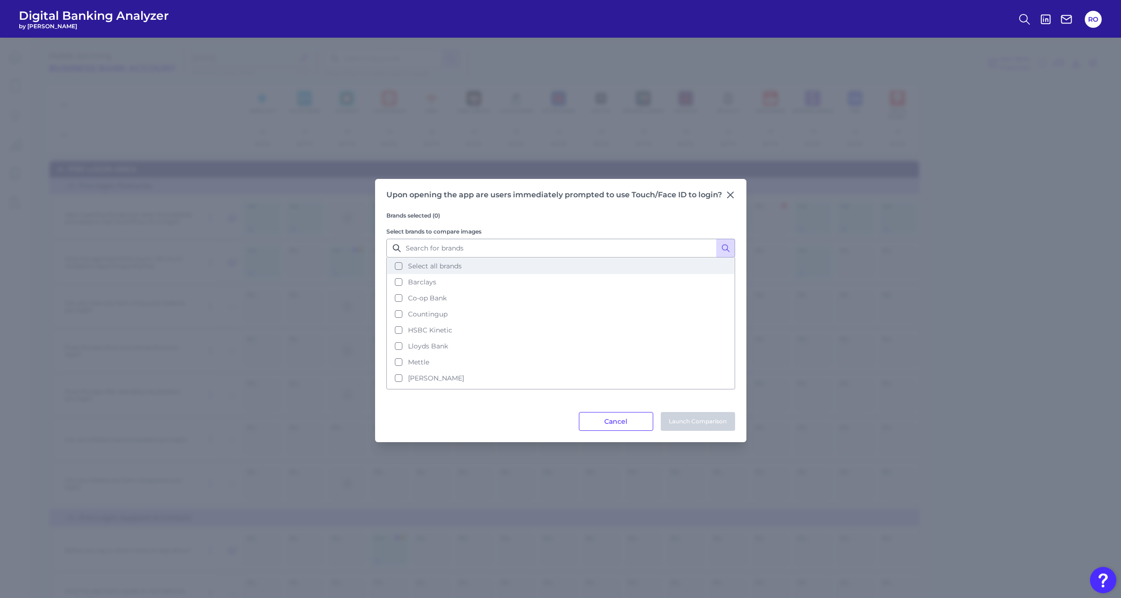
click at [448, 262] on span "Select all brands" at bounding box center [435, 266] width 54 height 8
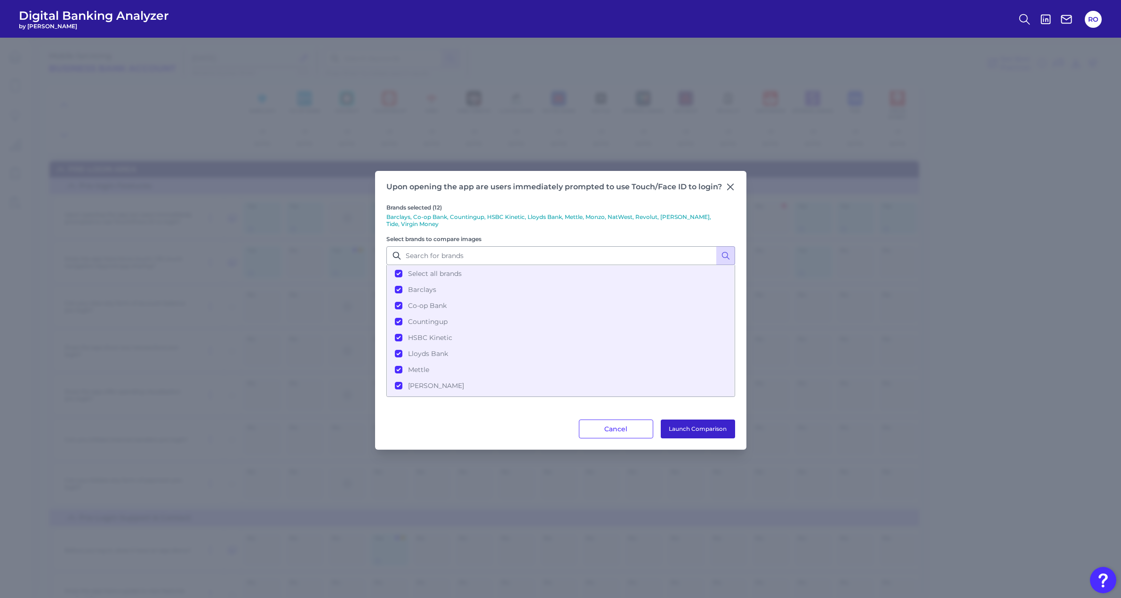
click at [704, 421] on button "Launch Comparison" at bounding box center [698, 428] width 74 height 19
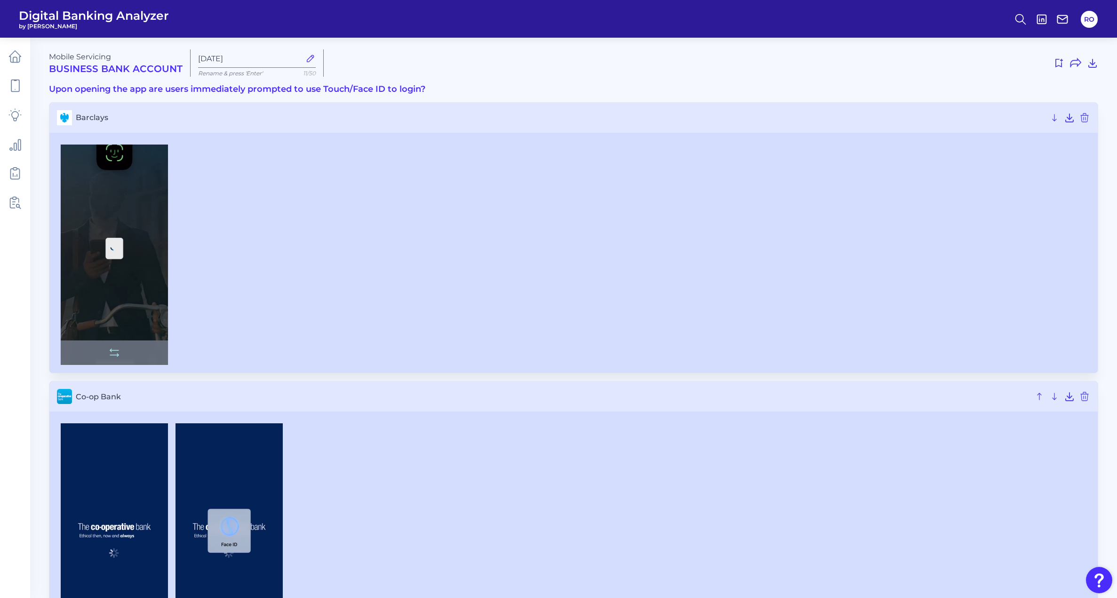
click at [146, 225] on img at bounding box center [114, 254] width 107 height 221
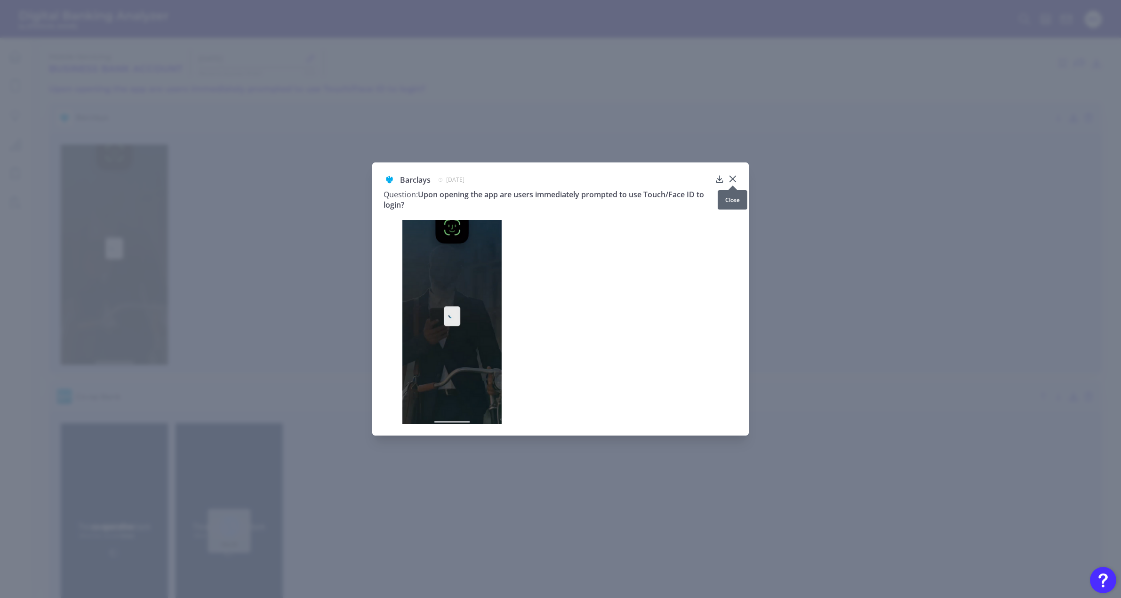
click at [731, 180] on icon at bounding box center [733, 179] width 6 height 6
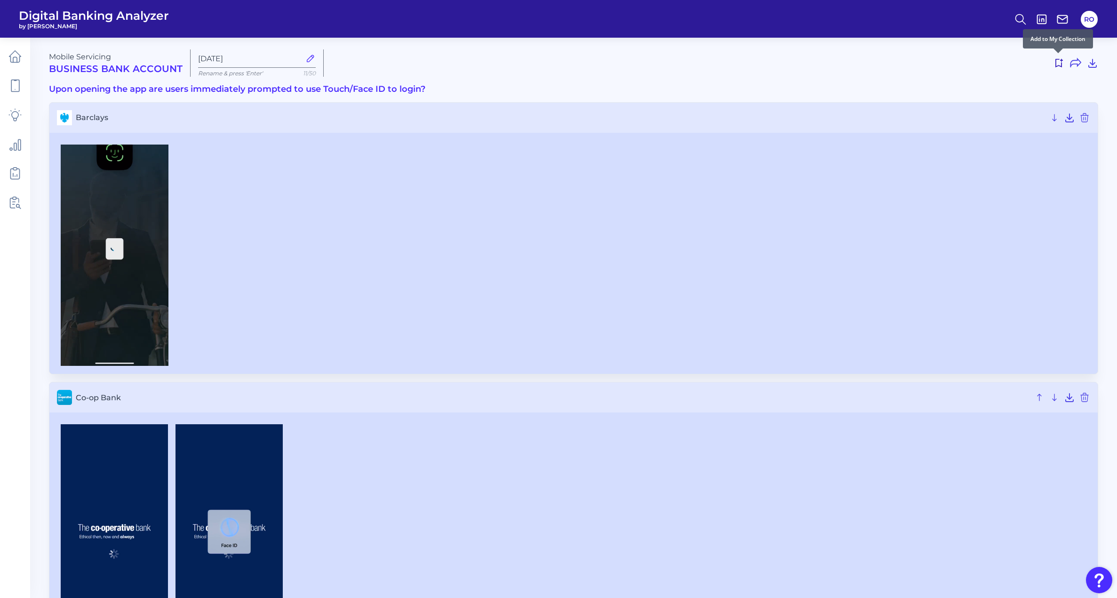
click at [1062, 65] on use at bounding box center [1060, 63] width 8 height 8
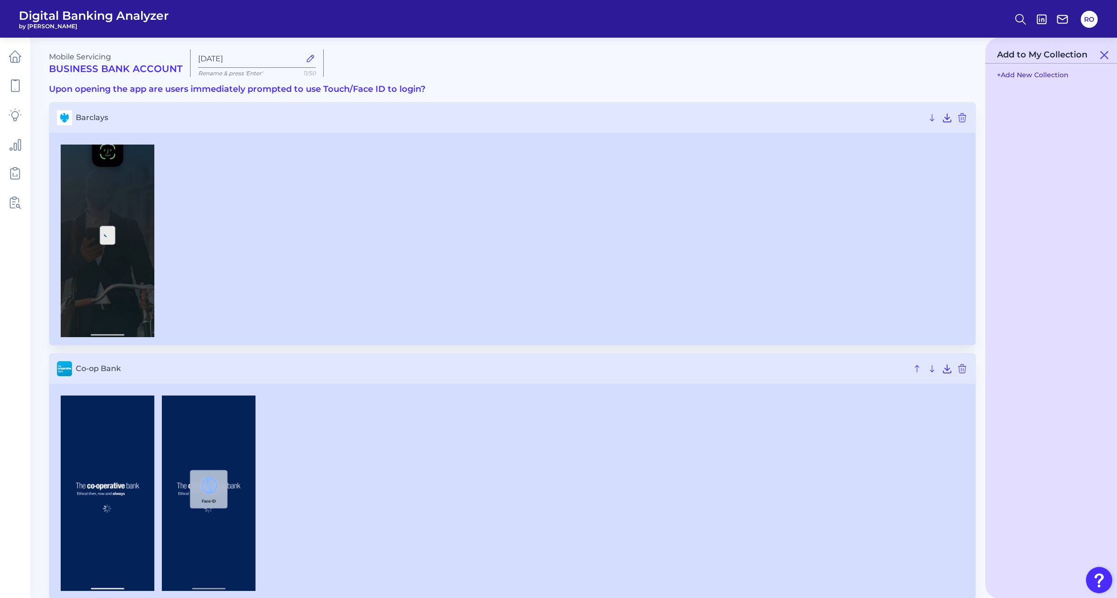
click at [1030, 73] on button "+ Add New Collection" at bounding box center [1032, 75] width 81 height 18
click at [1033, 111] on input "Collection #1" at bounding box center [1051, 109] width 118 height 19
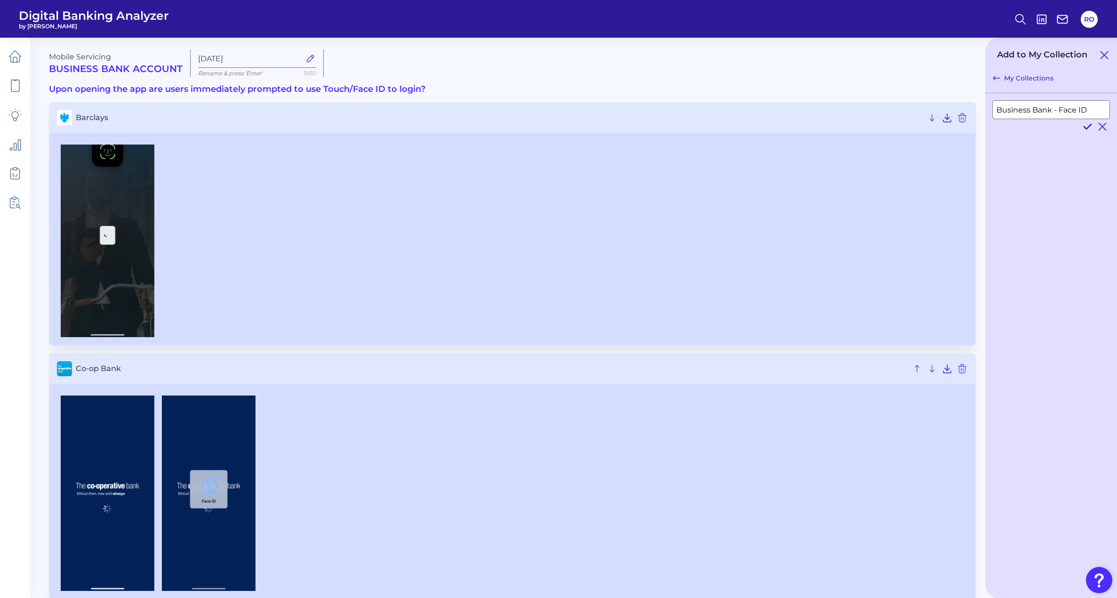
click at [1087, 124] on icon at bounding box center [1087, 126] width 11 height 11
click at [1056, 108] on input "Business Bank - Face ID" at bounding box center [1051, 109] width 118 height 19
type input "Business Bank Face ID"
click at [1087, 126] on icon at bounding box center [1087, 126] width 11 height 11
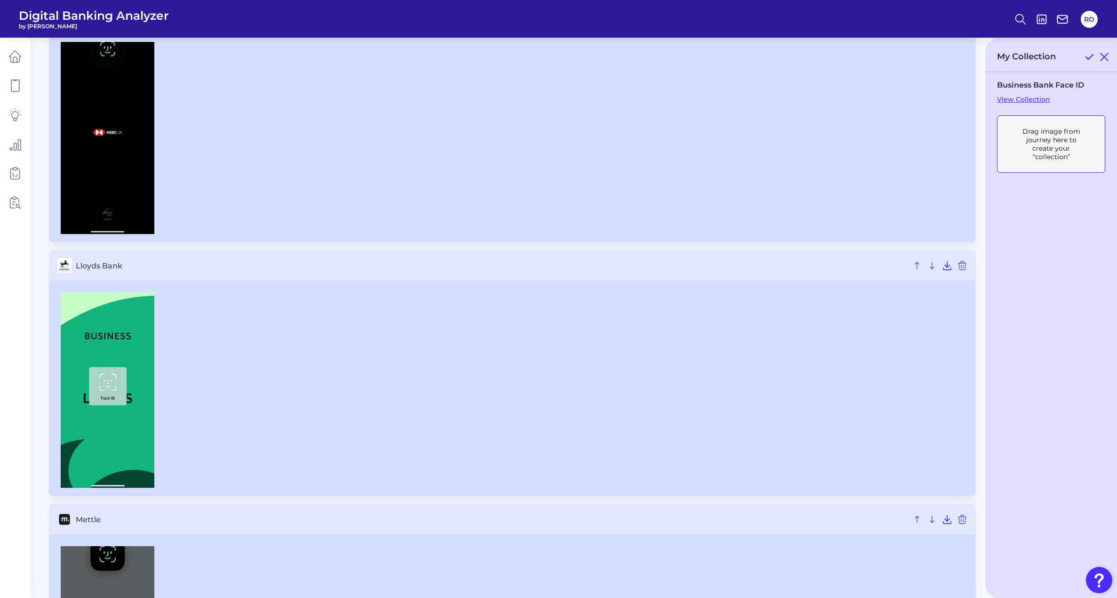
scroll to position [894, 0]
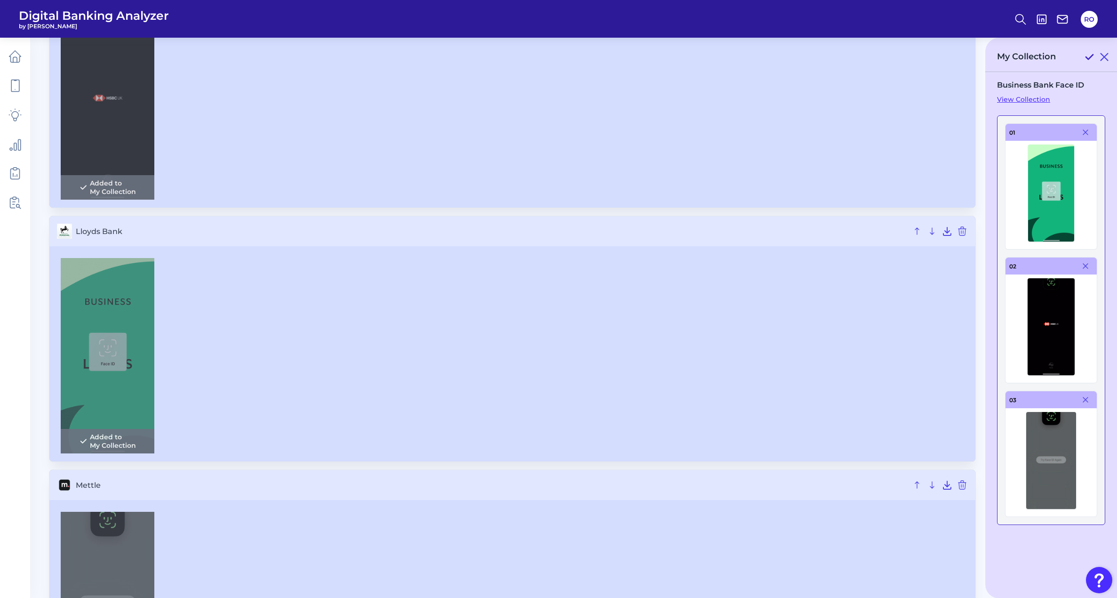
click at [1088, 57] on icon at bounding box center [1089, 56] width 11 height 11
click at [1034, 98] on link "View Collection" at bounding box center [1051, 99] width 108 height 8
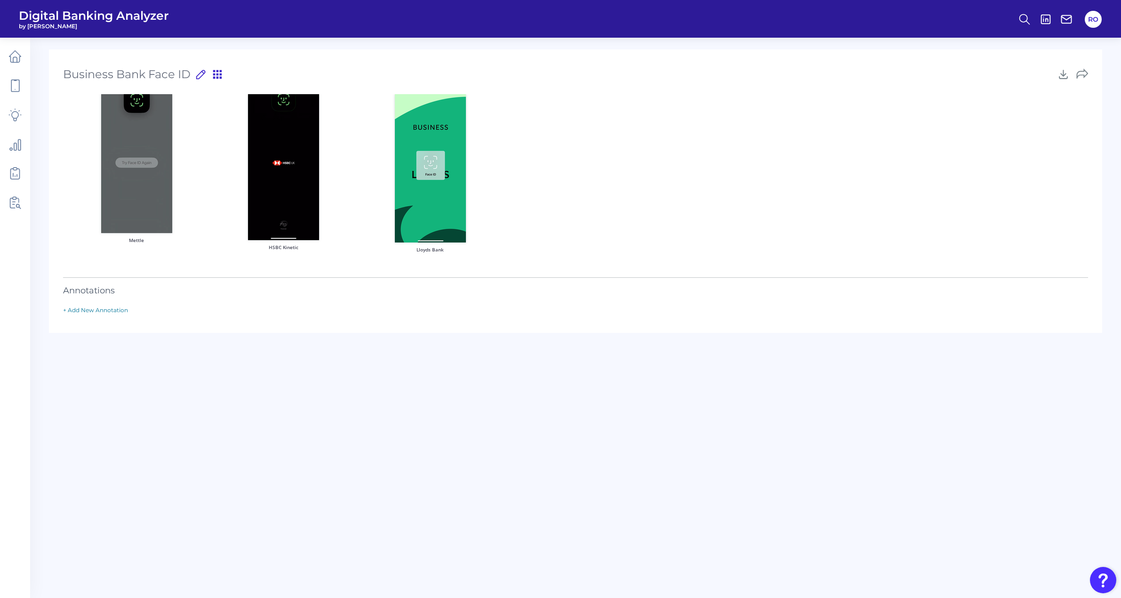
click at [145, 136] on img at bounding box center [136, 163] width 71 height 139
click at [126, 311] on div "Business Bank Face ID Business Bank Face ID Press ‘Enter’ to save title 21 /50 …" at bounding box center [575, 190] width 1053 height 283
click at [118, 312] on link "+ Add New Annotation" at bounding box center [95, 309] width 65 height 7
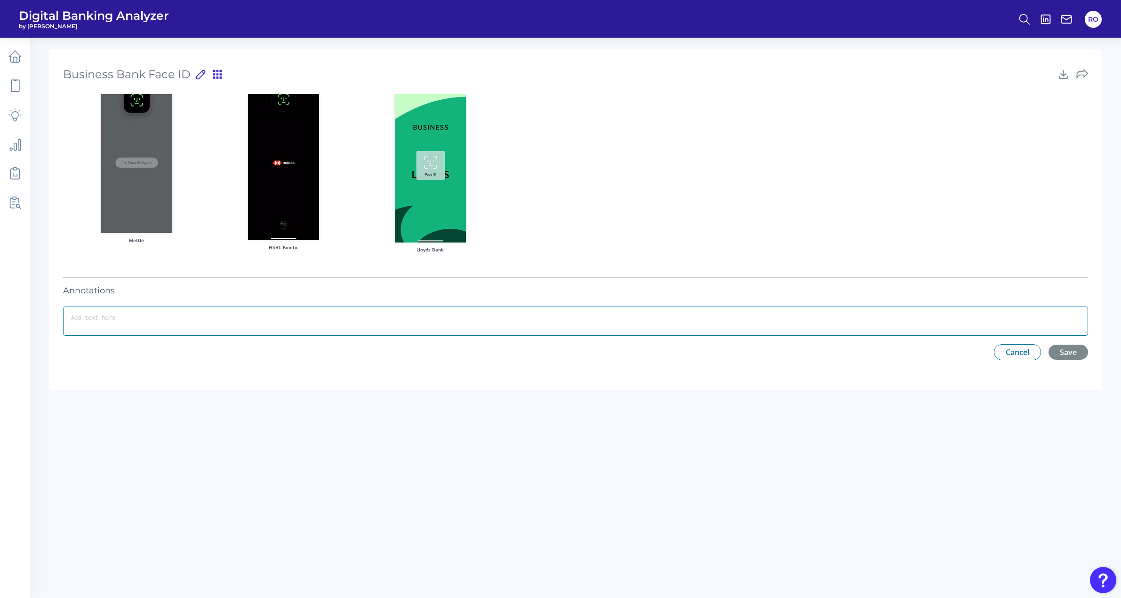
click at [142, 319] on textarea at bounding box center [575, 320] width 1025 height 29
click at [22, 77] on link at bounding box center [15, 85] width 26 height 26
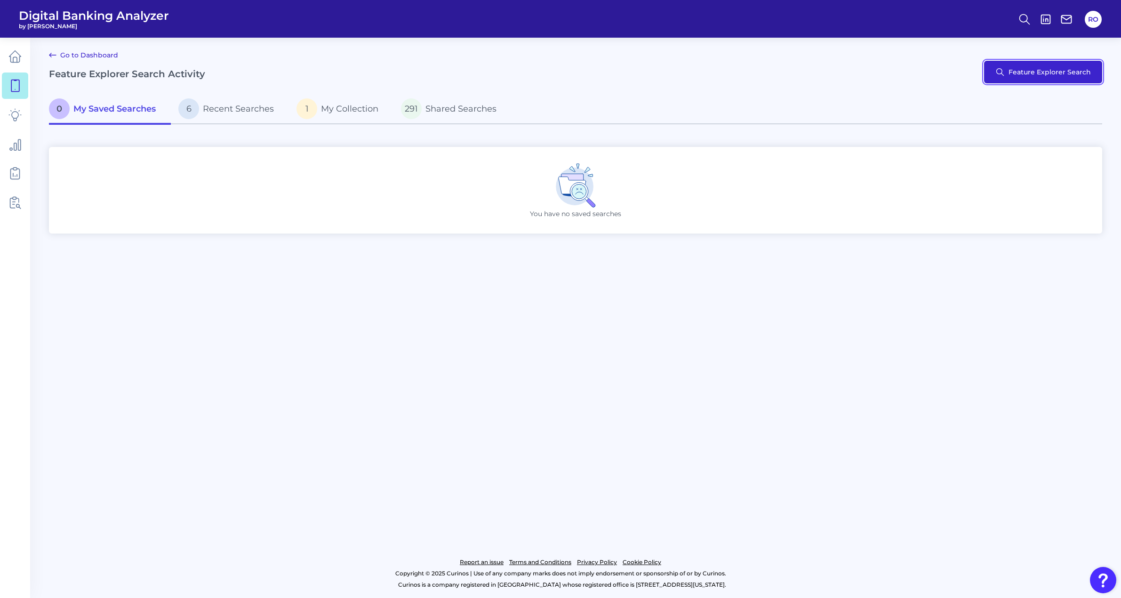
click at [1044, 68] on button "Feature Explorer Search" at bounding box center [1043, 72] width 118 height 23
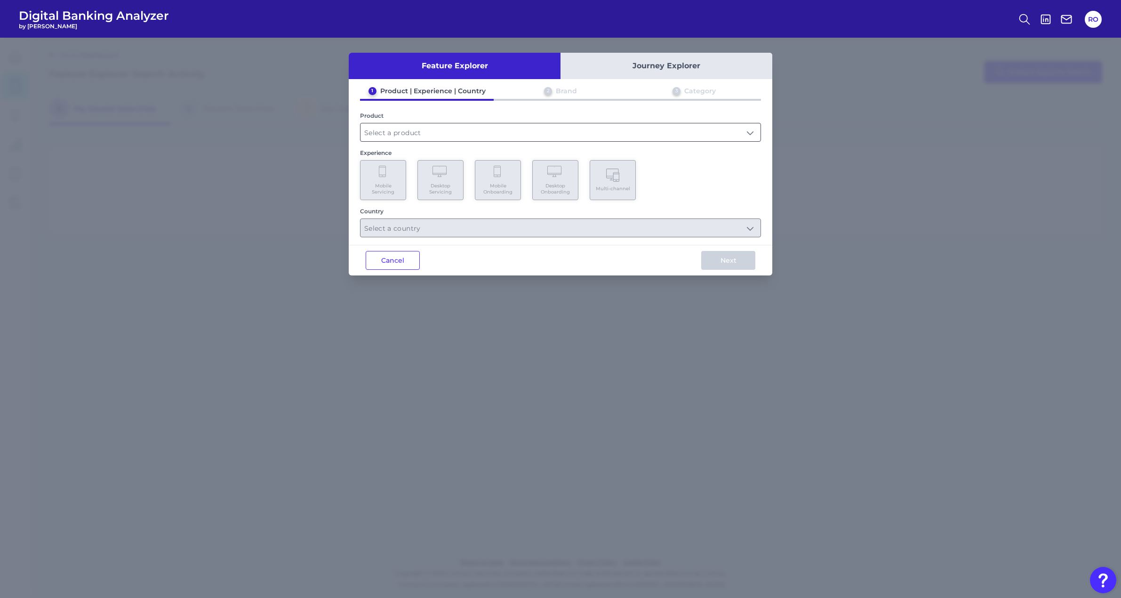
click at [425, 132] on input "text" at bounding box center [560, 132] width 400 height 18
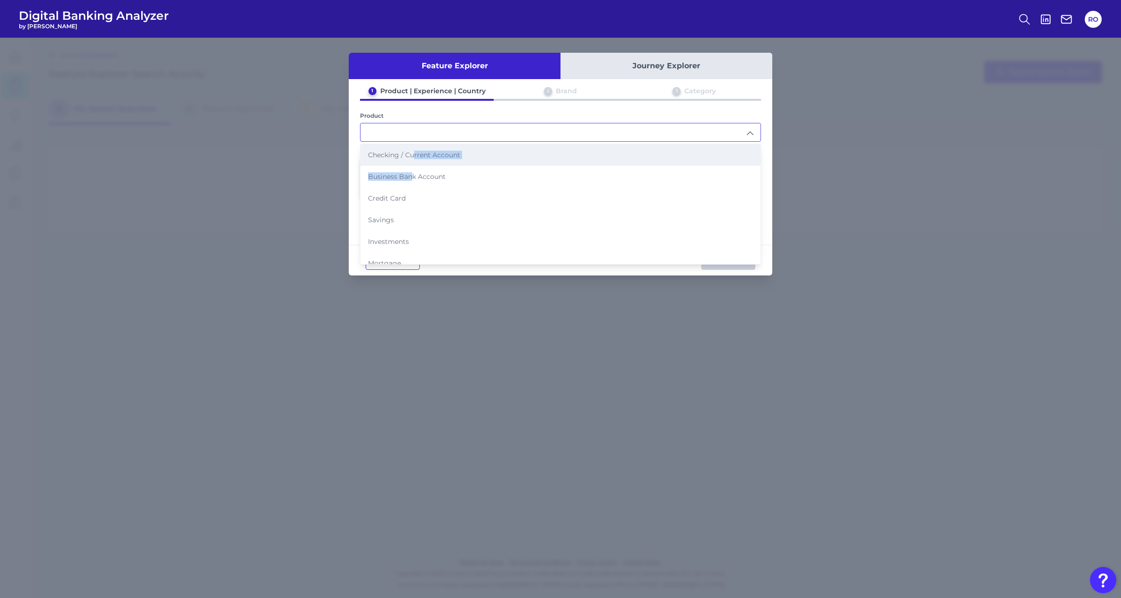
drag, startPoint x: 413, startPoint y: 177, endPoint x: 414, endPoint y: 160, distance: 17.4
click at [414, 160] on ul "Checking / Current Account Business Bank Account Credit Card Savings Investment…" at bounding box center [560, 252] width 400 height 216
click at [395, 155] on span "Checking / Current Account" at bounding box center [414, 155] width 92 height 8
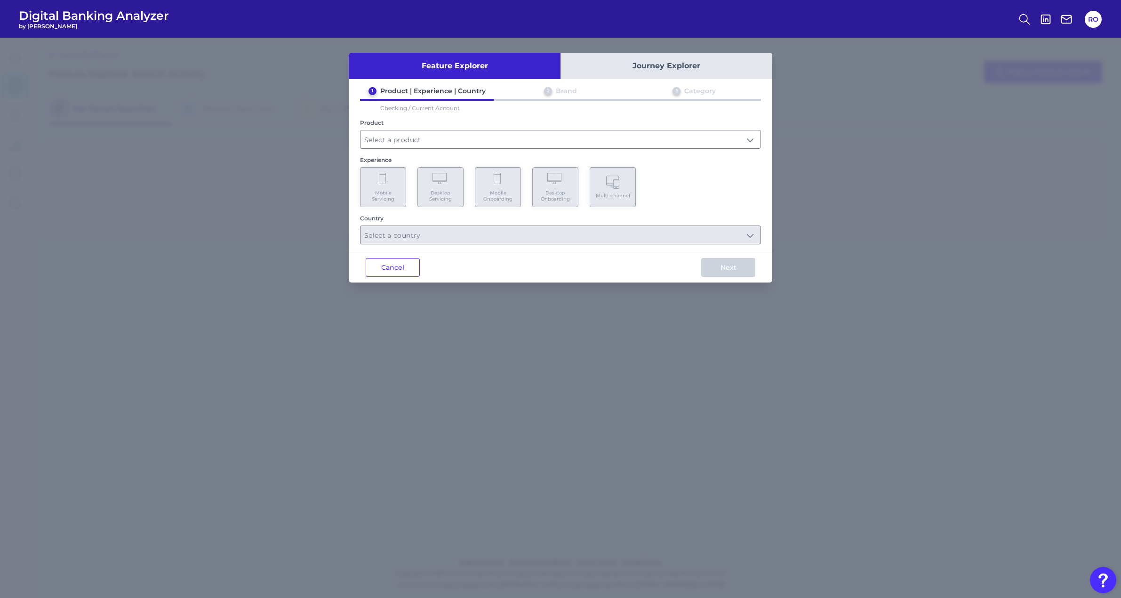
type input "Checking / Current Account"
click at [387, 188] on Servicing "Mobile Servicing" at bounding box center [383, 187] width 46 height 40
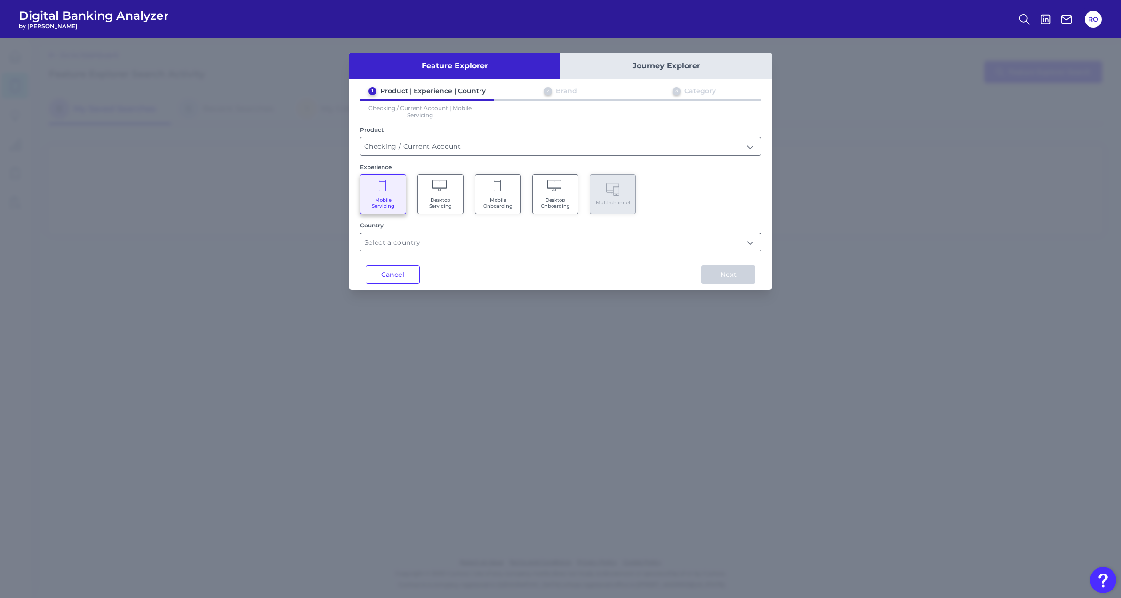
click at [419, 238] on input "text" at bounding box center [560, 242] width 400 height 18
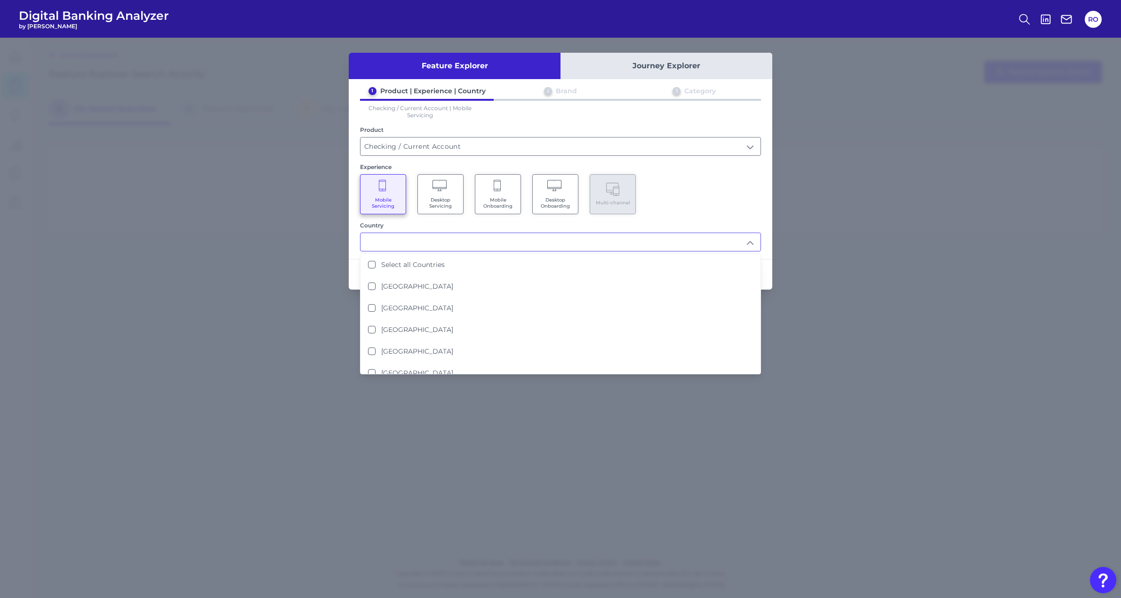
click at [485, 194] on Onboarding "Mobile Onboarding" at bounding box center [498, 194] width 46 height 40
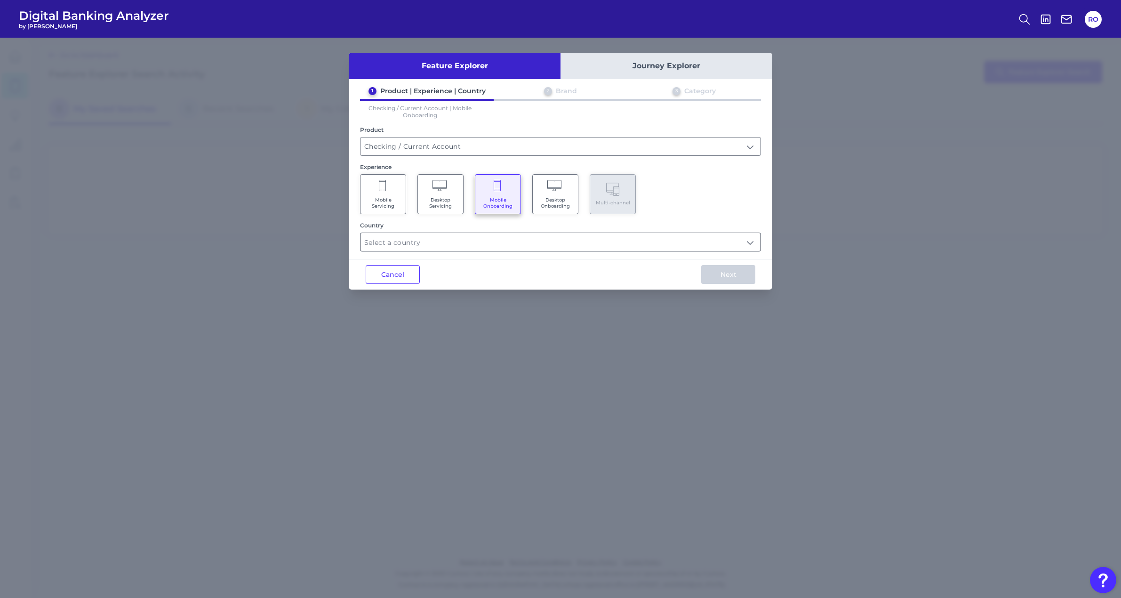
click at [499, 242] on input "text" at bounding box center [560, 242] width 400 height 18
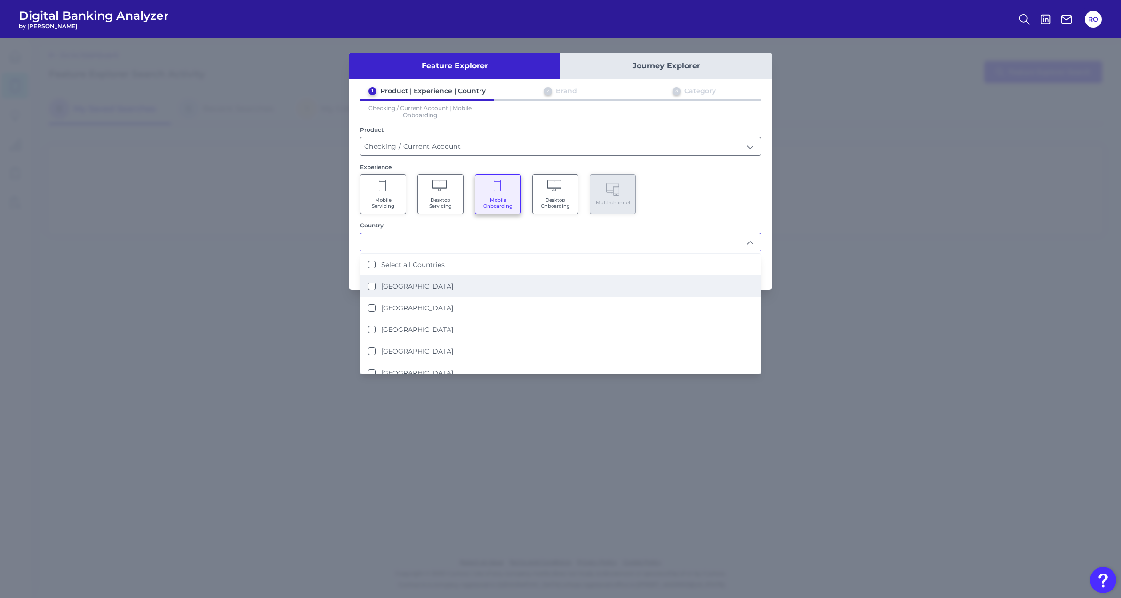
click at [413, 279] on li "[GEOGRAPHIC_DATA]" at bounding box center [560, 286] width 400 height 22
type input "[GEOGRAPHIC_DATA]"
click at [733, 184] on div "Mobile Servicing Desktop Servicing Mobile Onboarding Desktop Onboarding Multi-c…" at bounding box center [560, 194] width 401 height 40
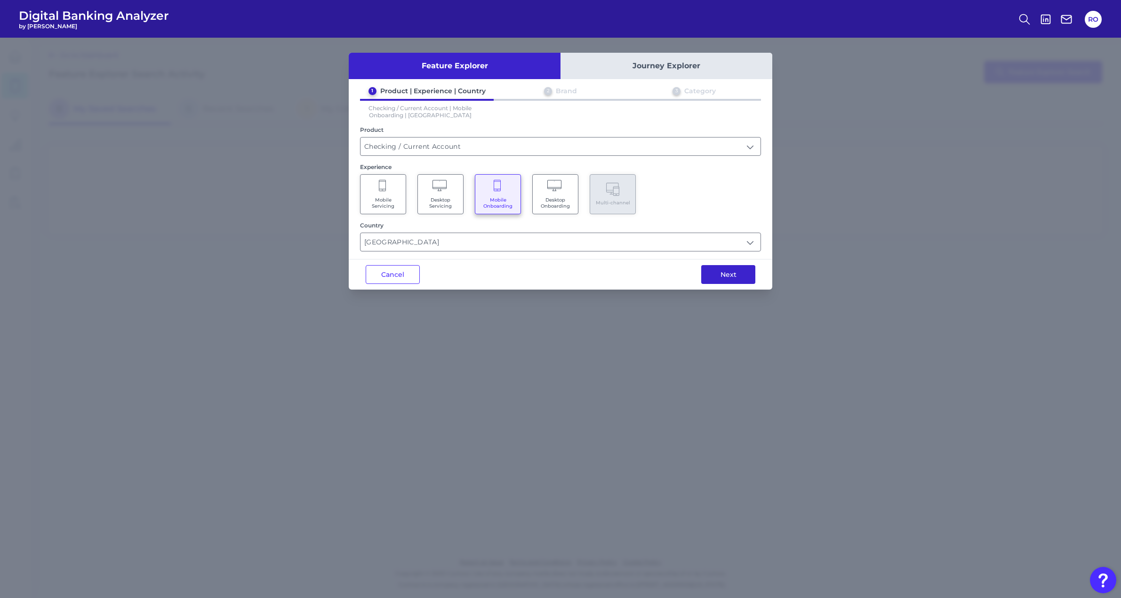
click at [715, 272] on button "Next" at bounding box center [728, 274] width 54 height 19
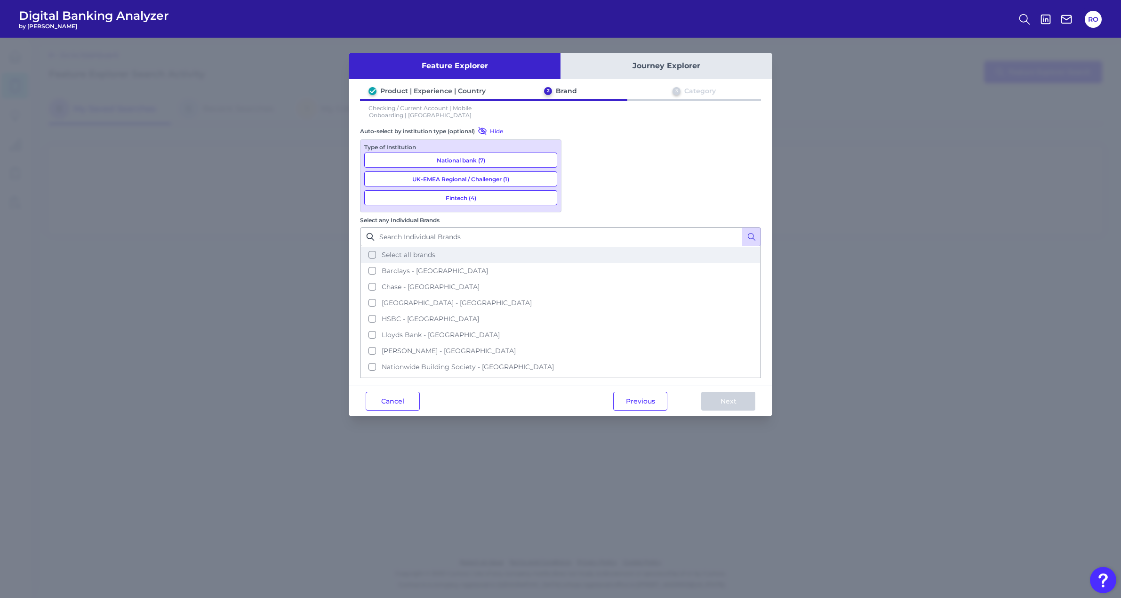
click at [435, 250] on span "Select all brands" at bounding box center [409, 254] width 54 height 8
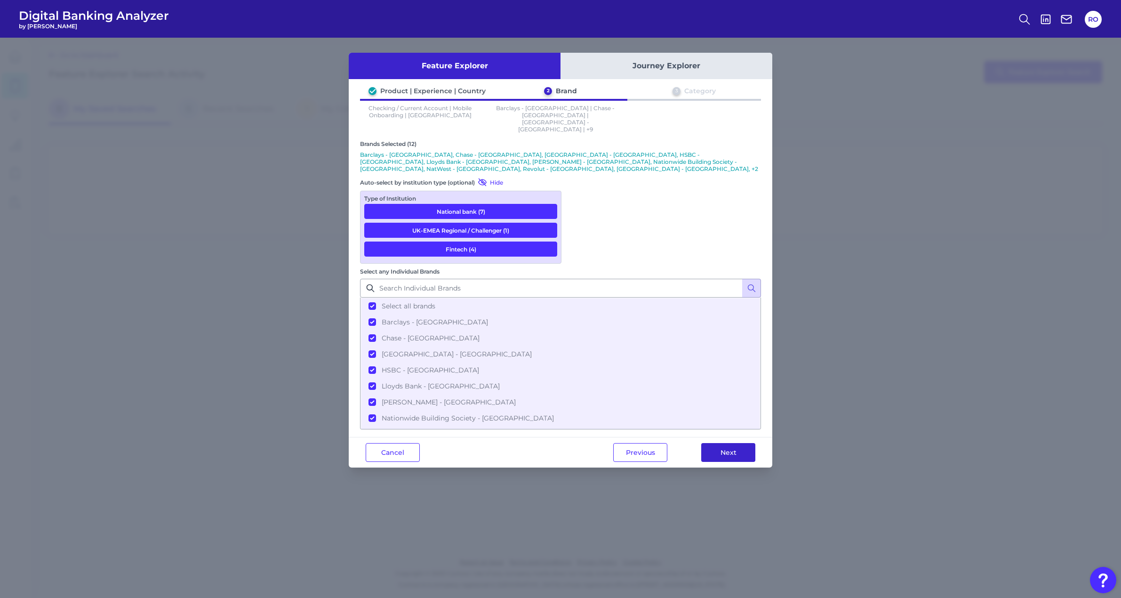
click at [715, 443] on button "Next" at bounding box center [728, 452] width 54 height 19
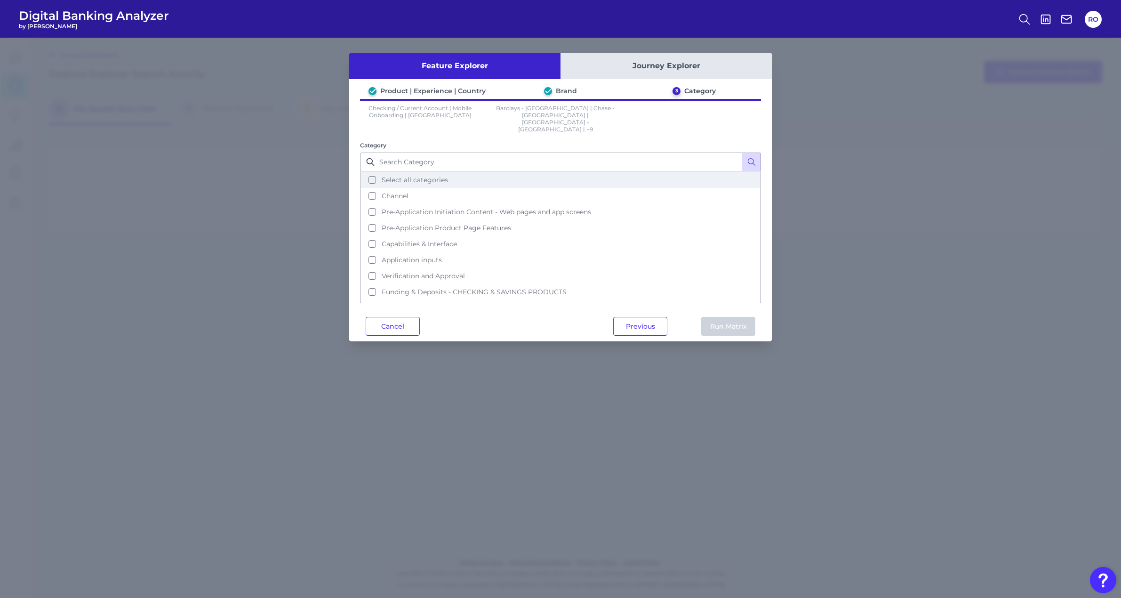
click at [426, 176] on span "Select all categories" at bounding box center [415, 180] width 66 height 8
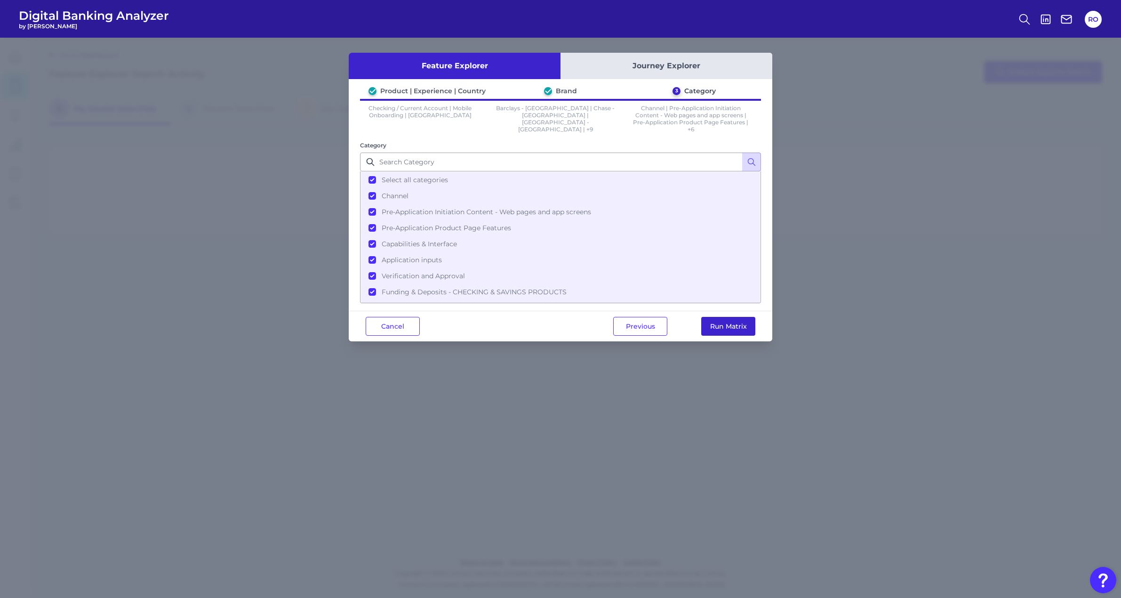
click at [716, 323] on button "Run Matrix" at bounding box center [728, 326] width 54 height 19
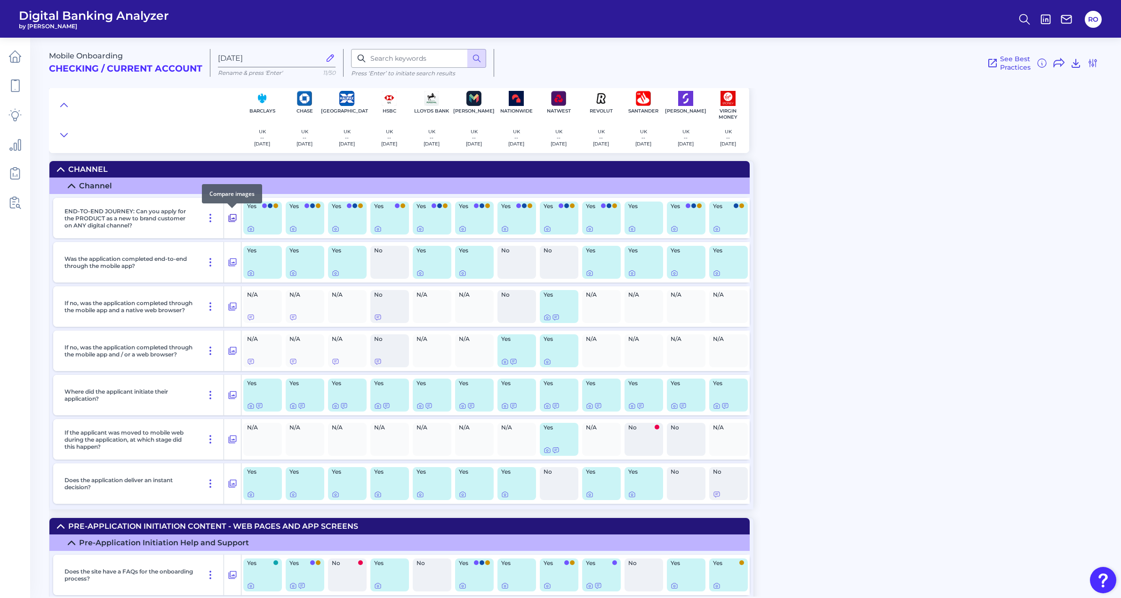
click at [236, 214] on icon at bounding box center [232, 217] width 9 height 11
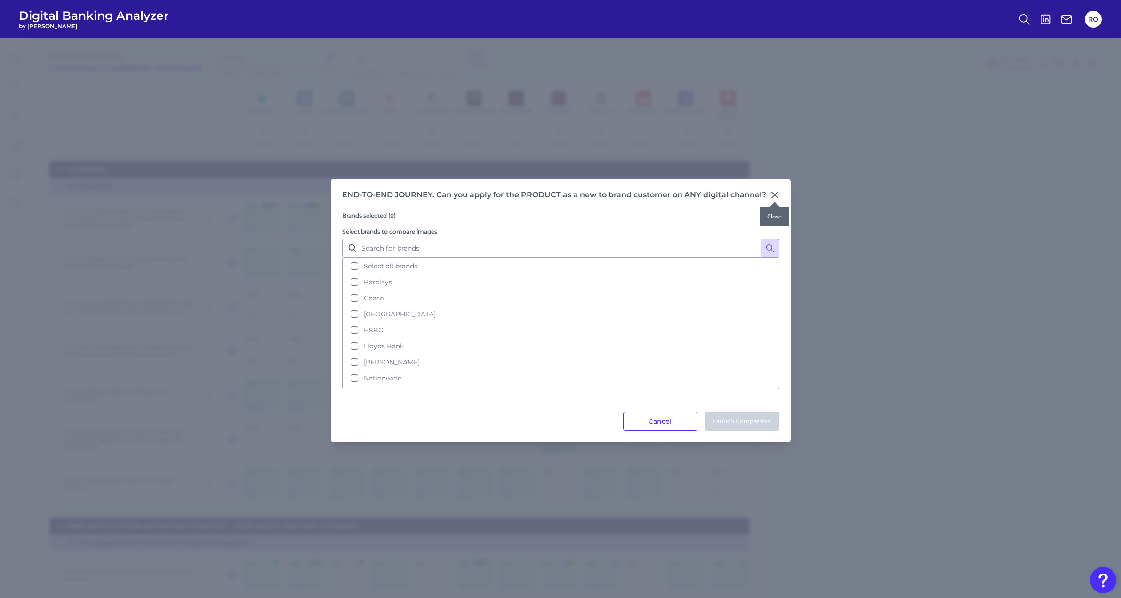
click at [776, 193] on icon at bounding box center [774, 194] width 9 height 9
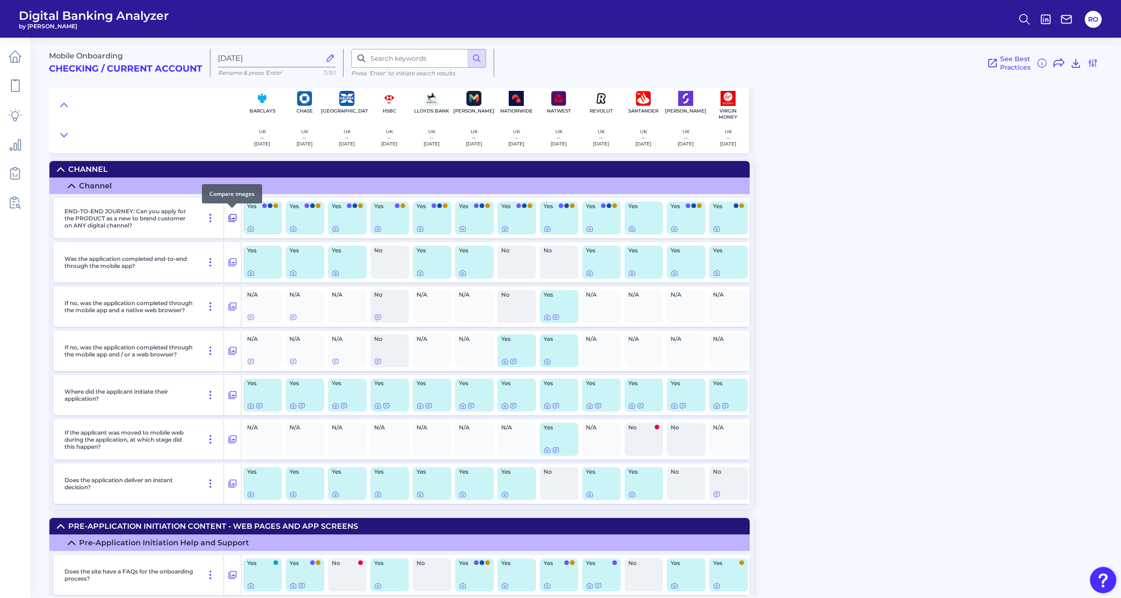
click at [230, 217] on icon at bounding box center [232, 217] width 9 height 11
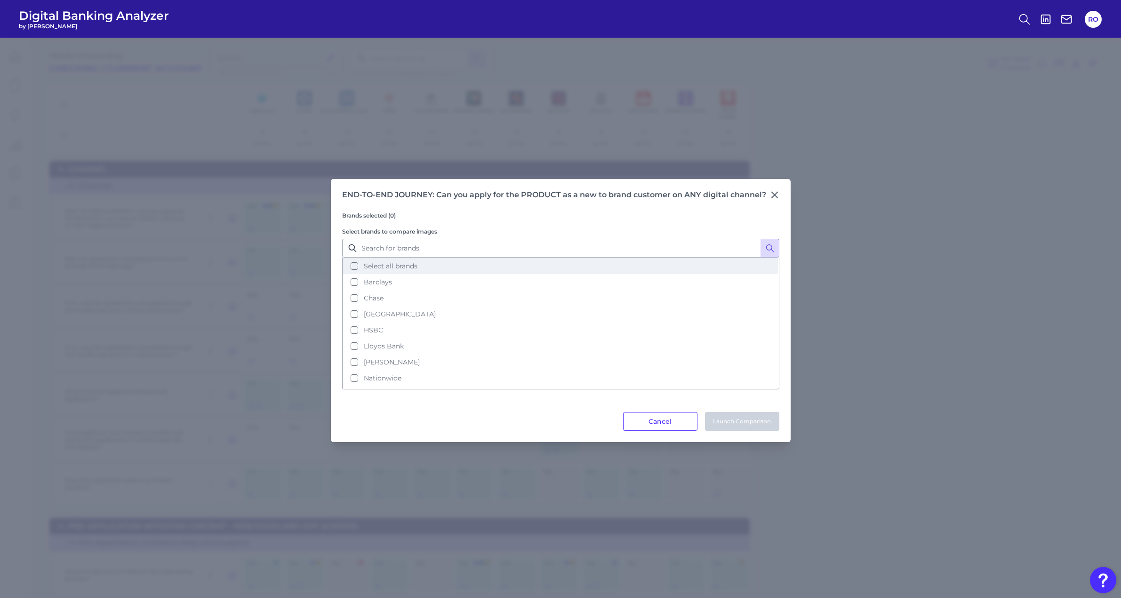
click at [437, 258] on button "Select all brands" at bounding box center [560, 266] width 435 height 16
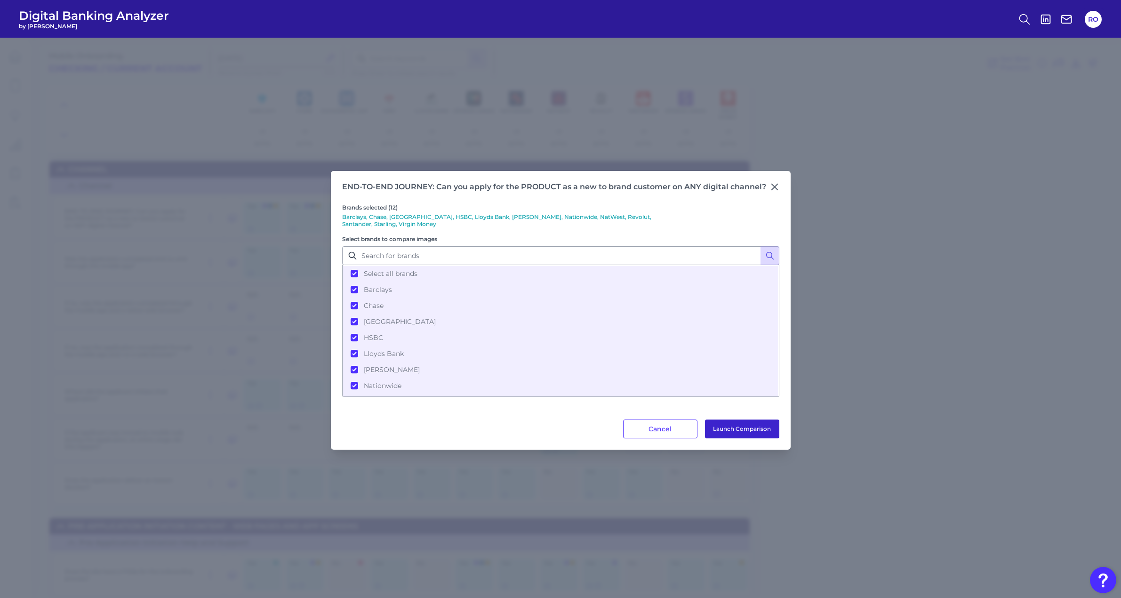
click at [731, 428] on button "Launch Comparison" at bounding box center [742, 428] width 74 height 19
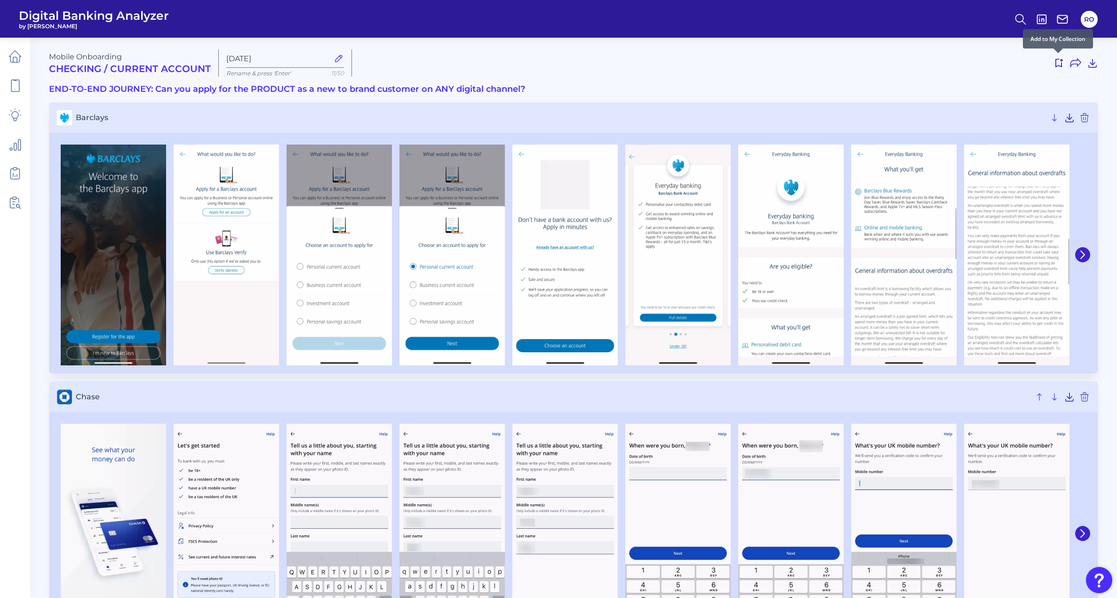
click at [1059, 63] on icon at bounding box center [1058, 62] width 11 height 11
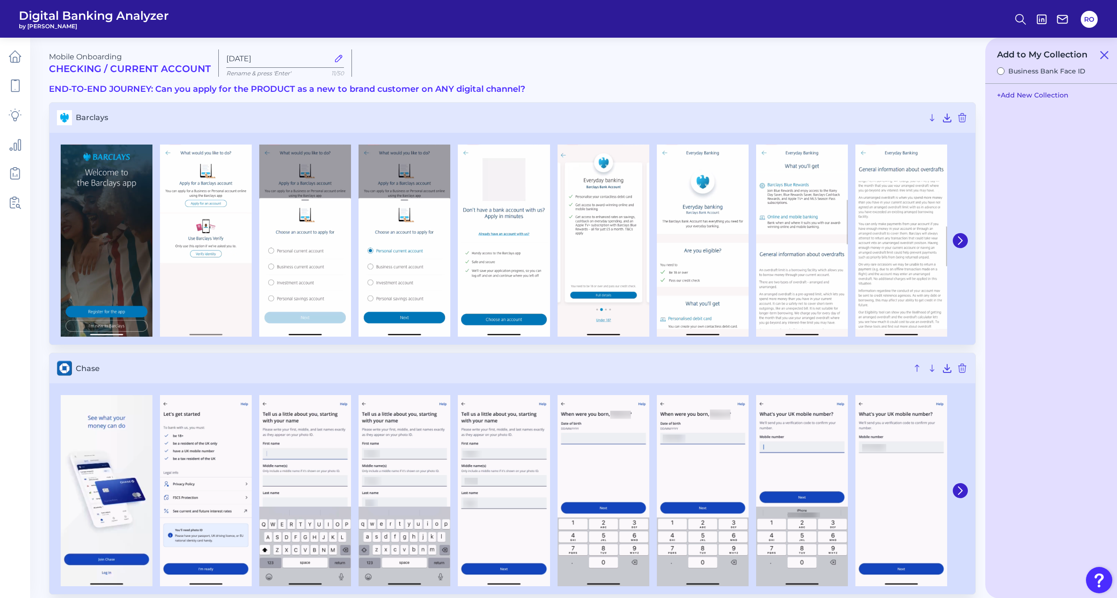
click at [1032, 95] on button "+ Add New Collection" at bounding box center [1032, 95] width 81 height 18
click at [1032, 108] on input "Collection #2" at bounding box center [1051, 109] width 118 height 19
